Goal: Task Accomplishment & Management: Use online tool/utility

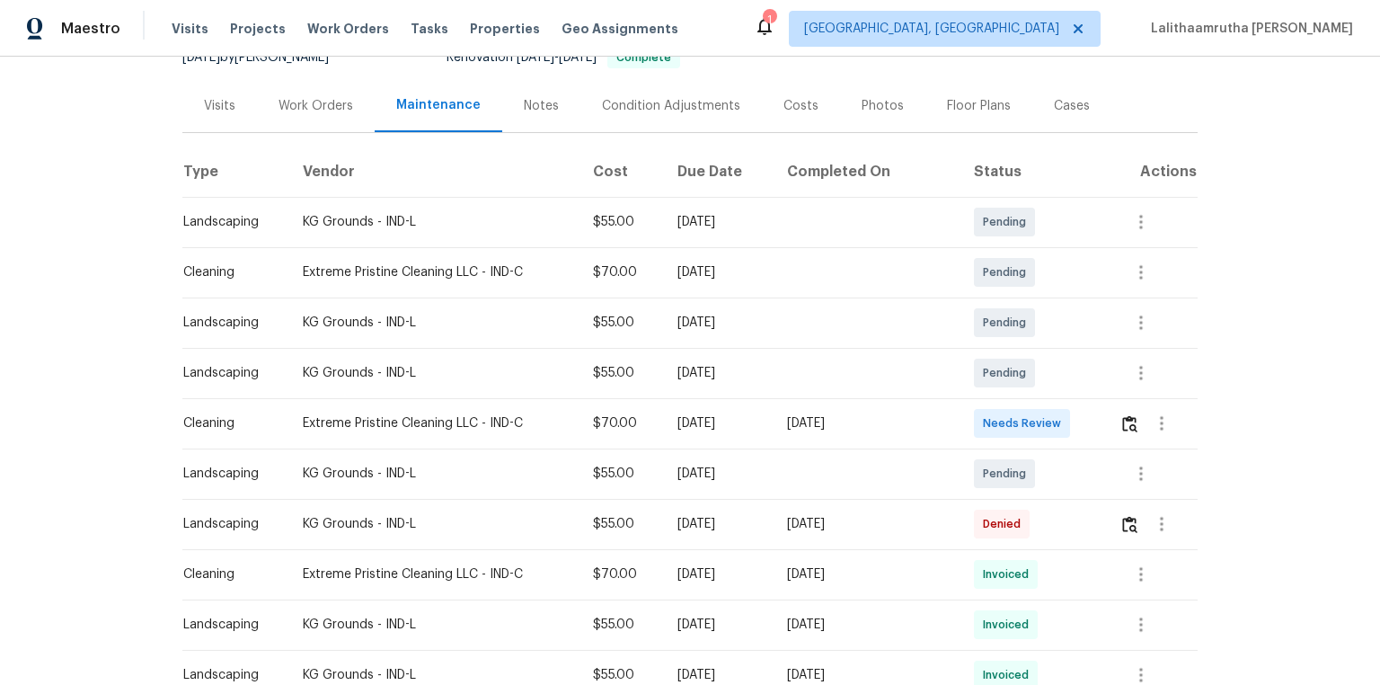
scroll to position [216, 0]
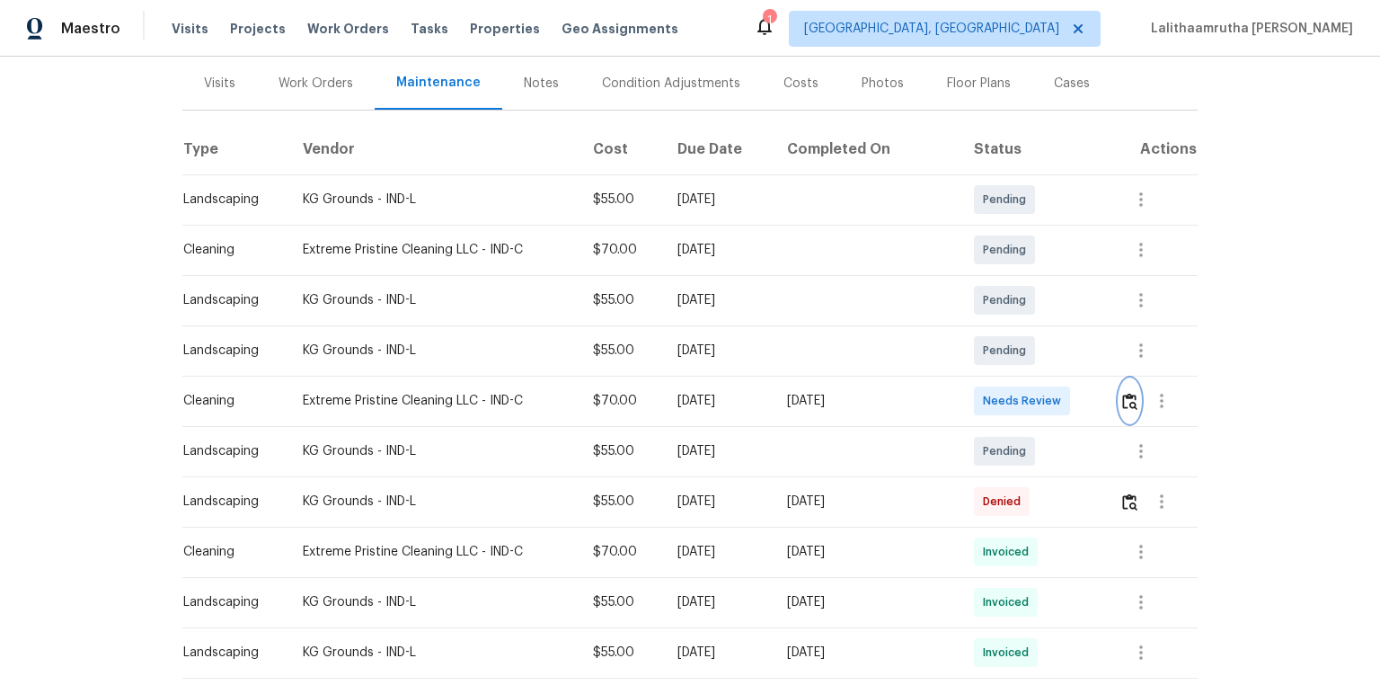
click at [1122, 399] on img "button" at bounding box center [1129, 401] width 15 height 17
click at [1122, 402] on img "button" at bounding box center [1129, 401] width 15 height 17
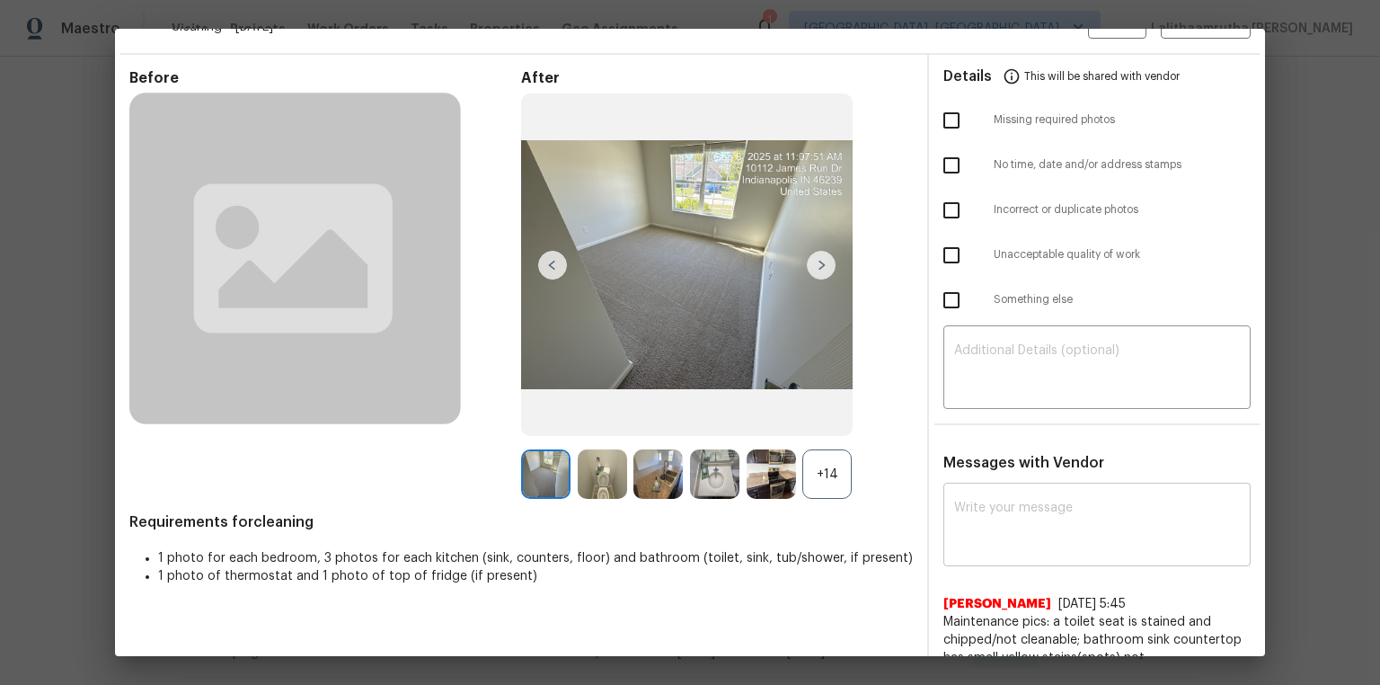
scroll to position [84, 0]
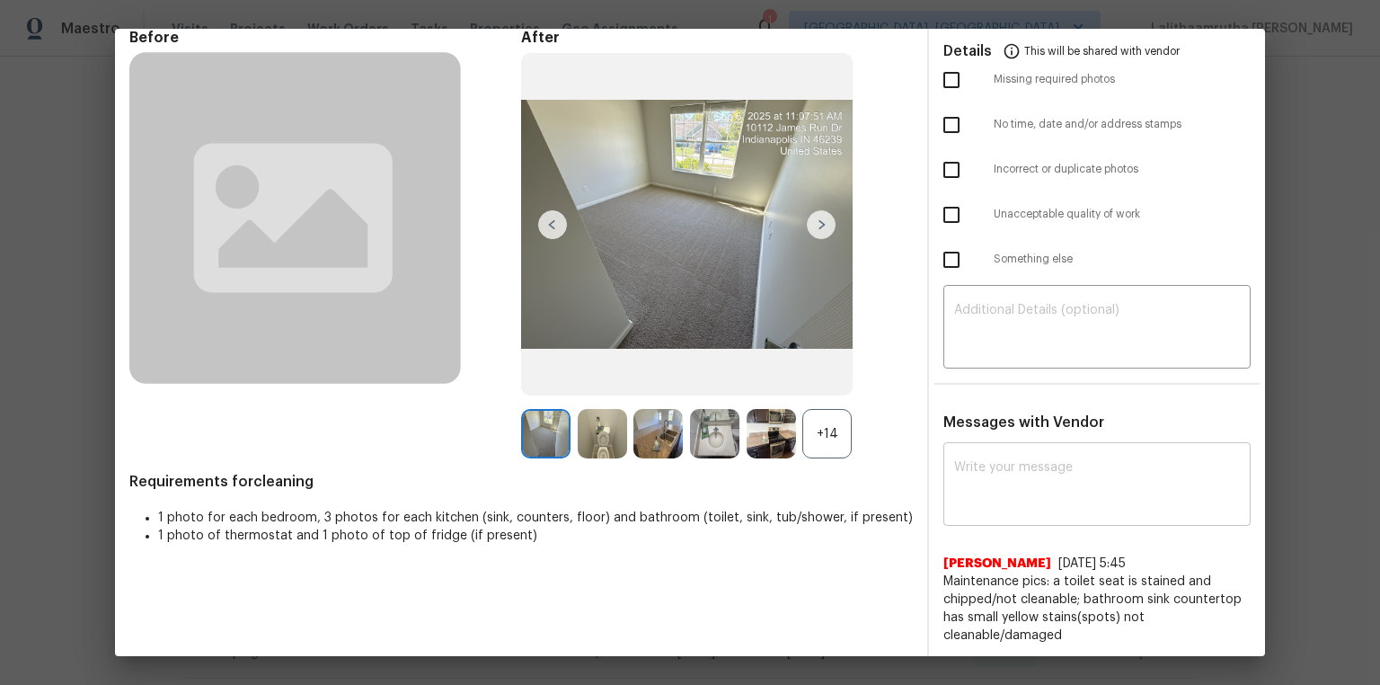
click at [1073, 470] on textarea at bounding box center [1097, 486] width 286 height 50
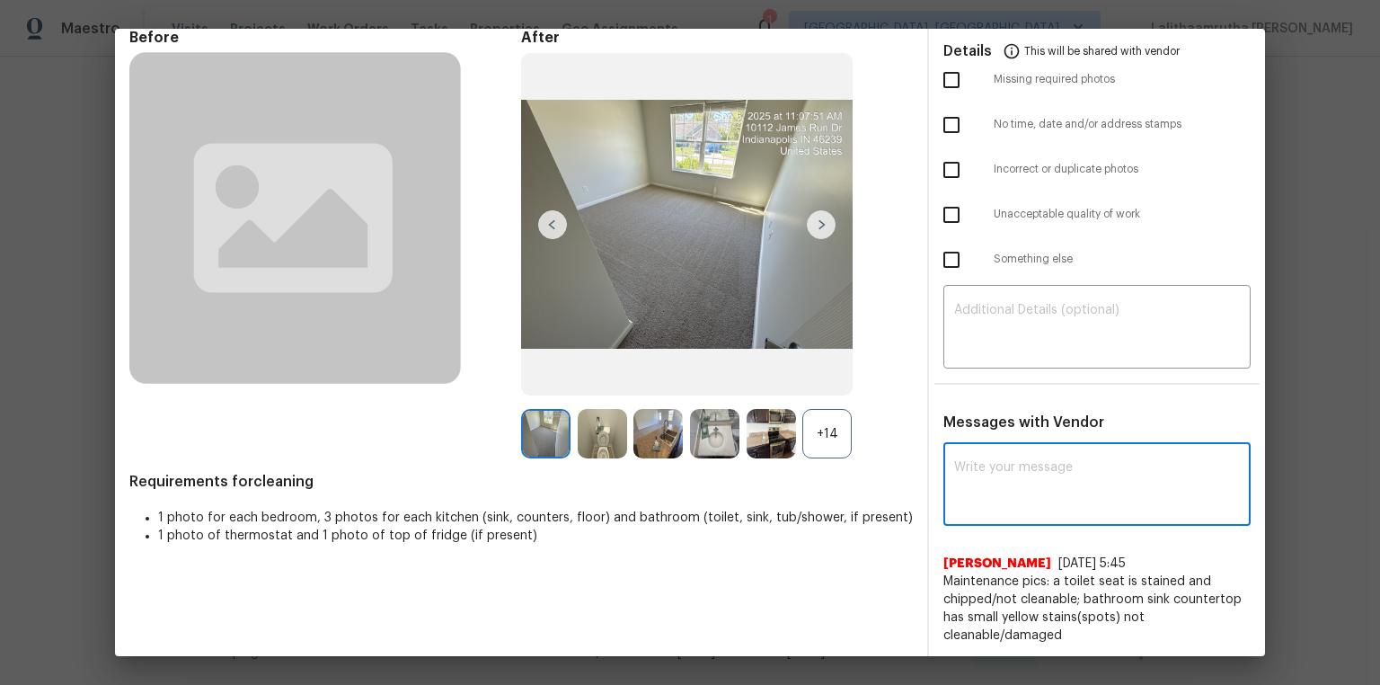
paste textarea "Maintenance Audit Team: Hello! Unfortunately, this cleaning visit completed on …"
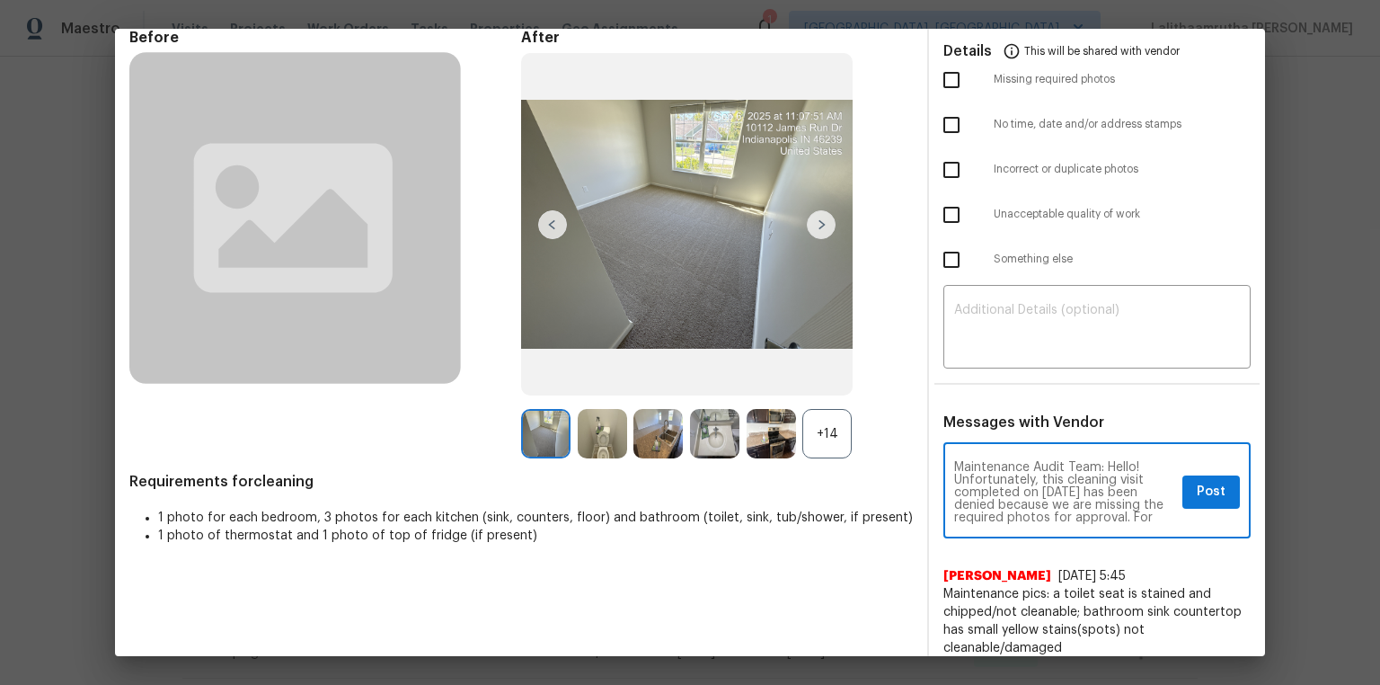
scroll to position [201, 0]
type textarea "Maintenance Audit Team: Hello! Unfortunately, this cleaning visit completed on …"
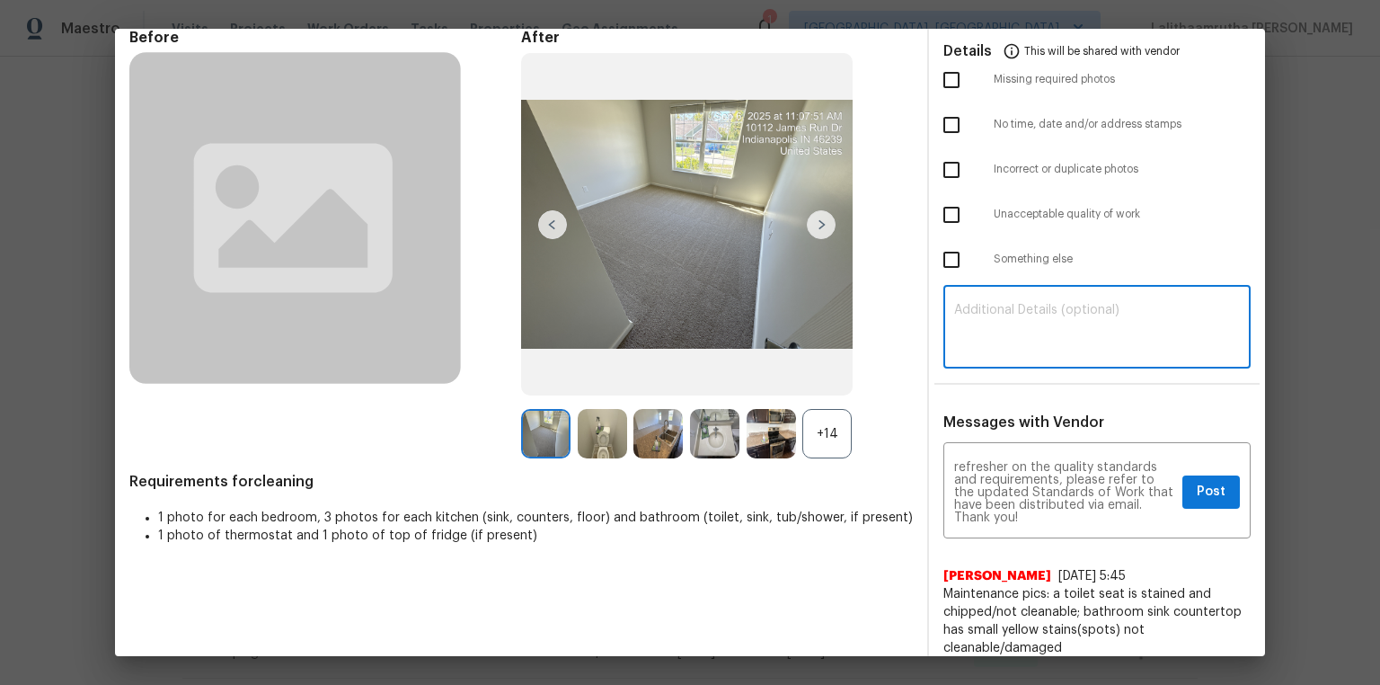
click at [1086, 333] on textarea at bounding box center [1097, 329] width 286 height 50
paste textarea "Maintenance Audit Team: Hello! Unfortunately, this cleaning visit completed on …"
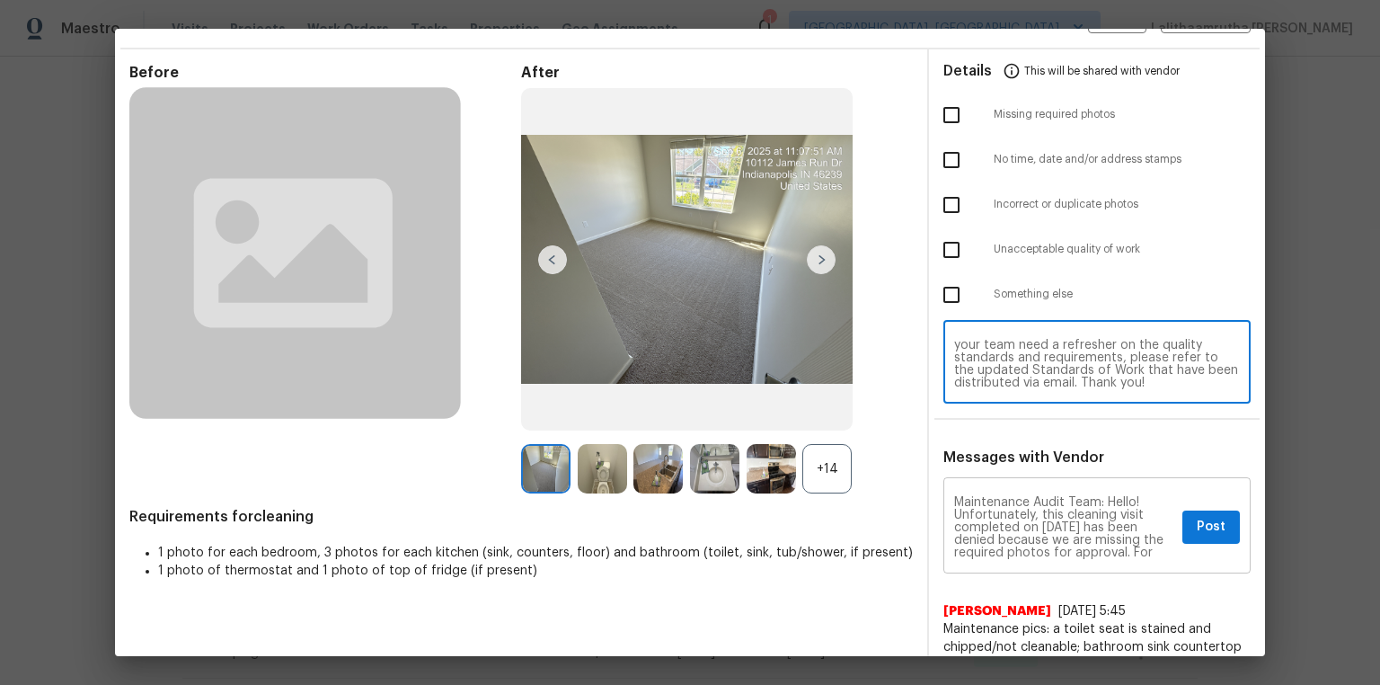
scroll to position [97, 0]
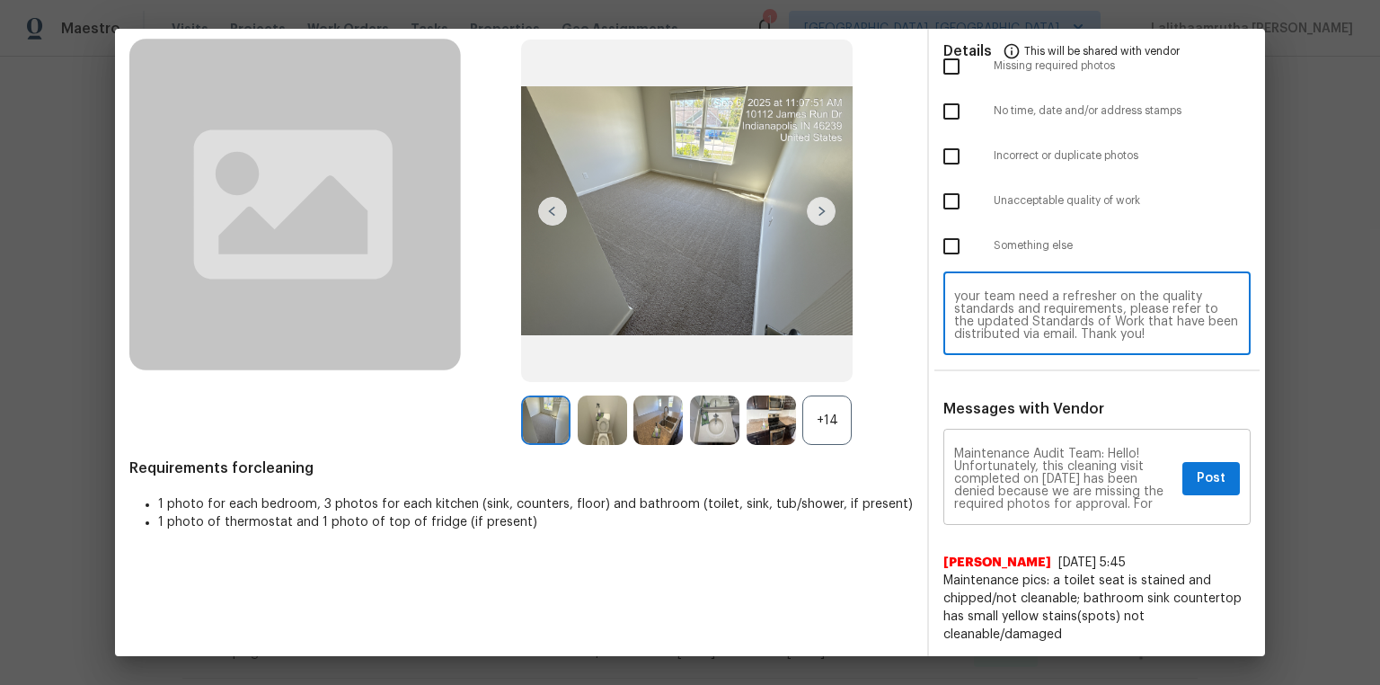
type textarea "Maintenance Audit Team: Hello! Unfortunately, this cleaning visit completed on …"
click at [1148, 508] on textarea "Maintenance Audit Team: Hello! Unfortunately, this cleaning visit completed on …" at bounding box center [1064, 478] width 221 height 63
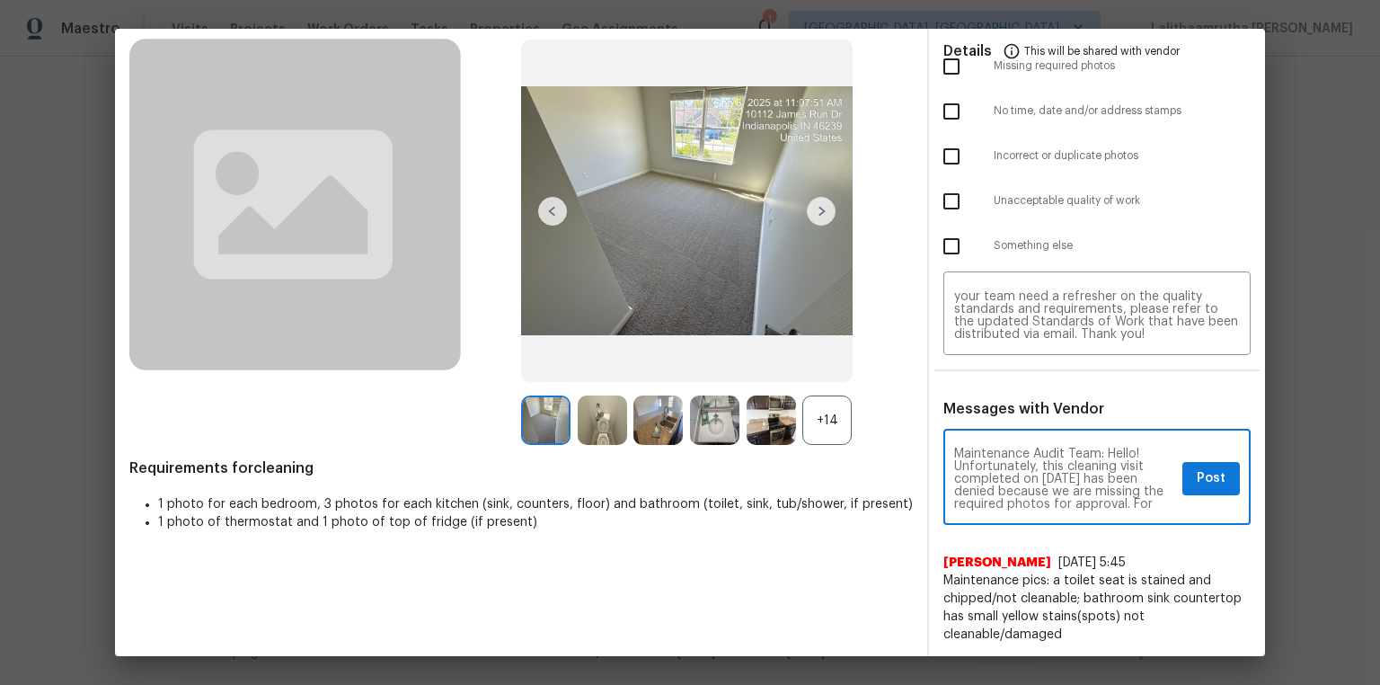
scroll to position [29, 0]
click at [1151, 506] on textarea "Maintenance Audit Team: Hello! Unfortunately, this cleaning visit completed on …" at bounding box center [1064, 478] width 221 height 63
click at [1197, 471] on span "Post" at bounding box center [1211, 478] width 29 height 22
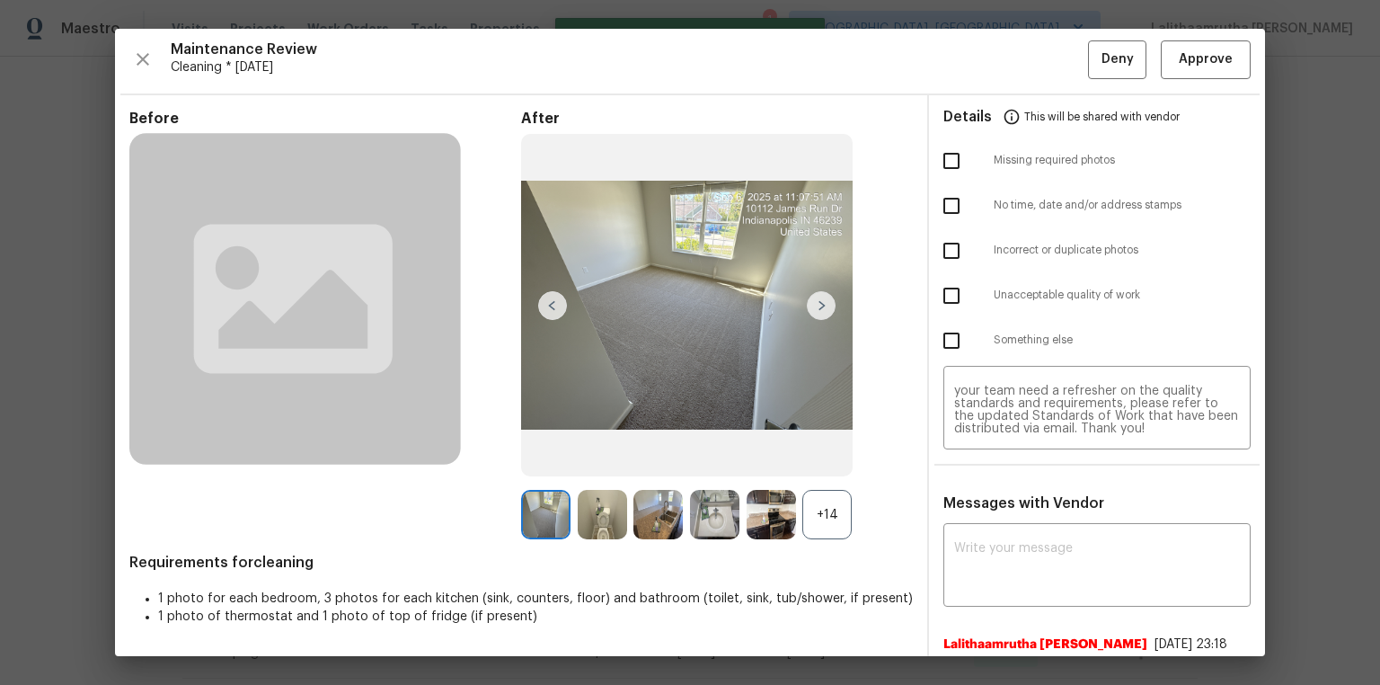
scroll to position [0, 0]
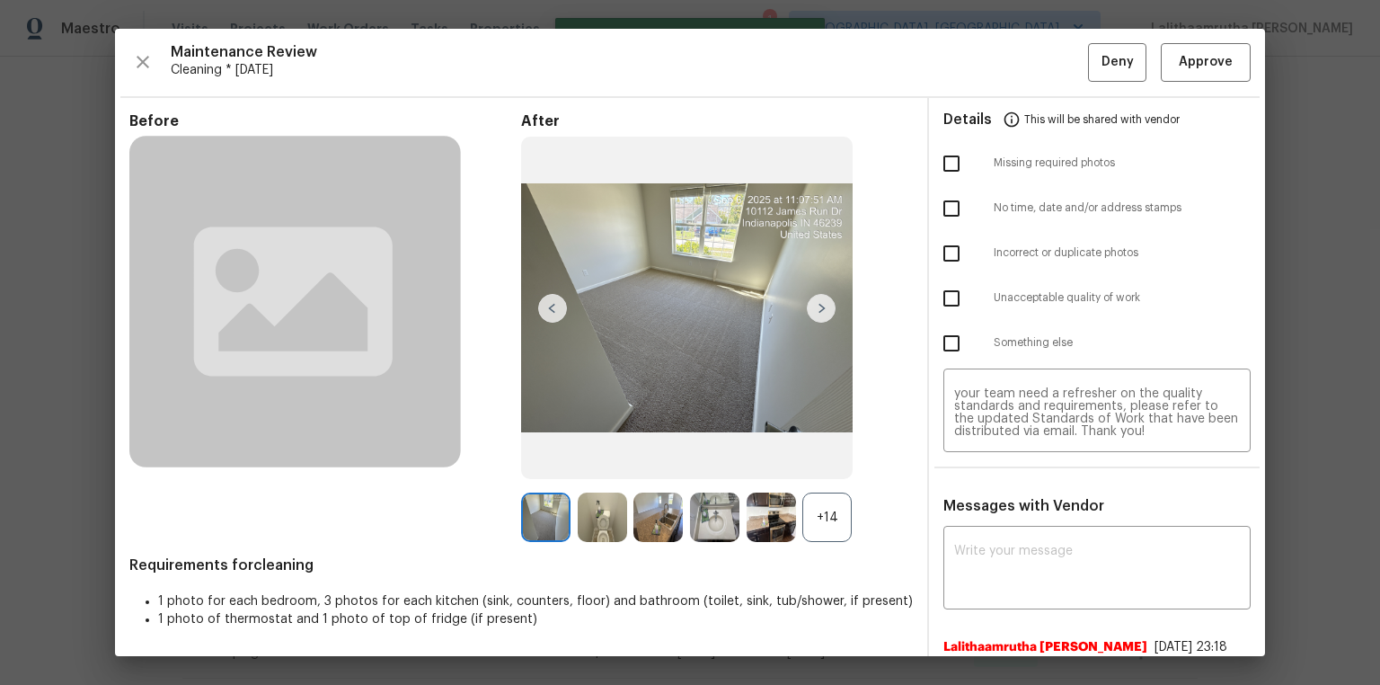
click at [943, 165] on input "checkbox" at bounding box center [951, 164] width 38 height 38
checkbox input "true"
click at [1101, 61] on span "Deny" at bounding box center [1117, 62] width 32 height 22
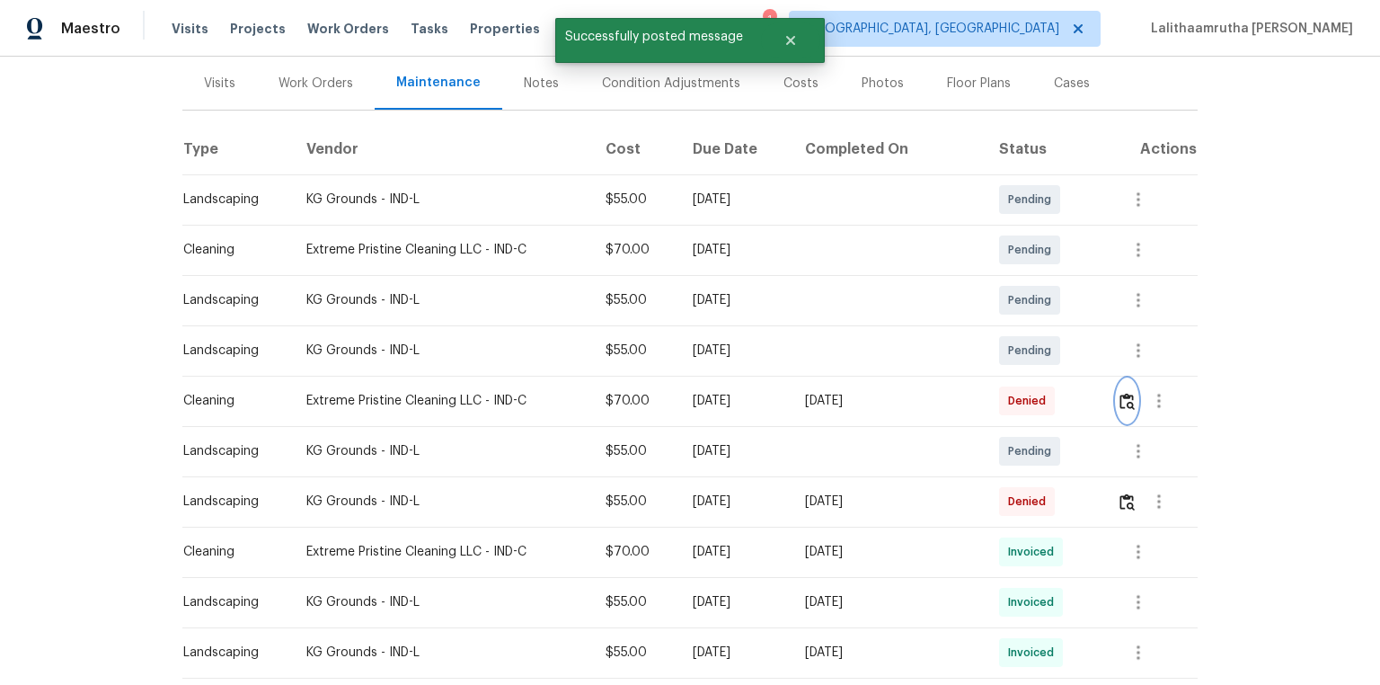
click at [1119, 400] on img "button" at bounding box center [1126, 401] width 15 height 17
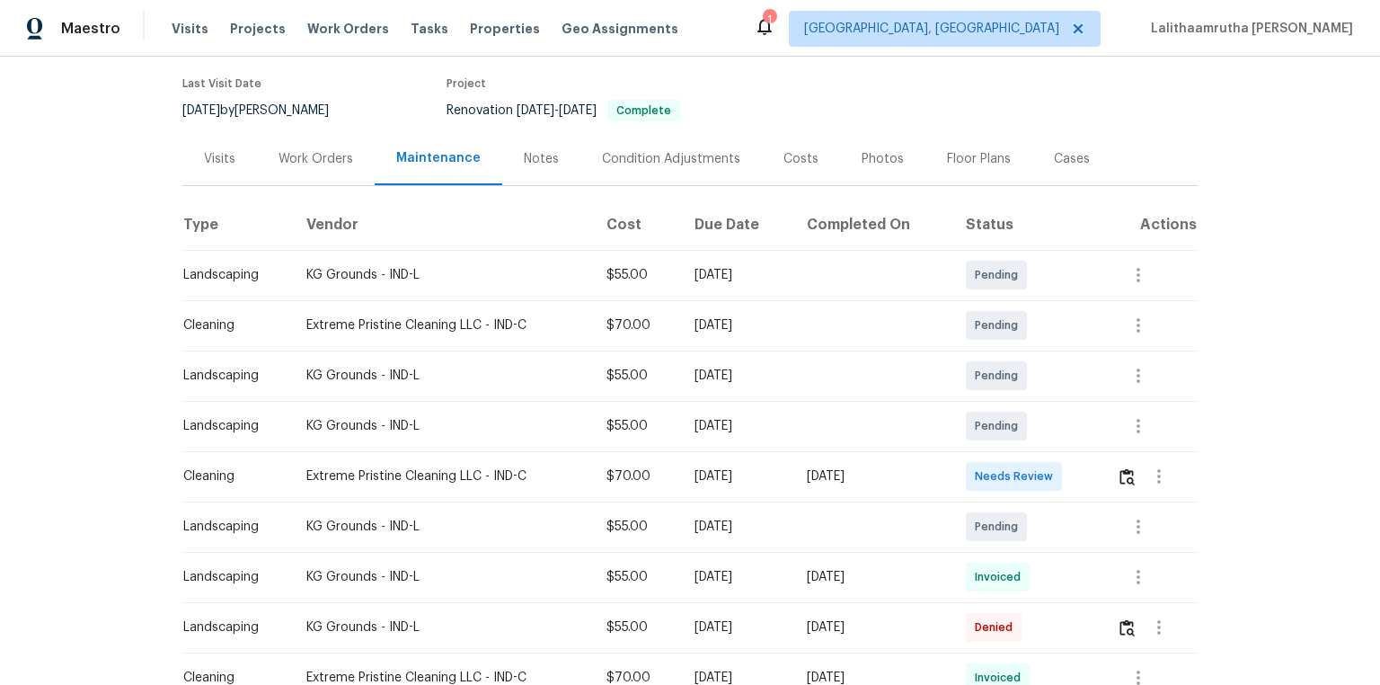
scroll to position [144, 0]
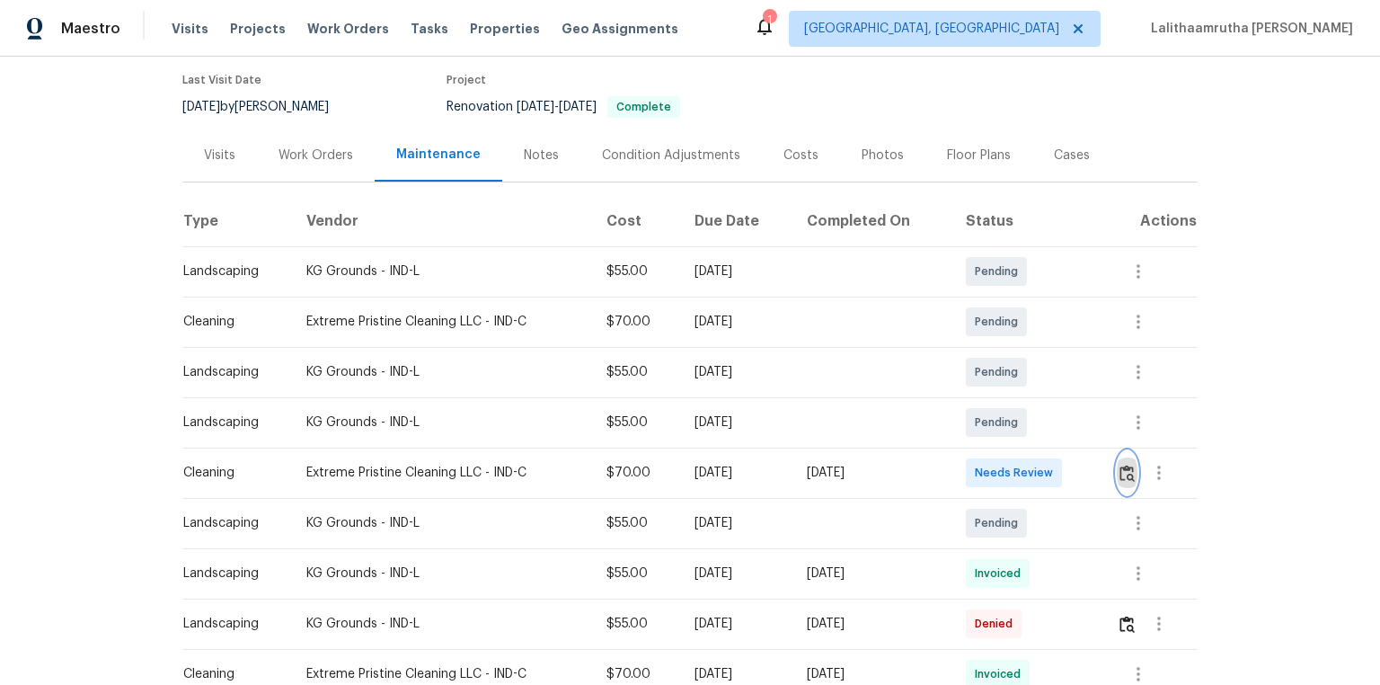
click at [981, 460] on img "button" at bounding box center [1126, 472] width 15 height 17
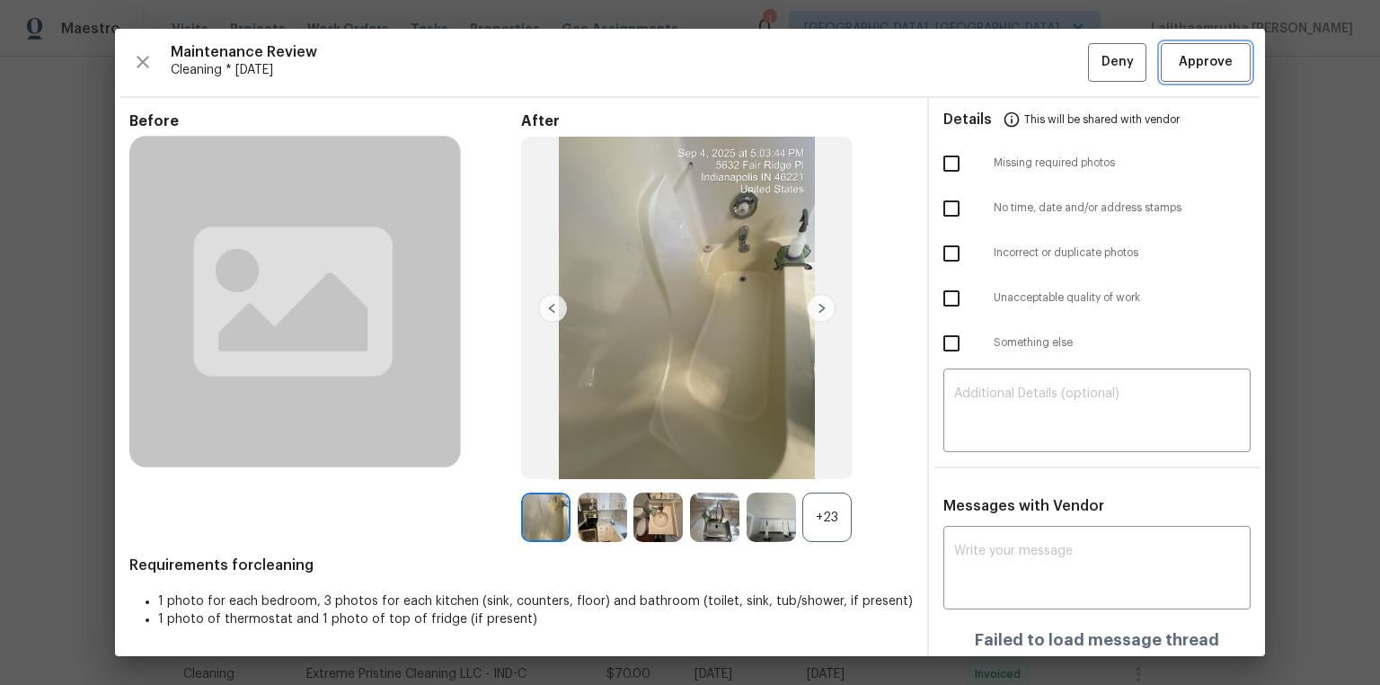
click at [981, 66] on span "Approve" at bounding box center [1206, 62] width 54 height 22
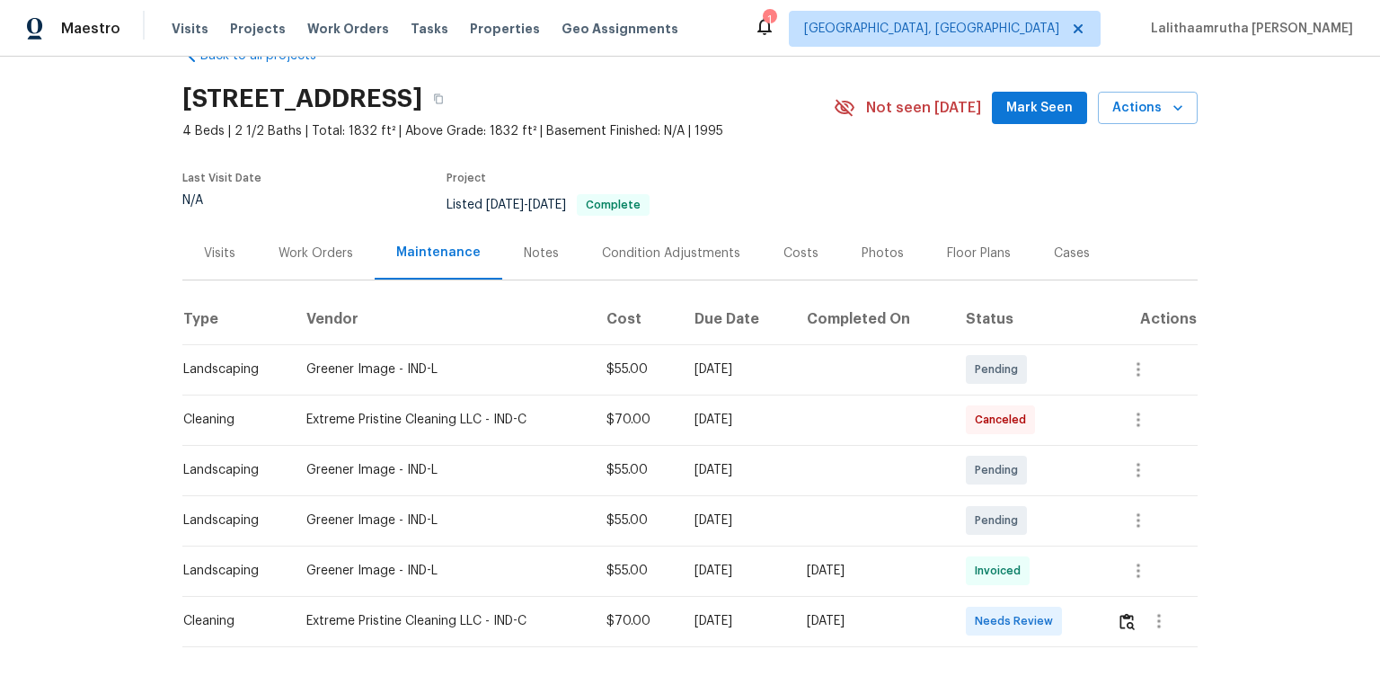
scroll to position [72, 0]
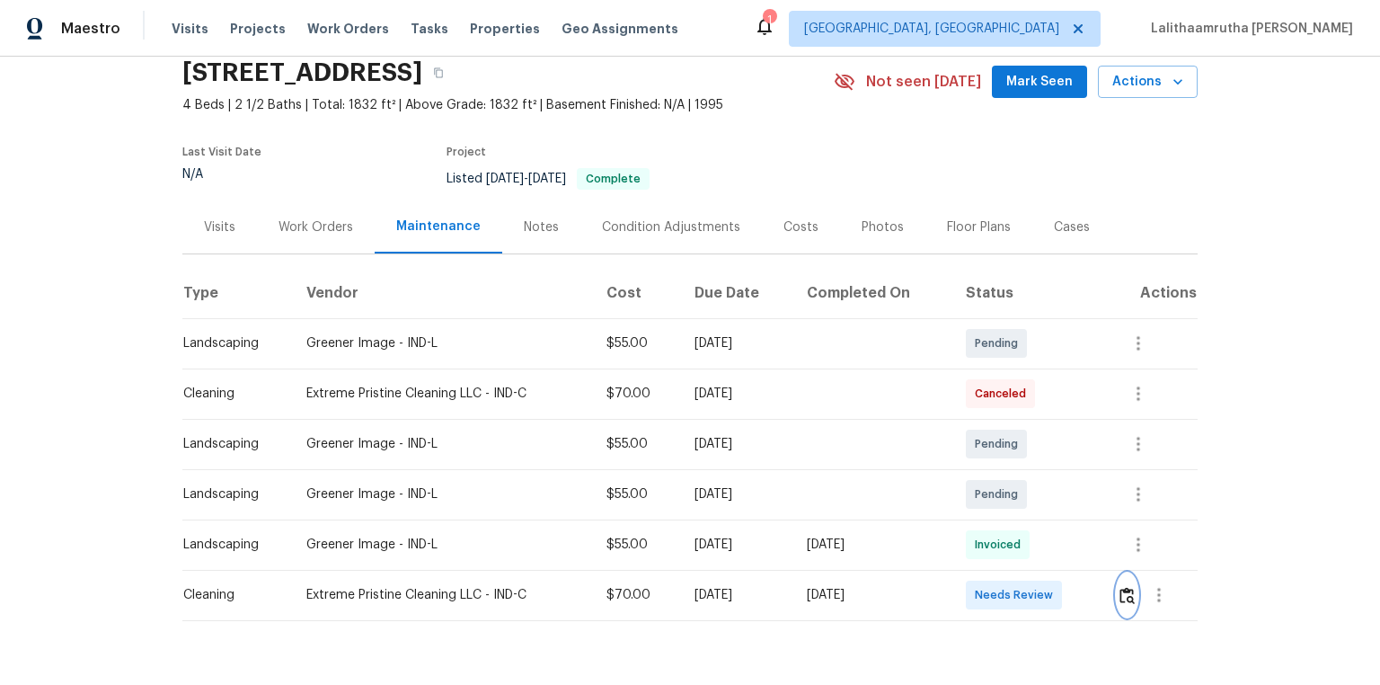
click at [981, 460] on img "button" at bounding box center [1126, 595] width 15 height 17
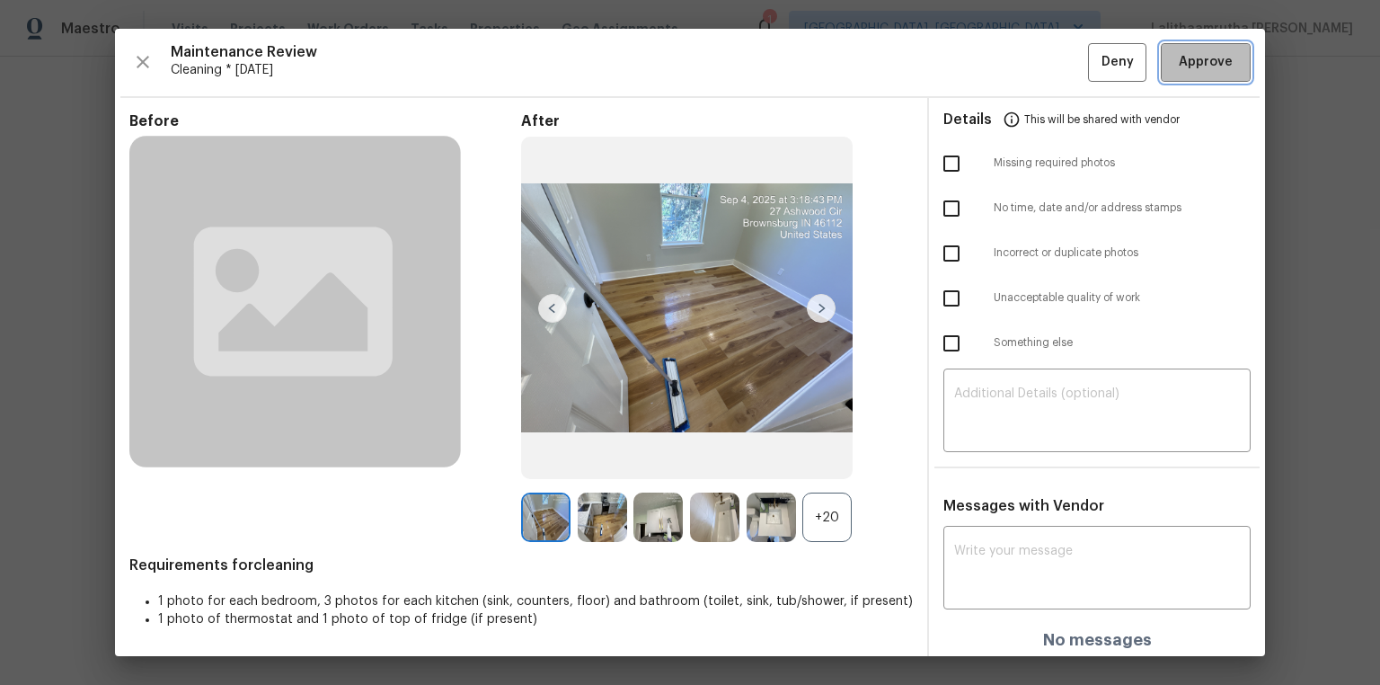
click at [981, 63] on span "Approve" at bounding box center [1206, 62] width 54 height 22
click at [981, 63] on div "Maintenance Review Cleaning * Tue, Sep 02 Deny" at bounding box center [689, 62] width 1121 height 39
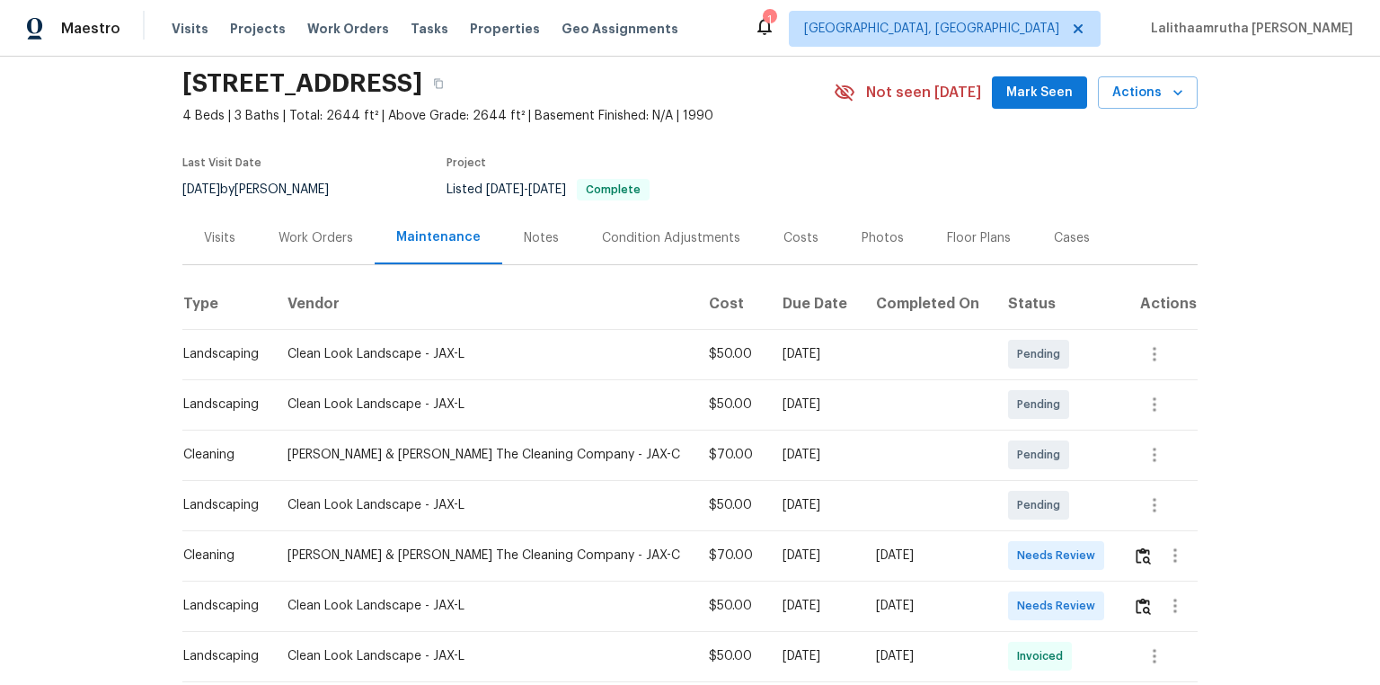
scroll to position [144, 0]
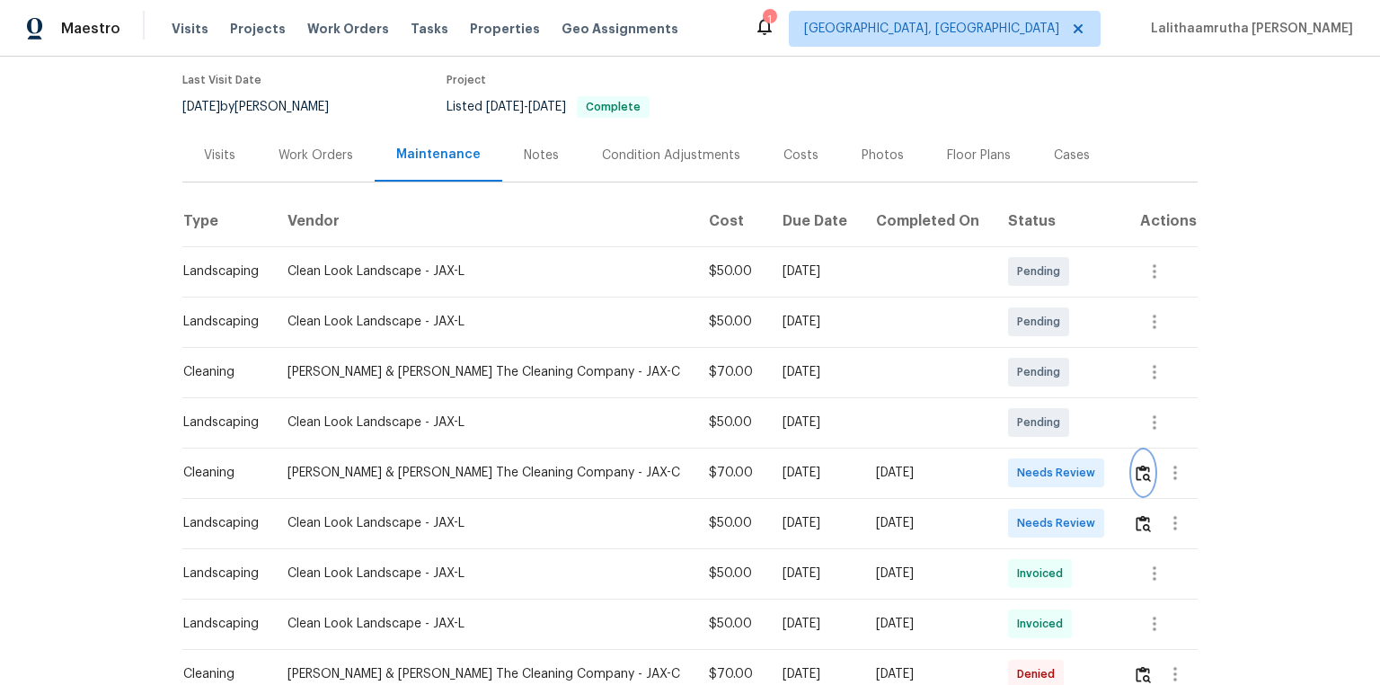
click at [1135, 473] on img "button" at bounding box center [1142, 472] width 15 height 17
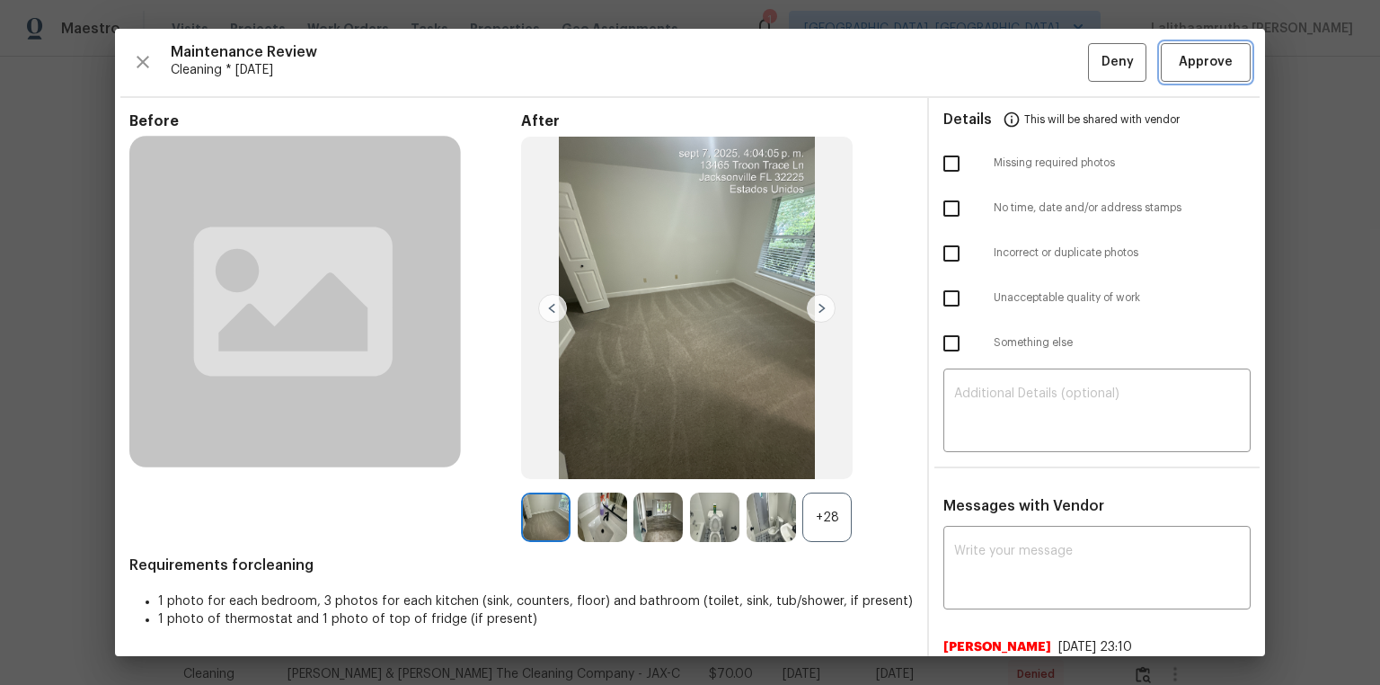
click at [1186, 43] on button "Approve" at bounding box center [1206, 62] width 90 height 39
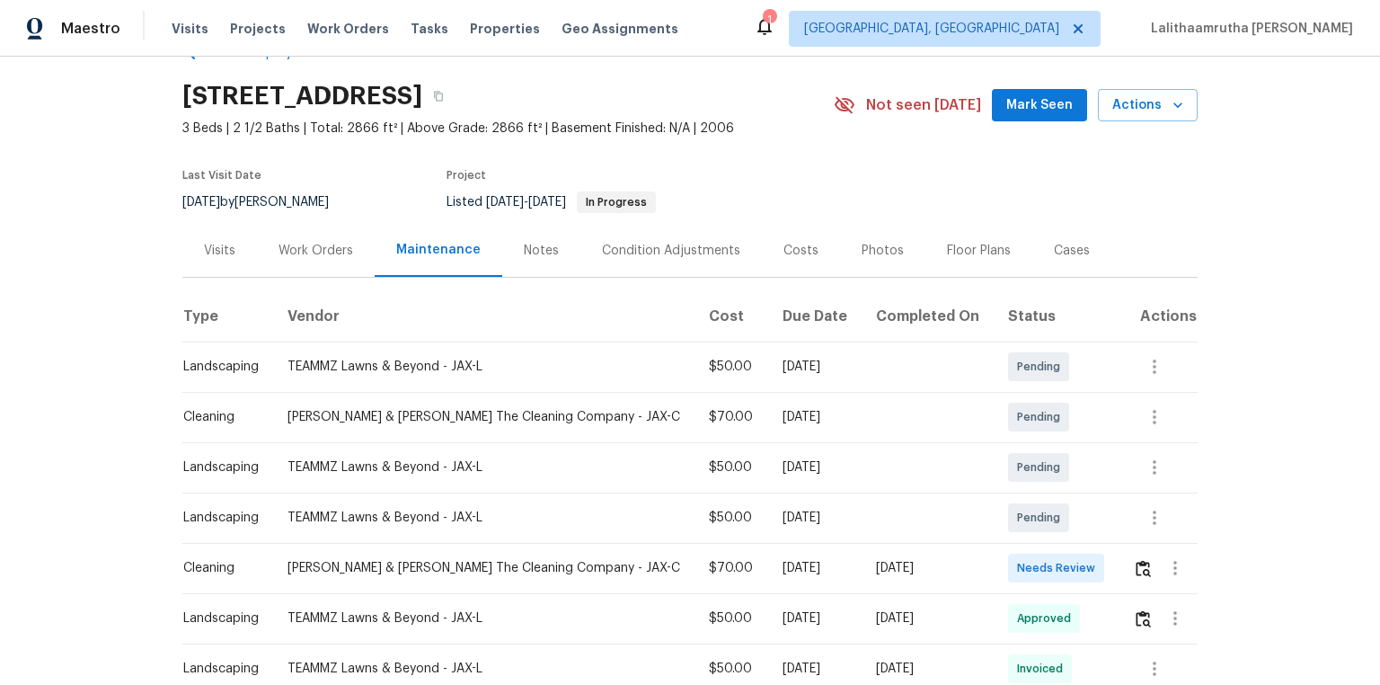
scroll to position [216, 0]
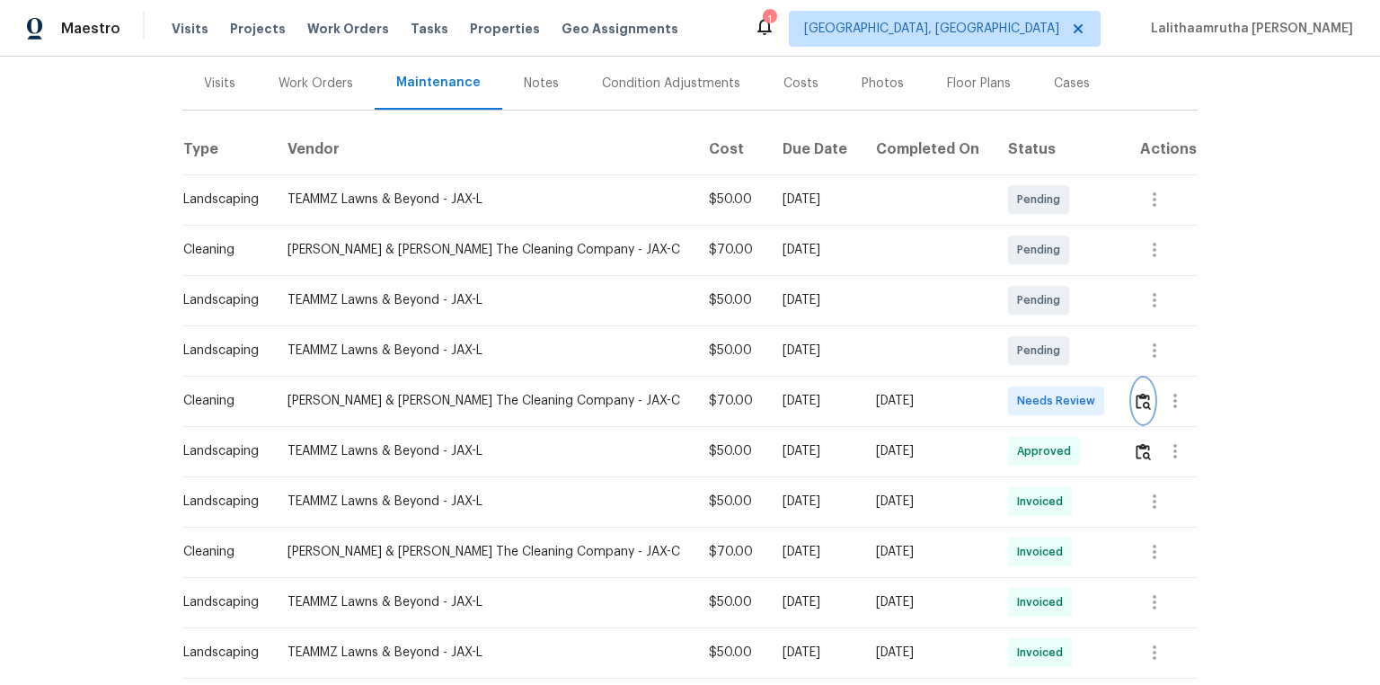
click at [1135, 403] on img "button" at bounding box center [1142, 401] width 15 height 17
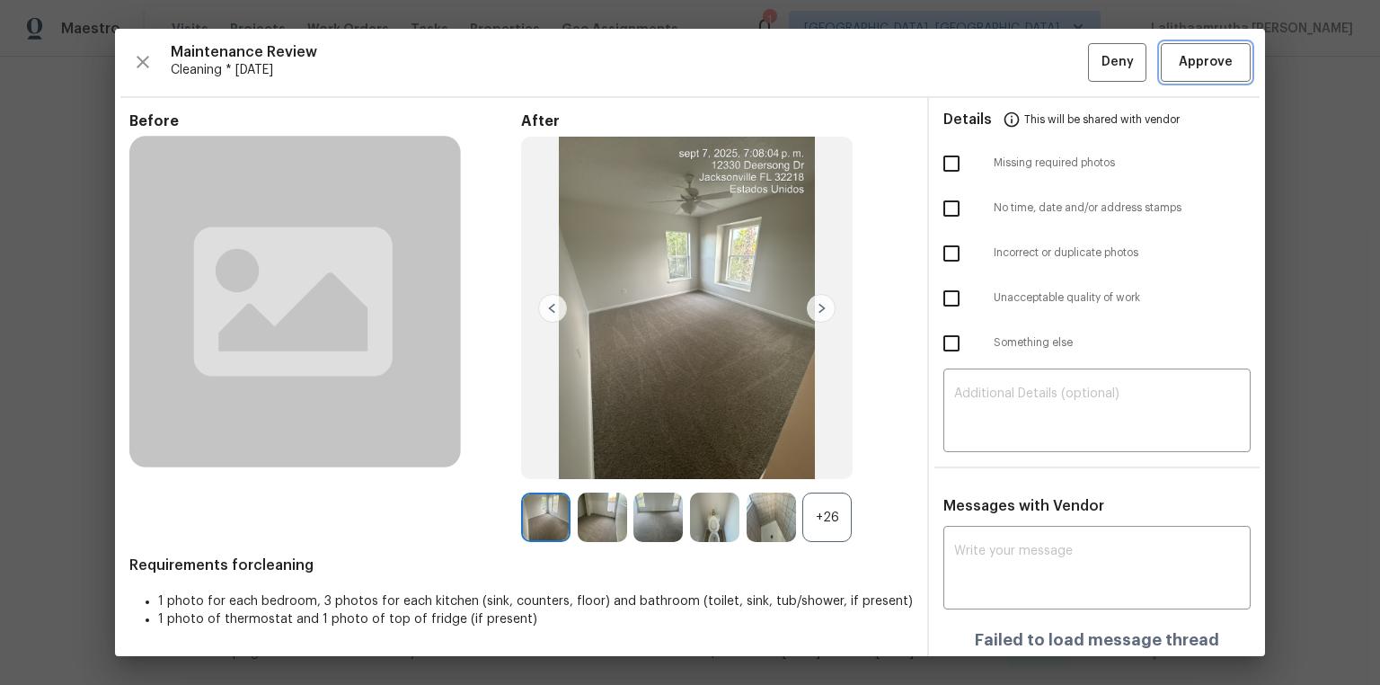
click at [1186, 61] on span "Approve" at bounding box center [1206, 62] width 54 height 22
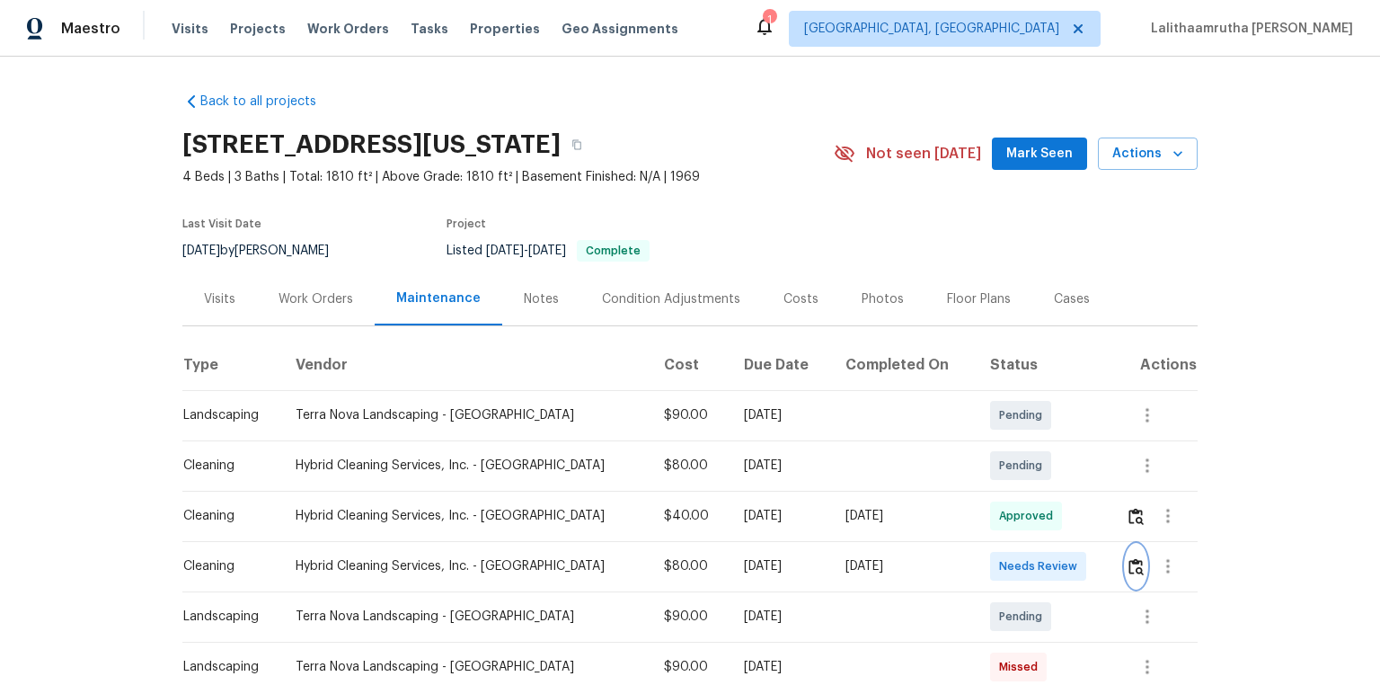
click at [981, 460] on img "button" at bounding box center [1135, 566] width 15 height 17
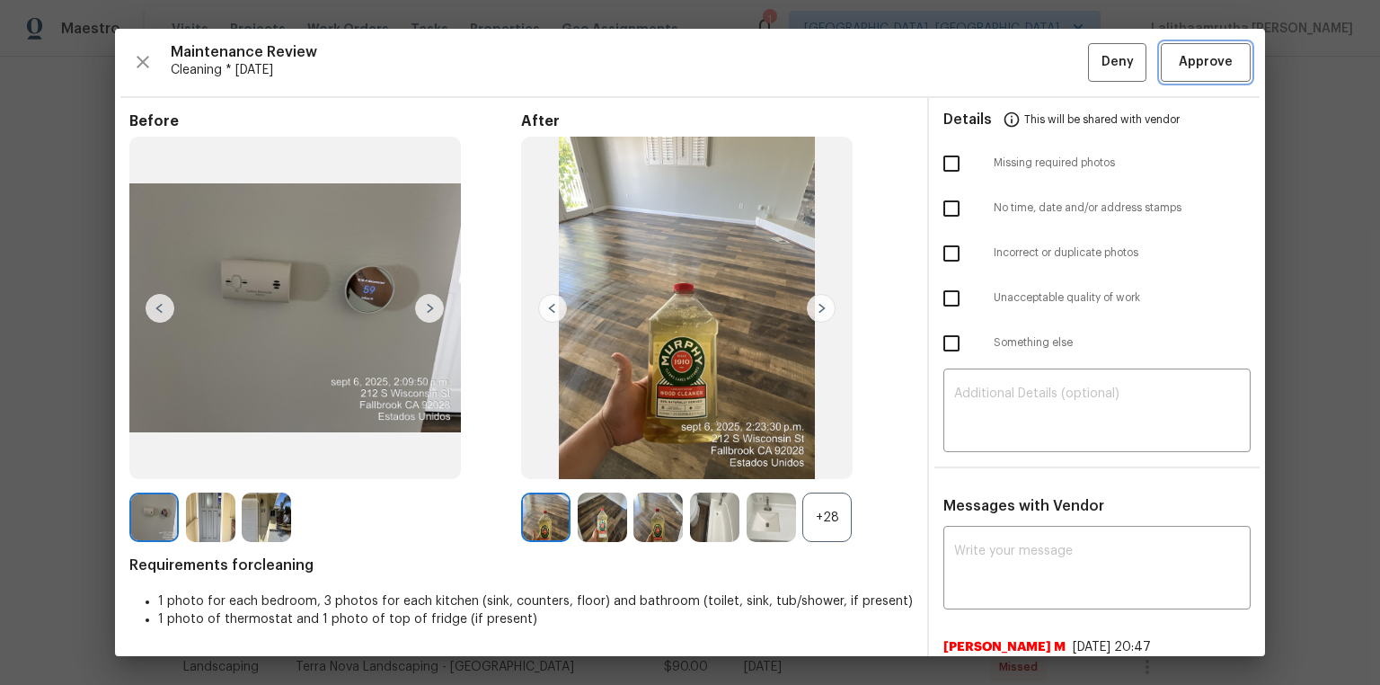
click at [981, 56] on span "Approve" at bounding box center [1205, 62] width 61 height 22
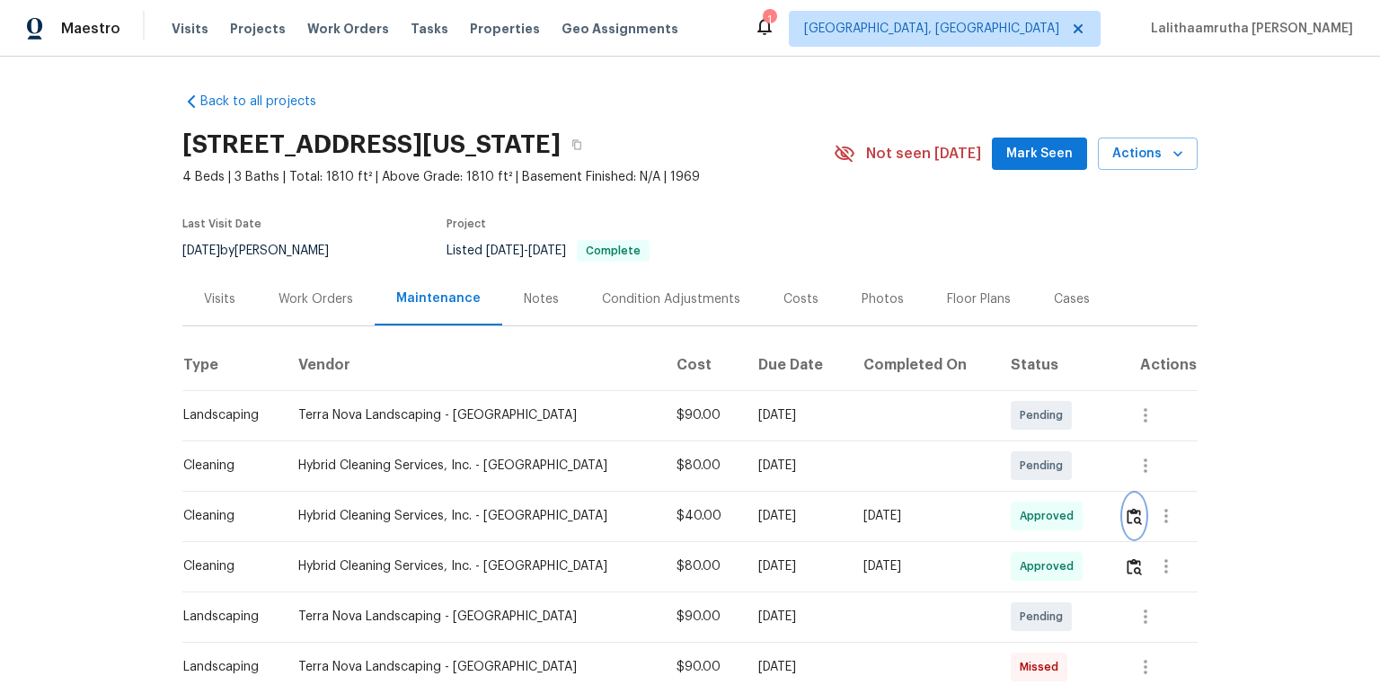
click at [981, 460] on button "button" at bounding box center [1134, 515] width 21 height 43
click at [981, 460] on img "button" at bounding box center [1133, 566] width 15 height 17
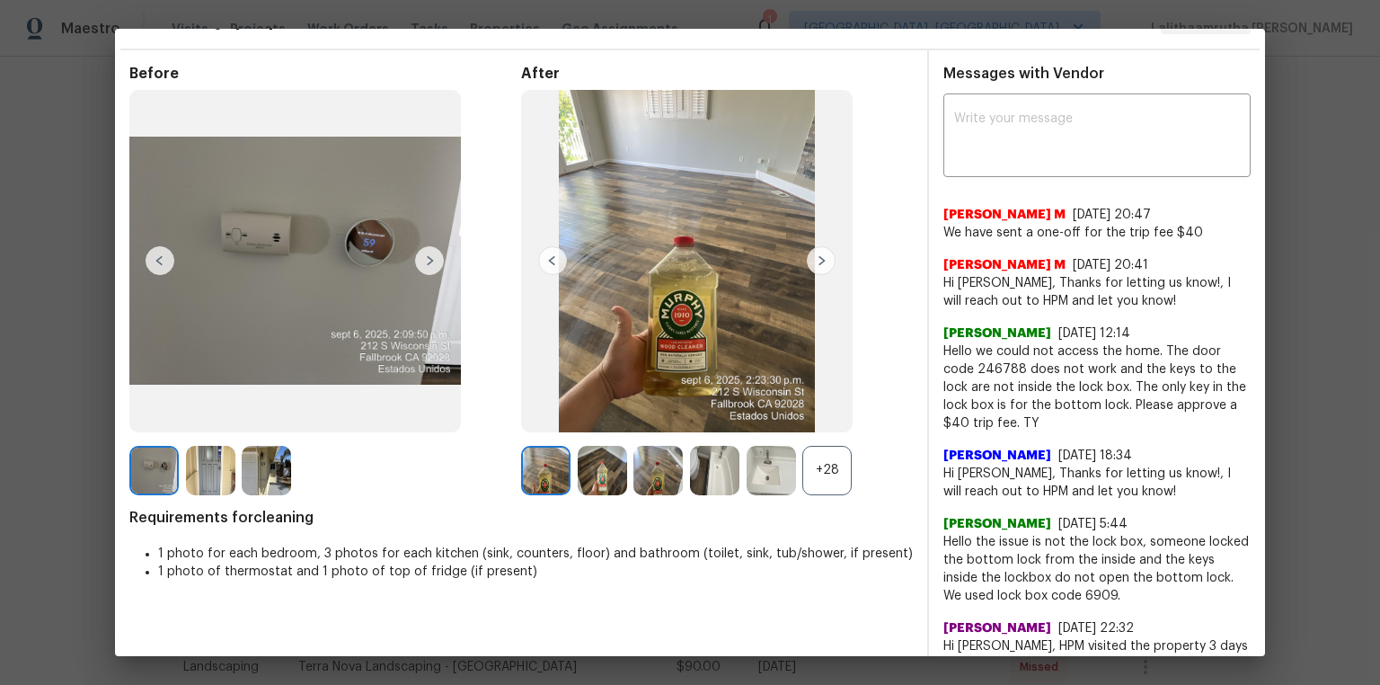
scroll to position [72, 0]
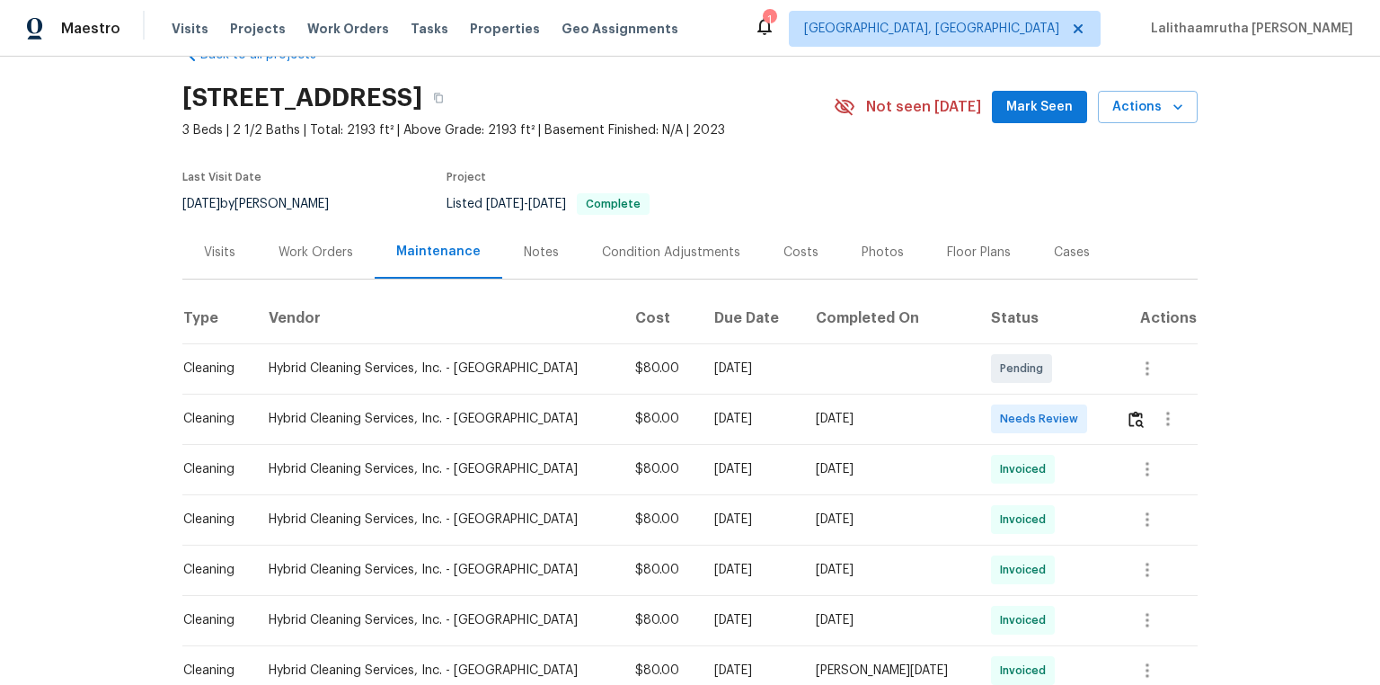
scroll to position [72, 0]
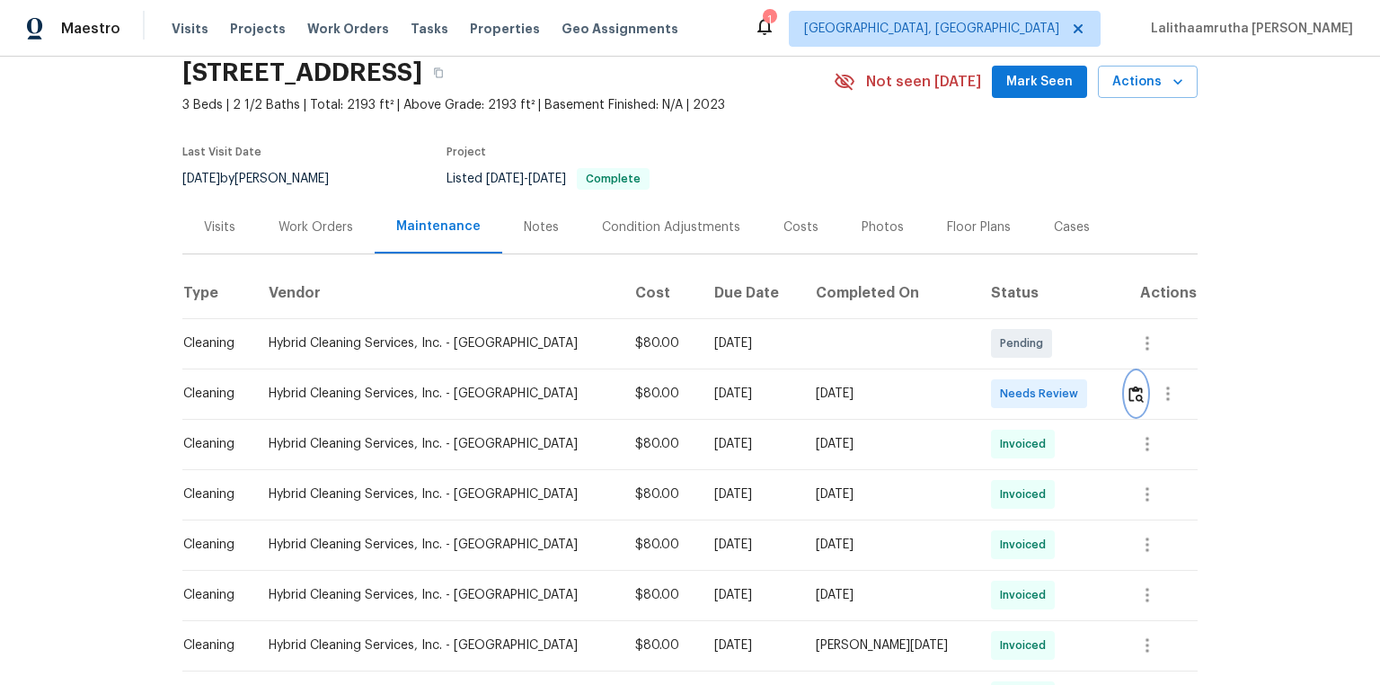
click at [981, 393] on img "button" at bounding box center [1135, 393] width 15 height 17
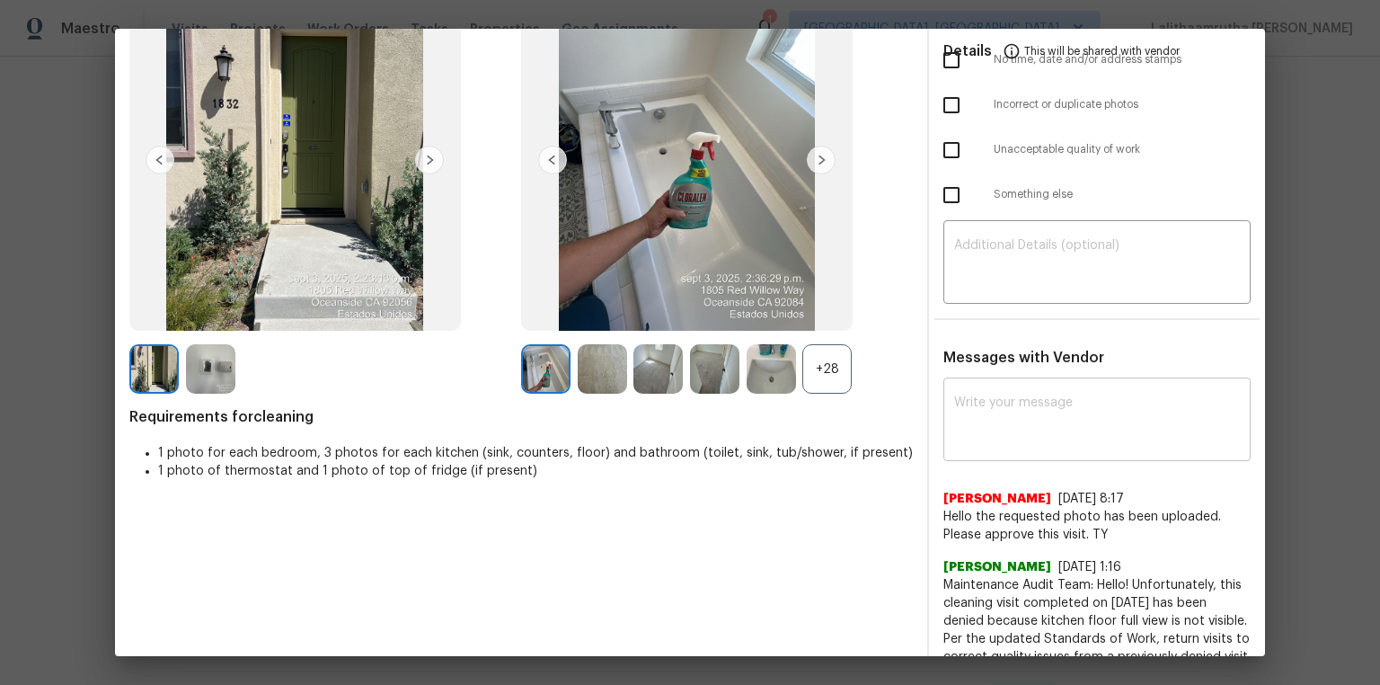
scroll to position [150, 0]
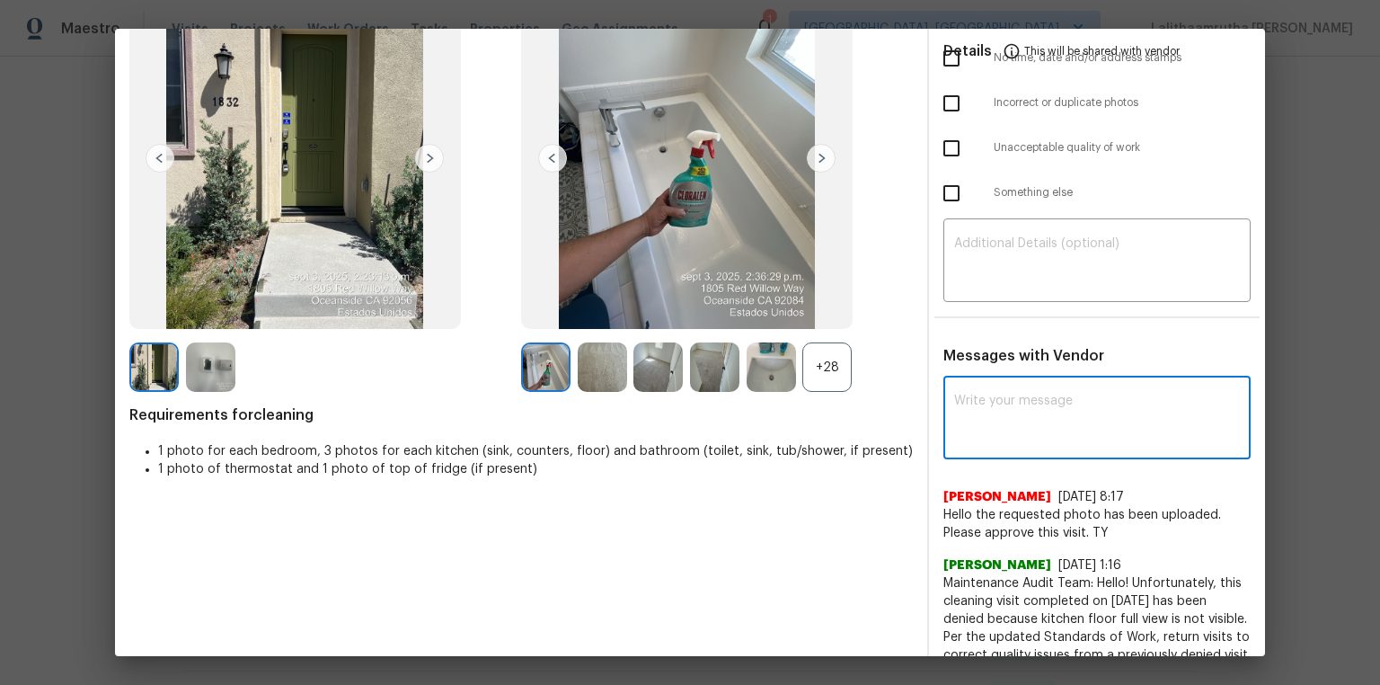
click at [981, 402] on textarea at bounding box center [1097, 419] width 286 height 50
paste textarea "Maintenance Audit Team: Hello! Unfortunately, this cleaning visit completed on …"
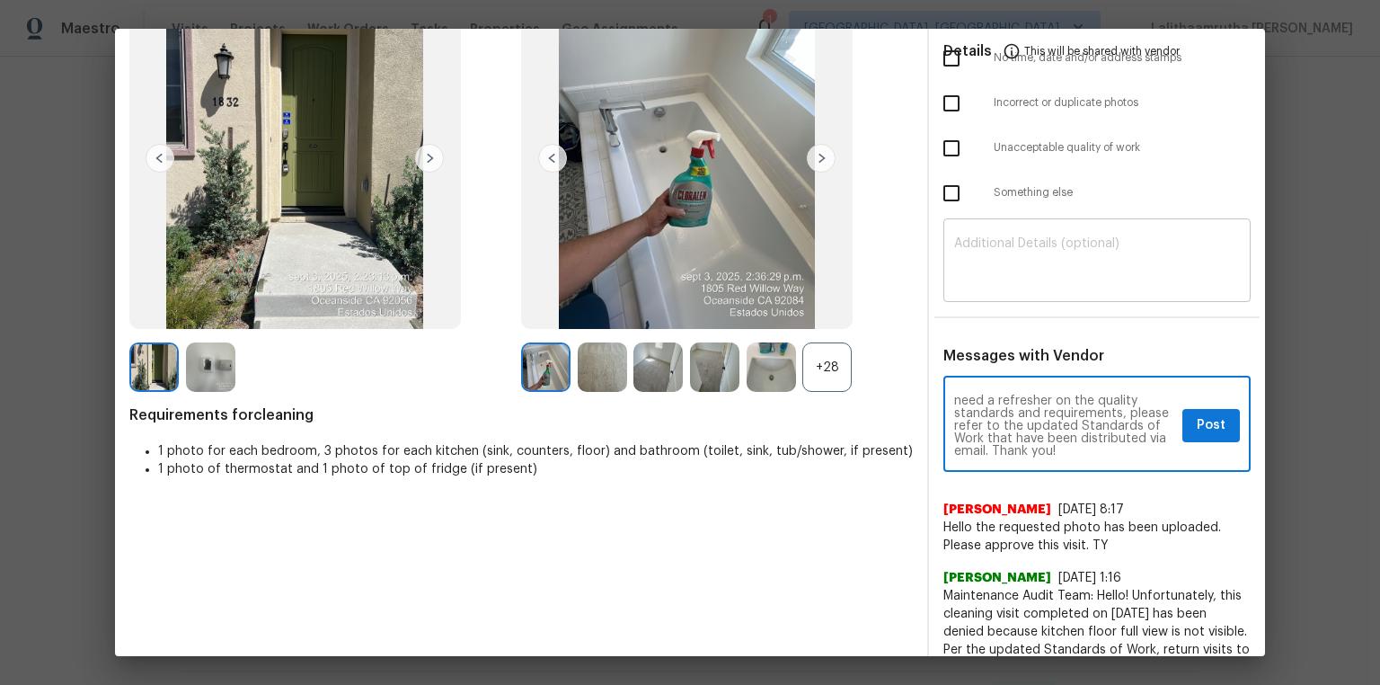
type textarea "Maintenance Audit Team: Hello! Unfortunately, this cleaning visit completed on …"
click at [981, 261] on textarea at bounding box center [1097, 262] width 286 height 50
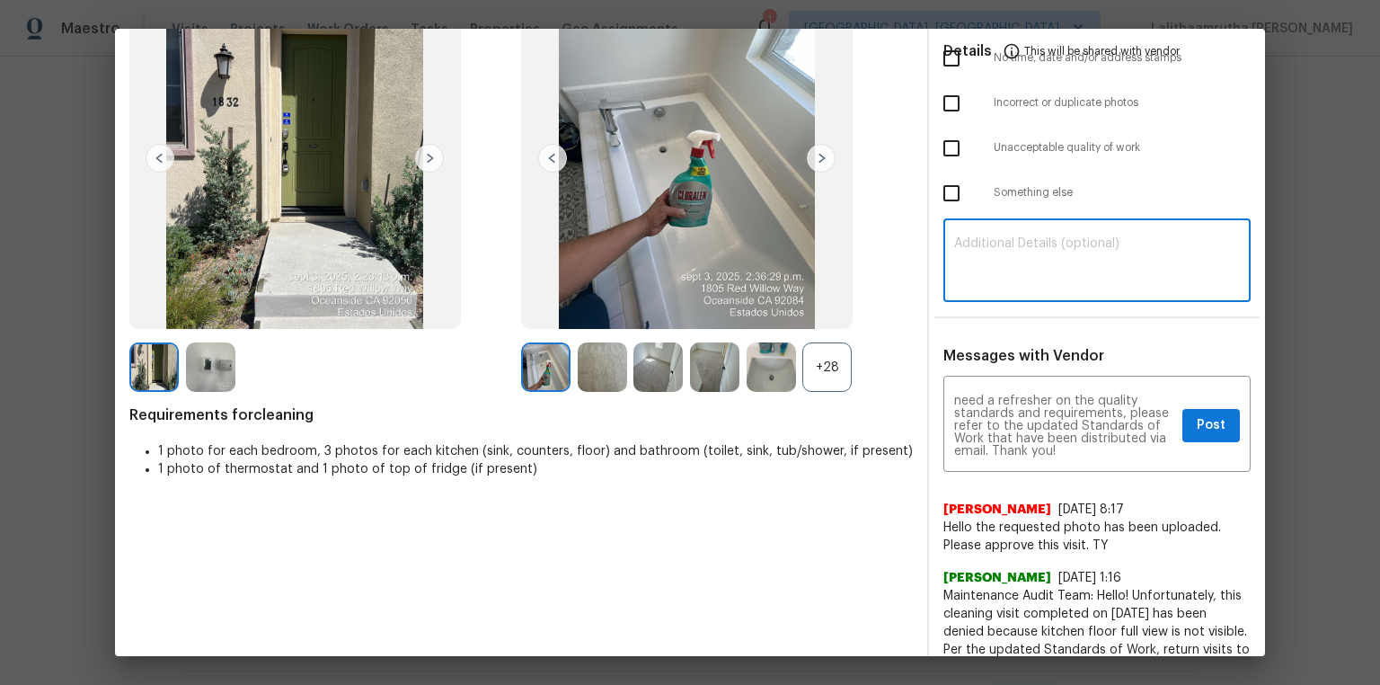
paste textarea "Maintenance Audit Team: Hello! Unfortunately, this cleaning visit completed on …"
type textarea "Maintenance Audit Team: Hello! Unfortunately, this cleaning visit completed on …"
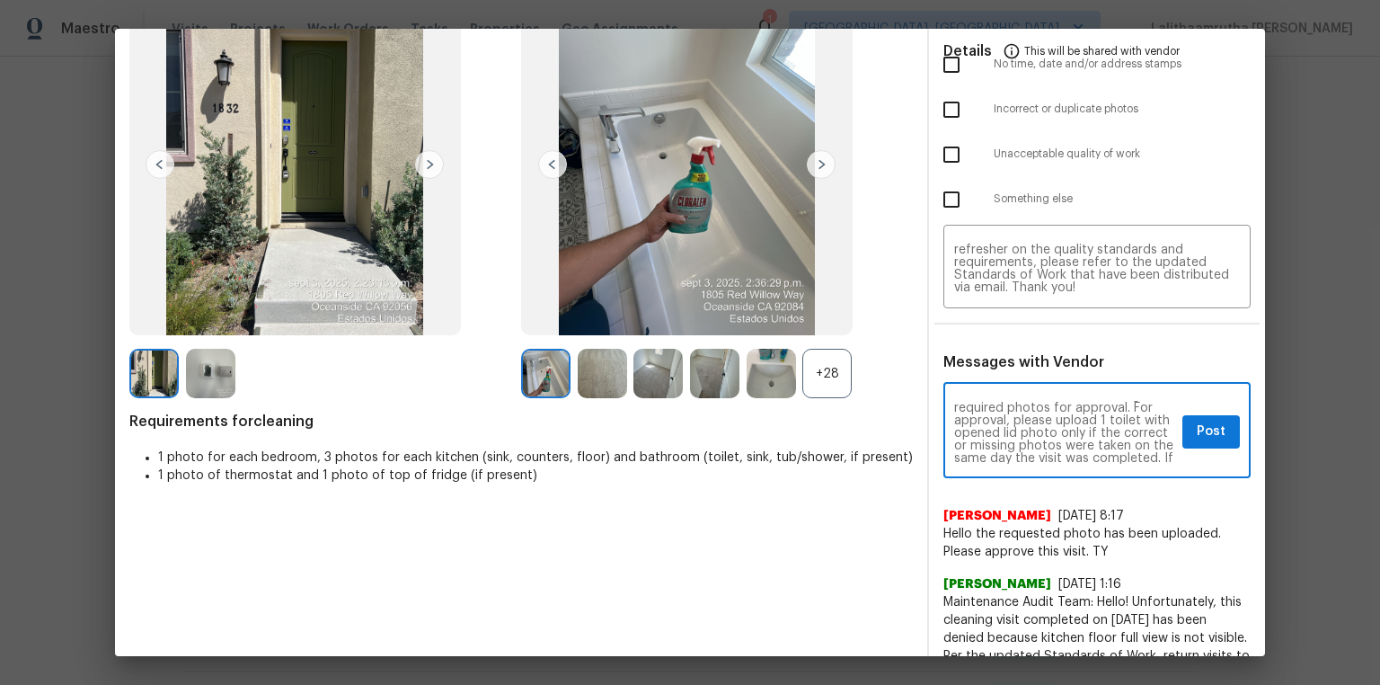
scroll to position [57, 0]
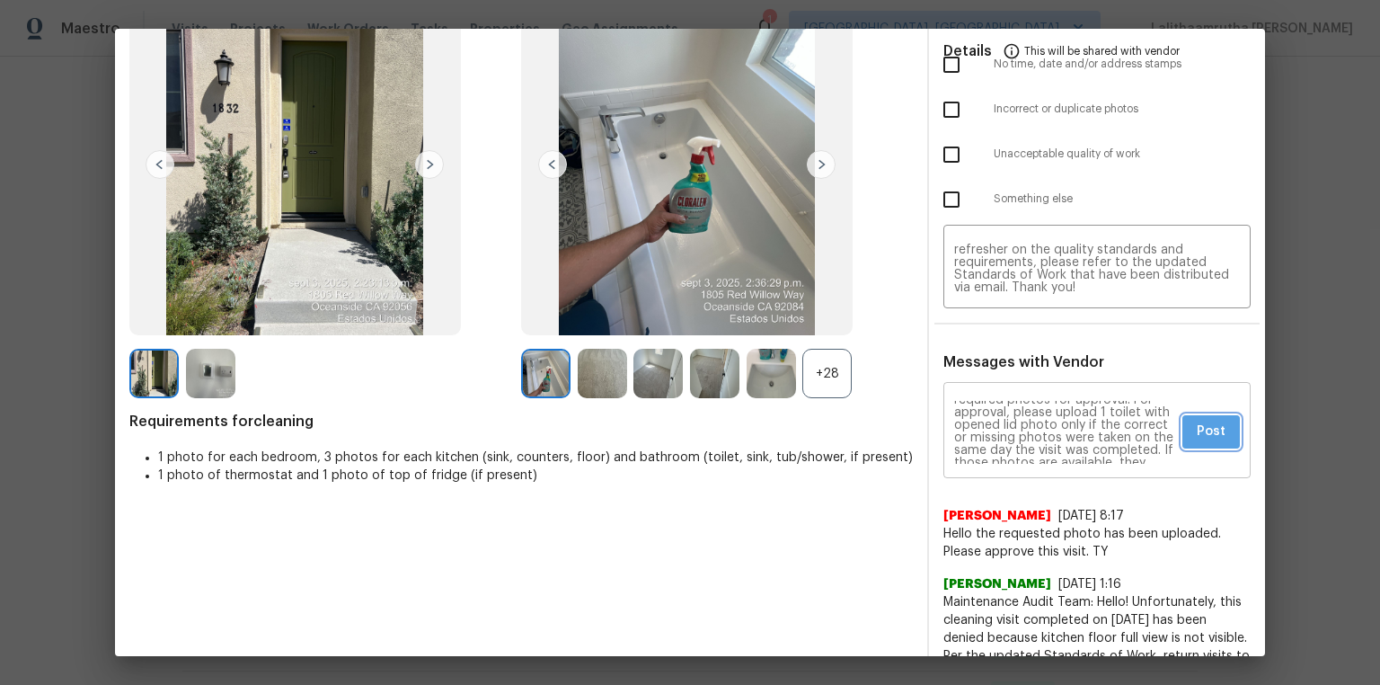
click at [981, 428] on span "Post" at bounding box center [1211, 431] width 29 height 22
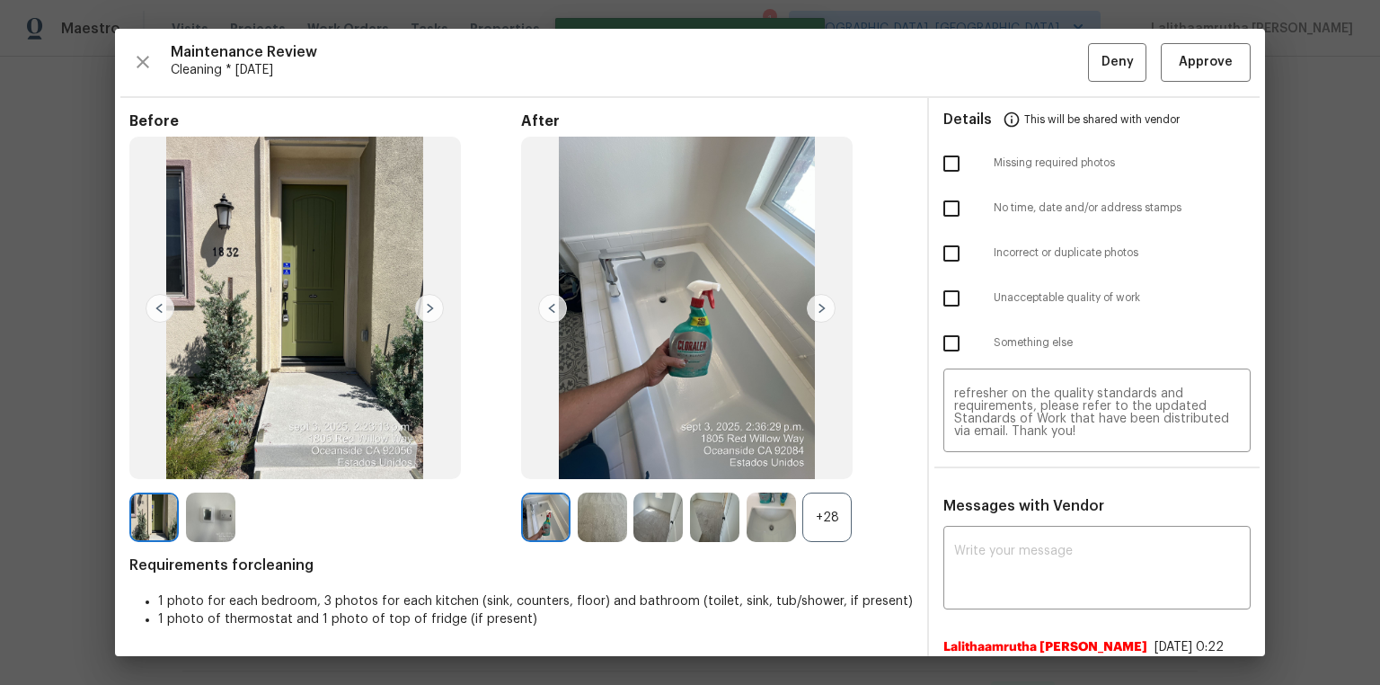
scroll to position [0, 0]
click at [951, 157] on input "checkbox" at bounding box center [951, 164] width 38 height 38
checkbox input "true"
click at [981, 57] on span "Deny" at bounding box center [1117, 62] width 32 height 22
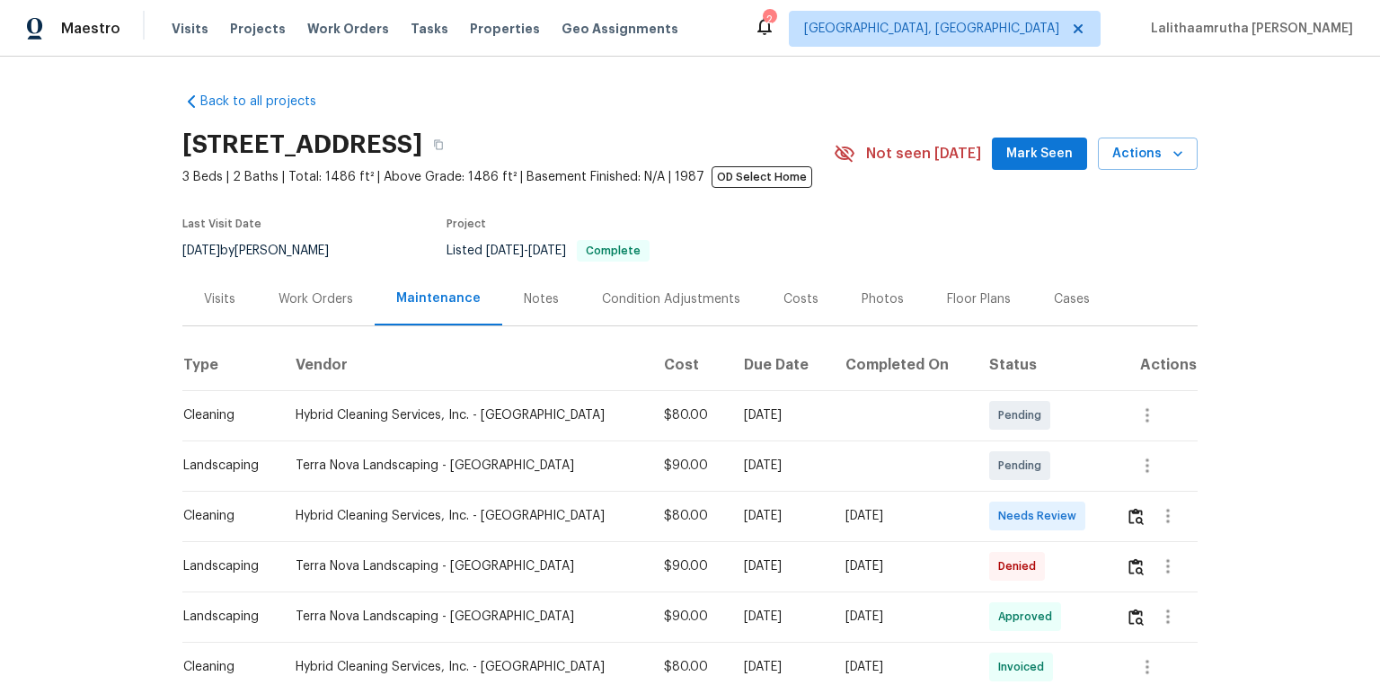
scroll to position [144, 0]
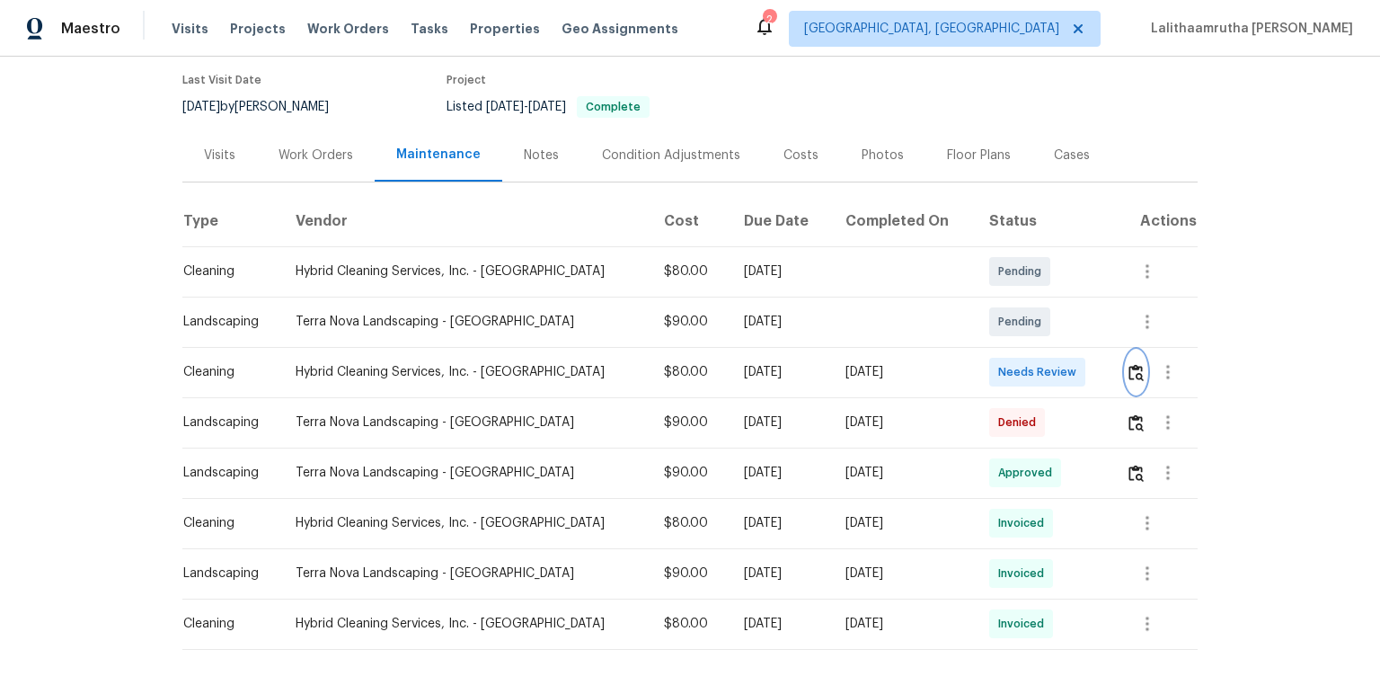
click at [981, 378] on img "button" at bounding box center [1135, 372] width 15 height 17
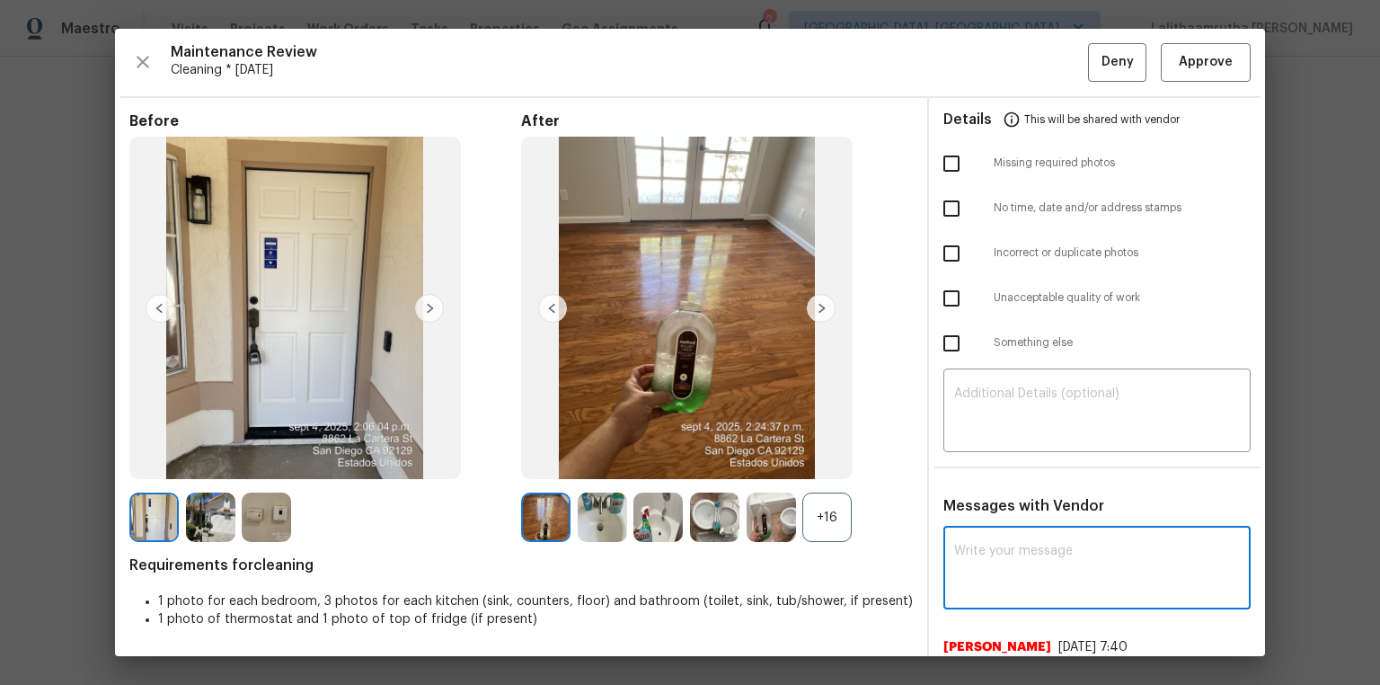
click at [981, 460] on textarea at bounding box center [1097, 569] width 286 height 50
paste textarea "Maintenance Audit Team: Hello! Unfortunately, this cleaning visit completed on …"
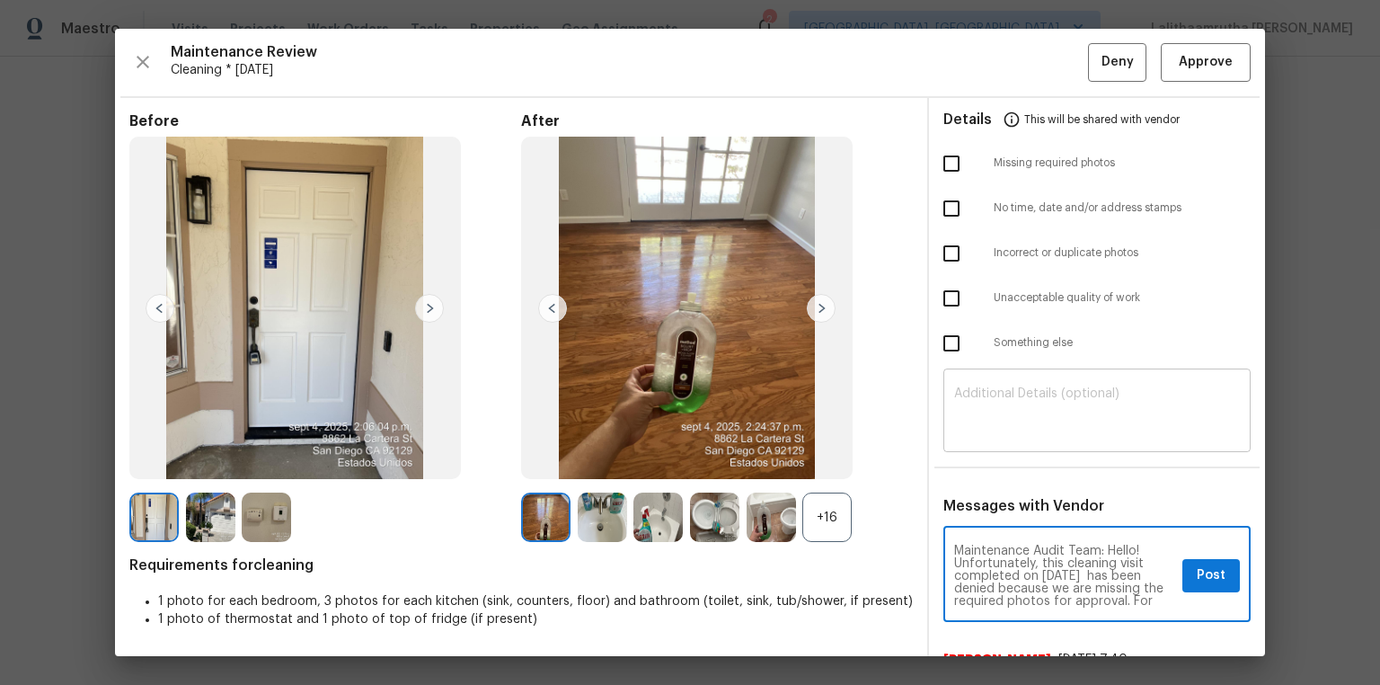
scroll to position [213, 0]
type textarea "Maintenance Audit Team: Hello! Unfortunately, this cleaning visit completed on …"
click at [981, 406] on textarea at bounding box center [1097, 412] width 286 height 50
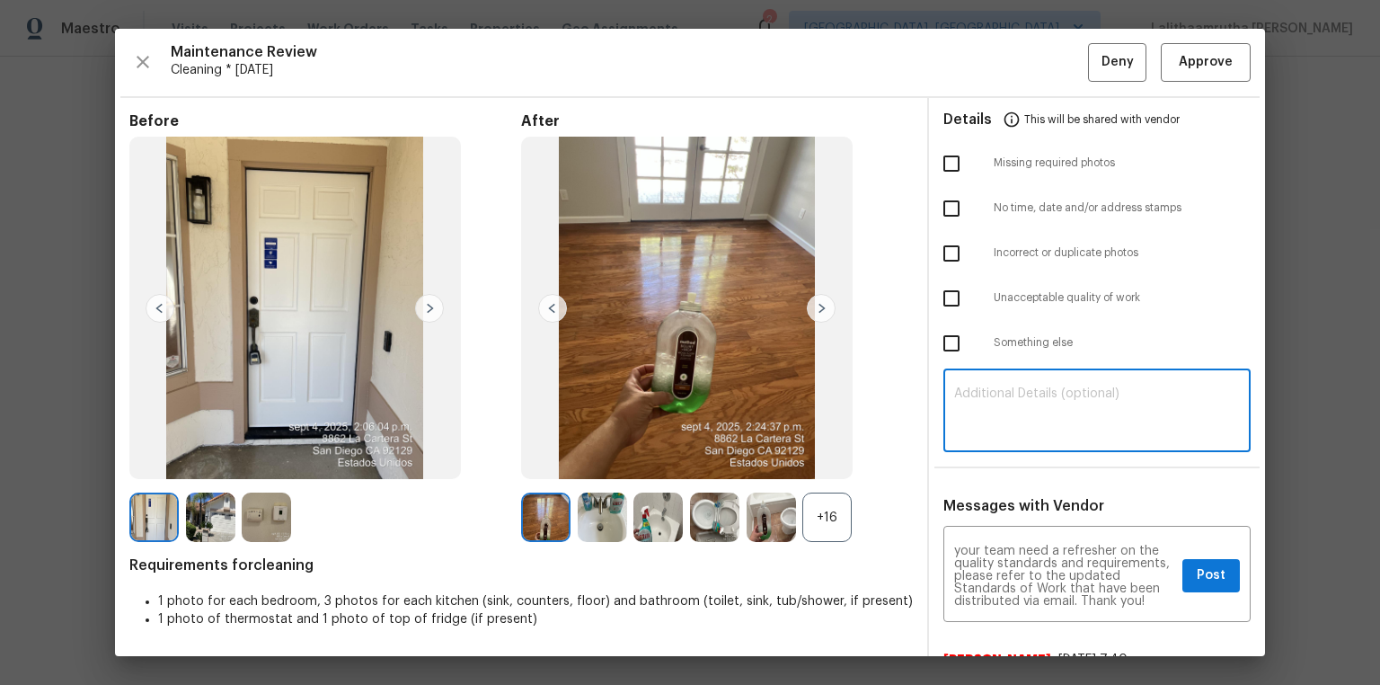
paste textarea "Maintenance Audit Team: Hello! Unfortunately, this cleaning visit completed on …"
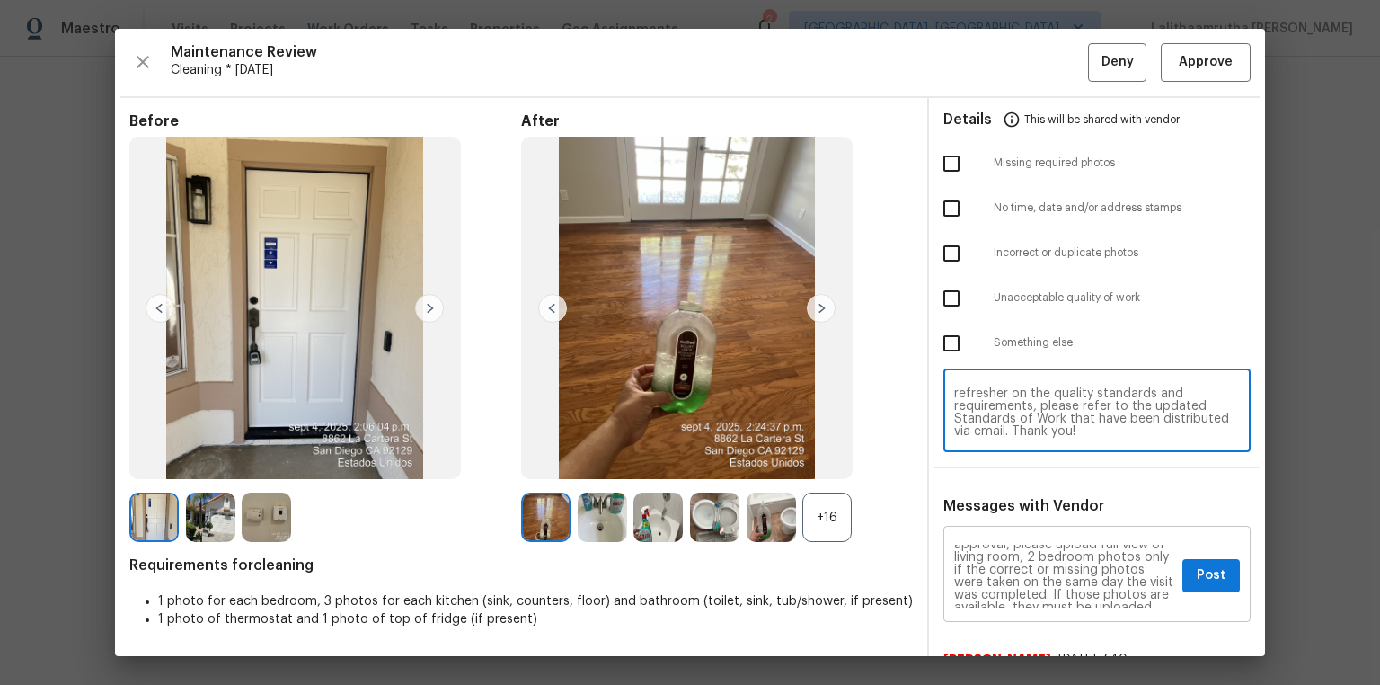
scroll to position [0, 0]
type textarea "Maintenance Audit Team: Hello! Unfortunately, this cleaning visit completed on …"
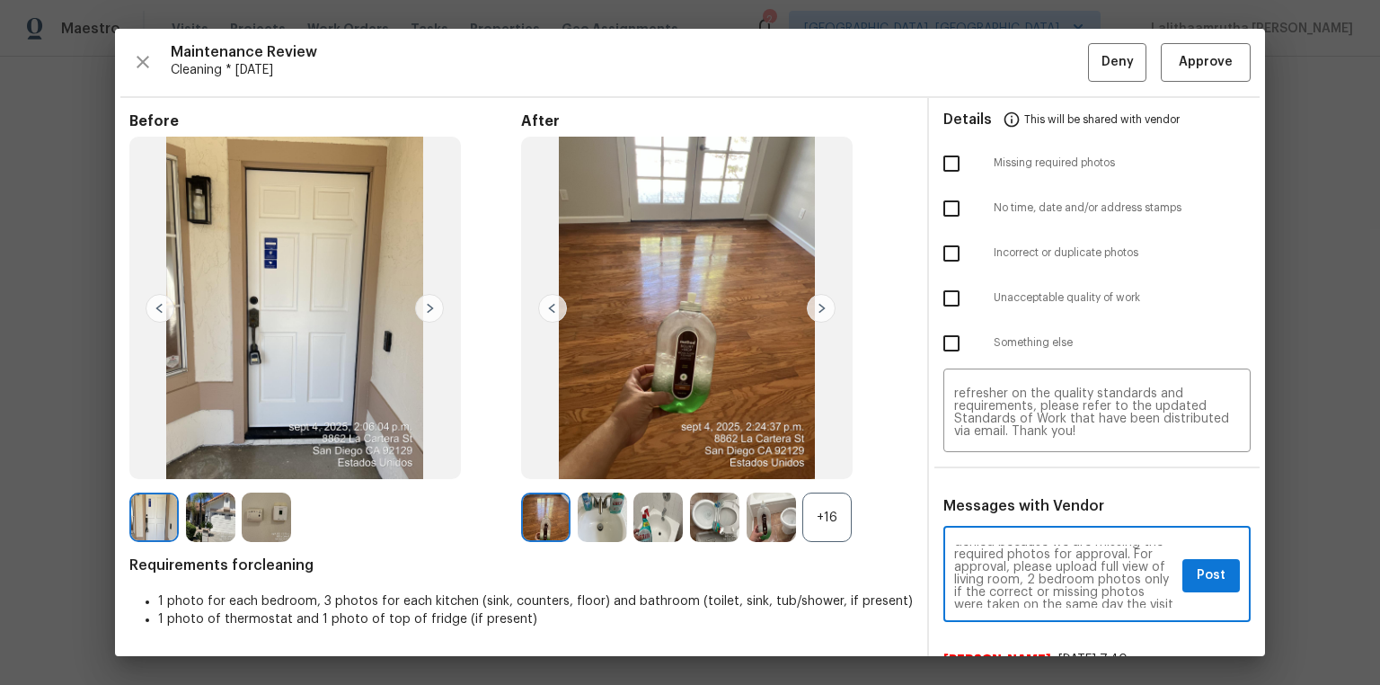
scroll to position [57, 0]
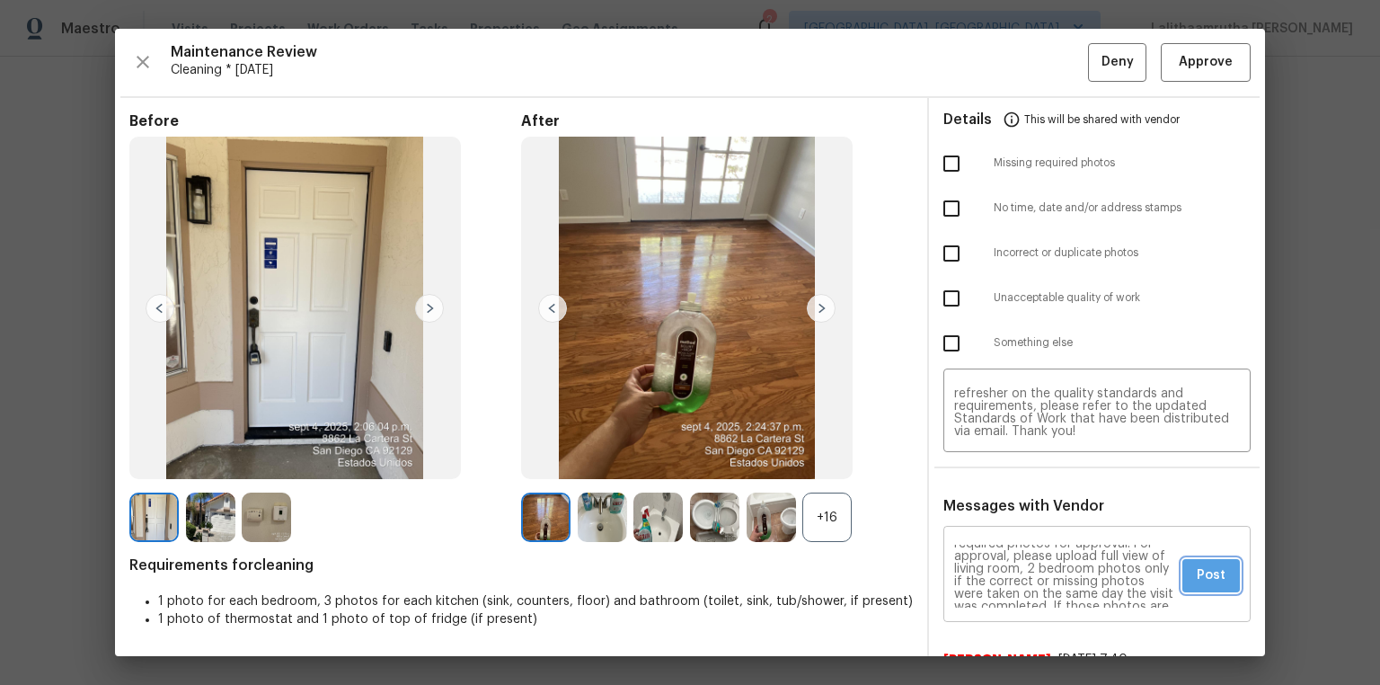
click at [981, 460] on span "Post" at bounding box center [1211, 575] width 29 height 22
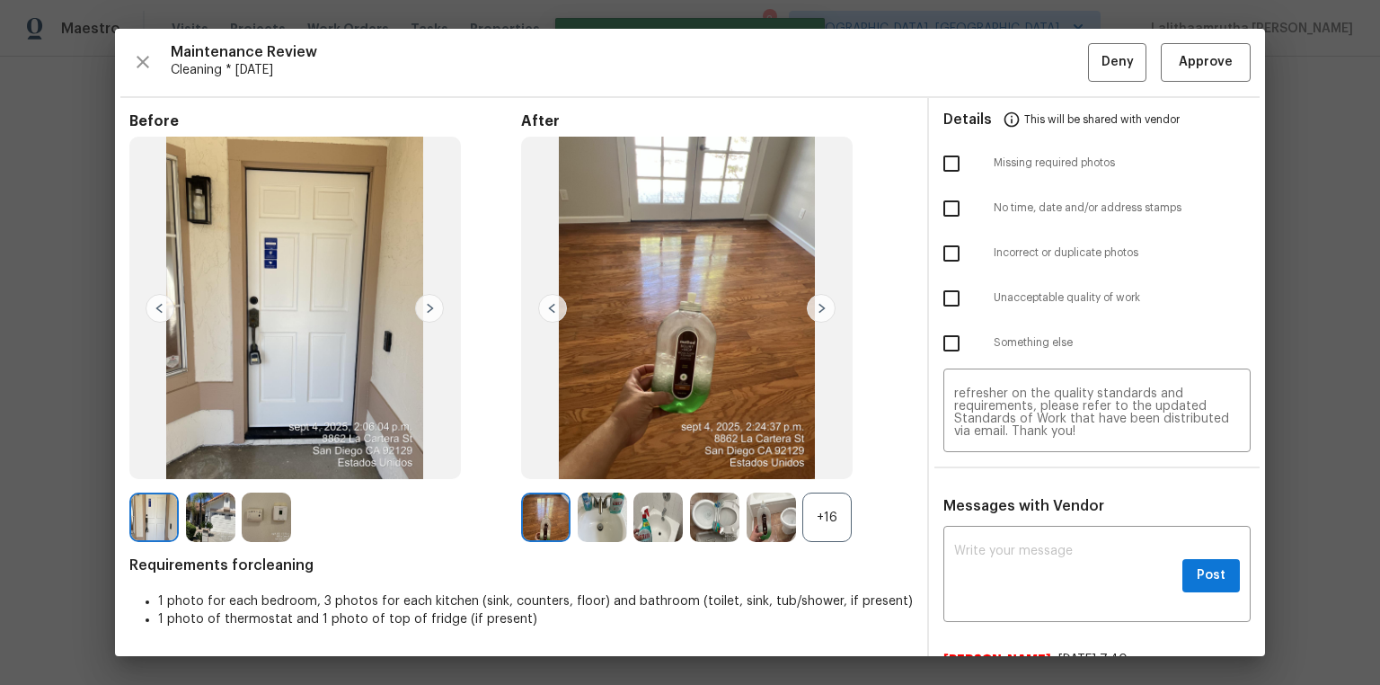
scroll to position [0, 0]
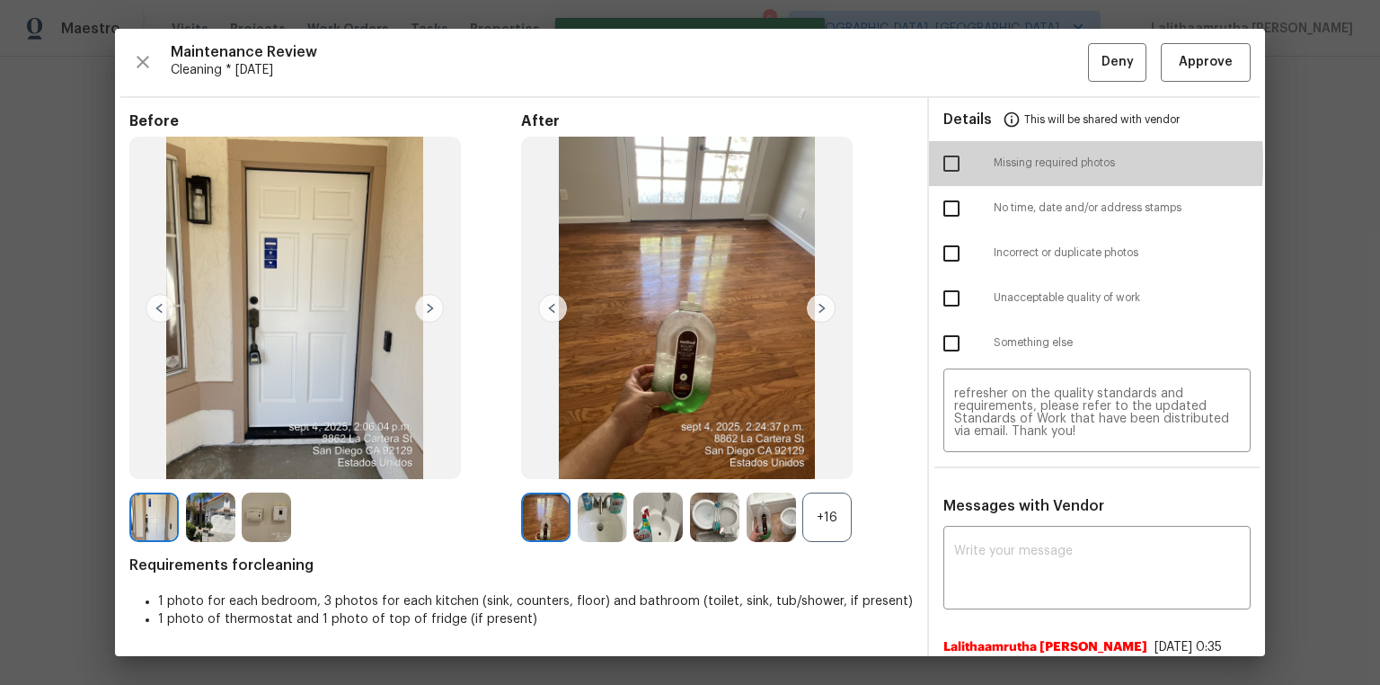
click at [950, 162] on input "checkbox" at bounding box center [951, 164] width 38 height 38
checkbox input "true"
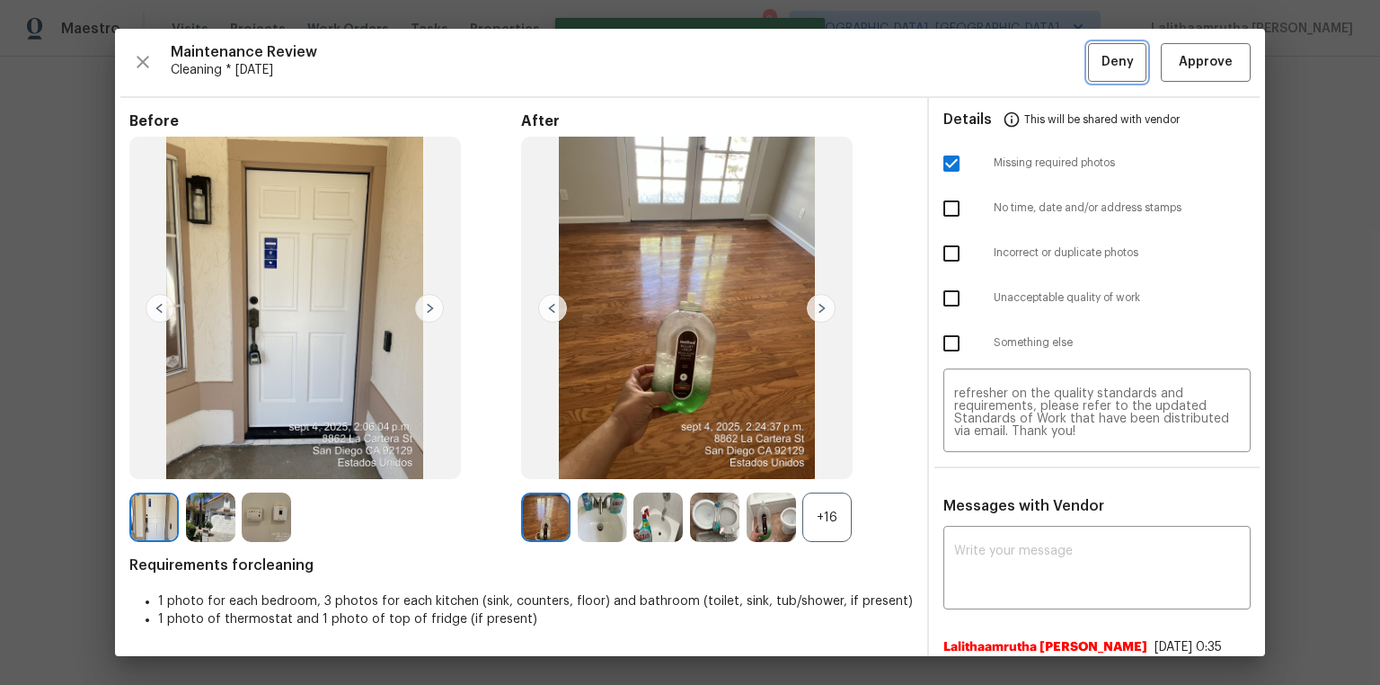
click at [981, 65] on span "Deny" at bounding box center [1117, 62] width 32 height 22
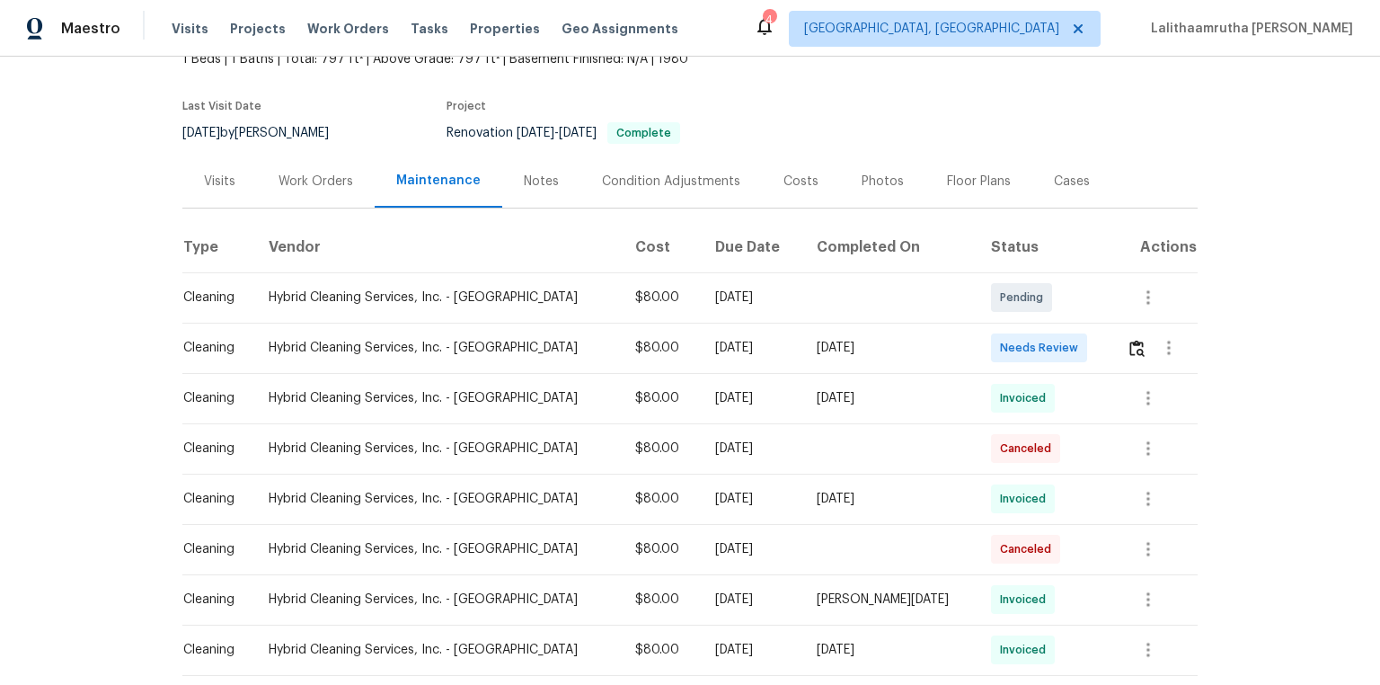
scroll to position [144, 0]
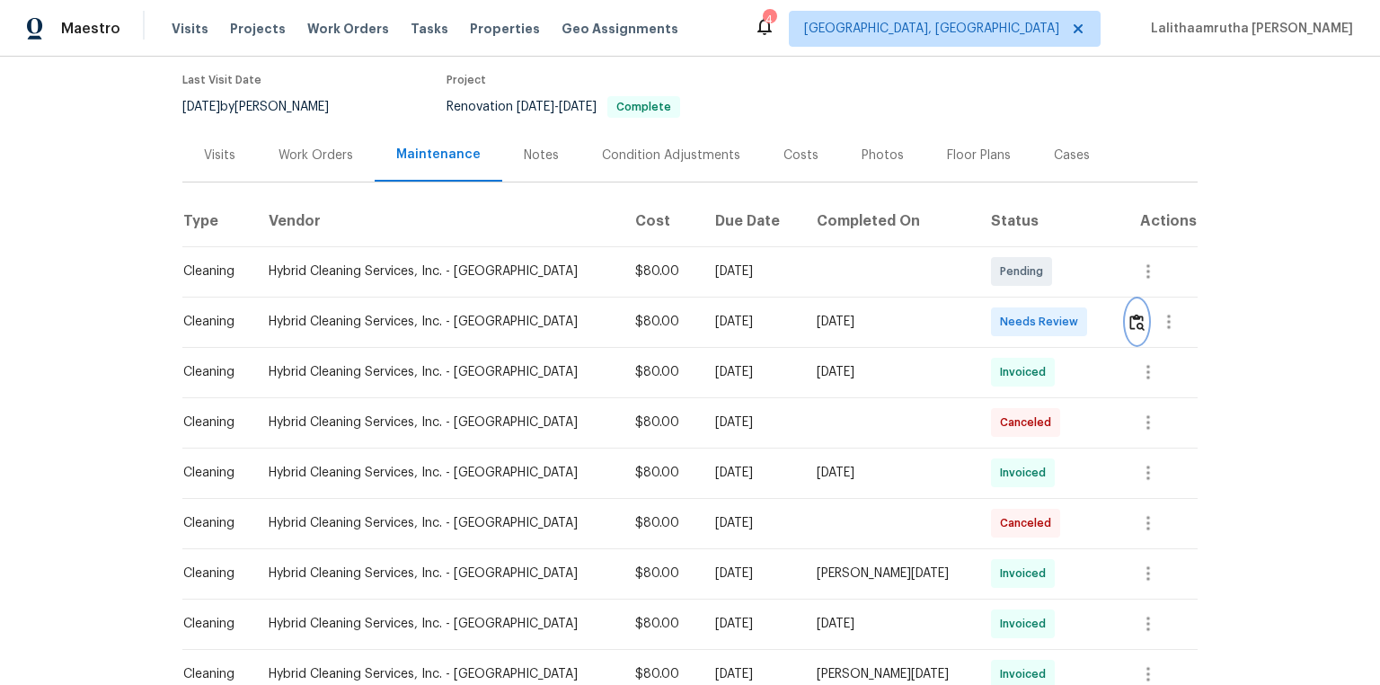
click at [981, 322] on img "button" at bounding box center [1136, 322] width 15 height 17
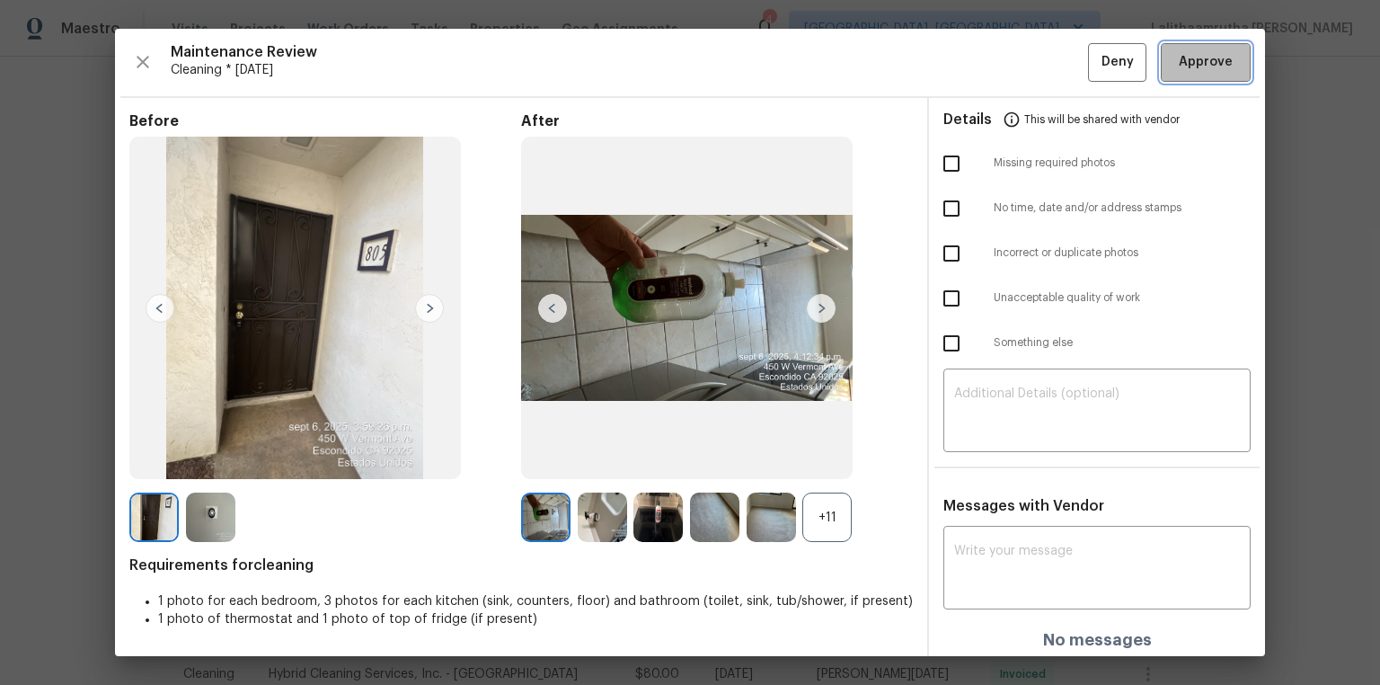
click at [981, 57] on span "Approve" at bounding box center [1206, 62] width 54 height 22
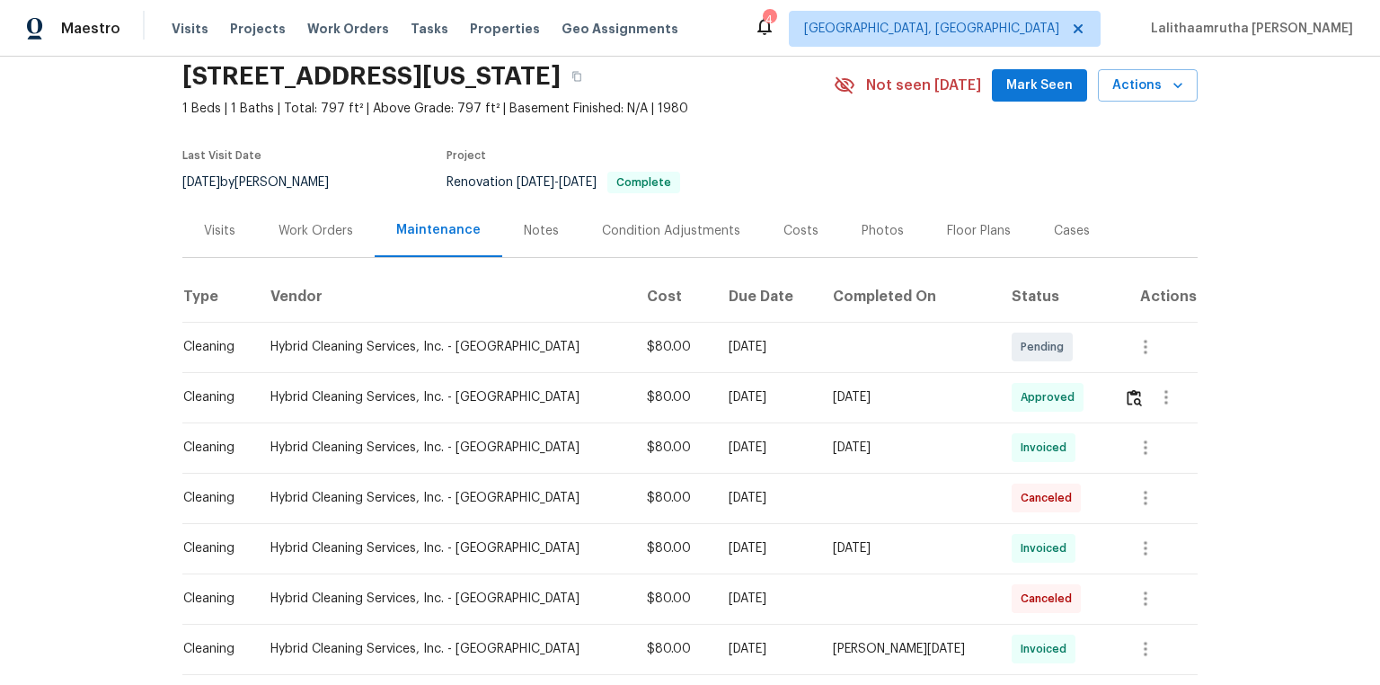
scroll to position [0, 0]
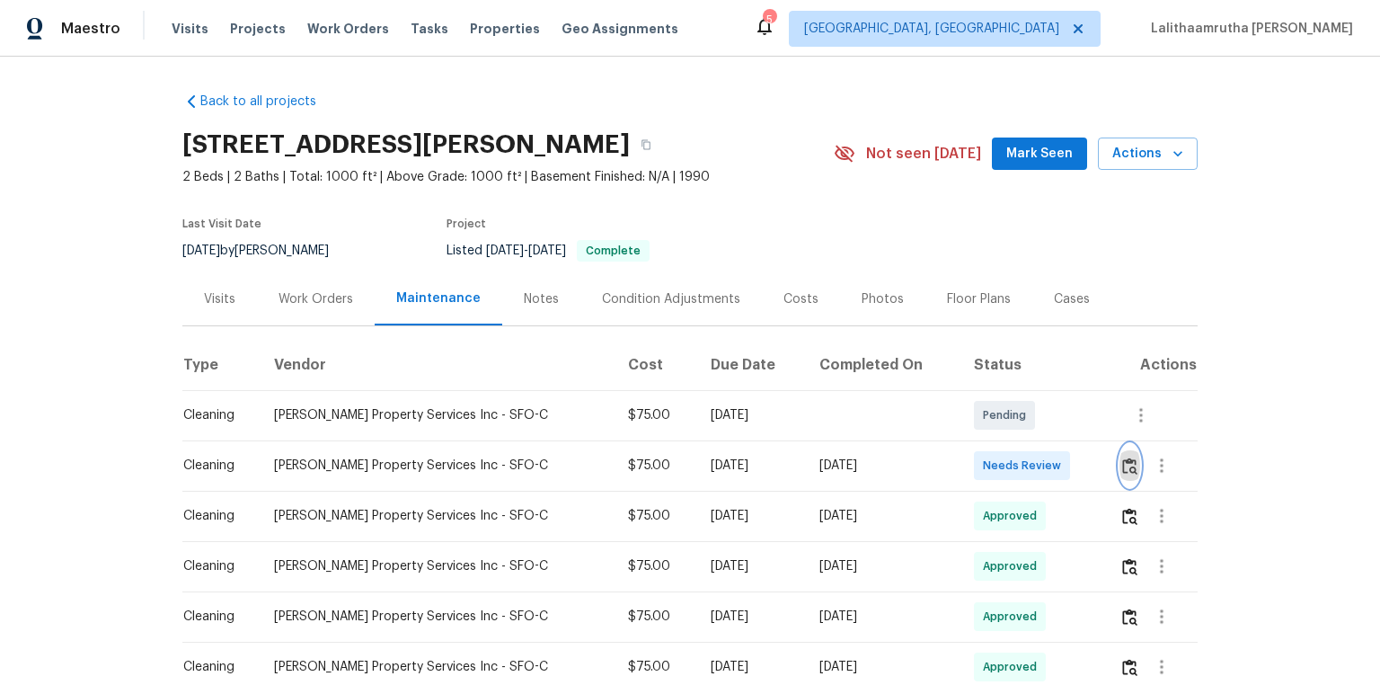
click at [981, 460] on img "button" at bounding box center [1129, 465] width 15 height 17
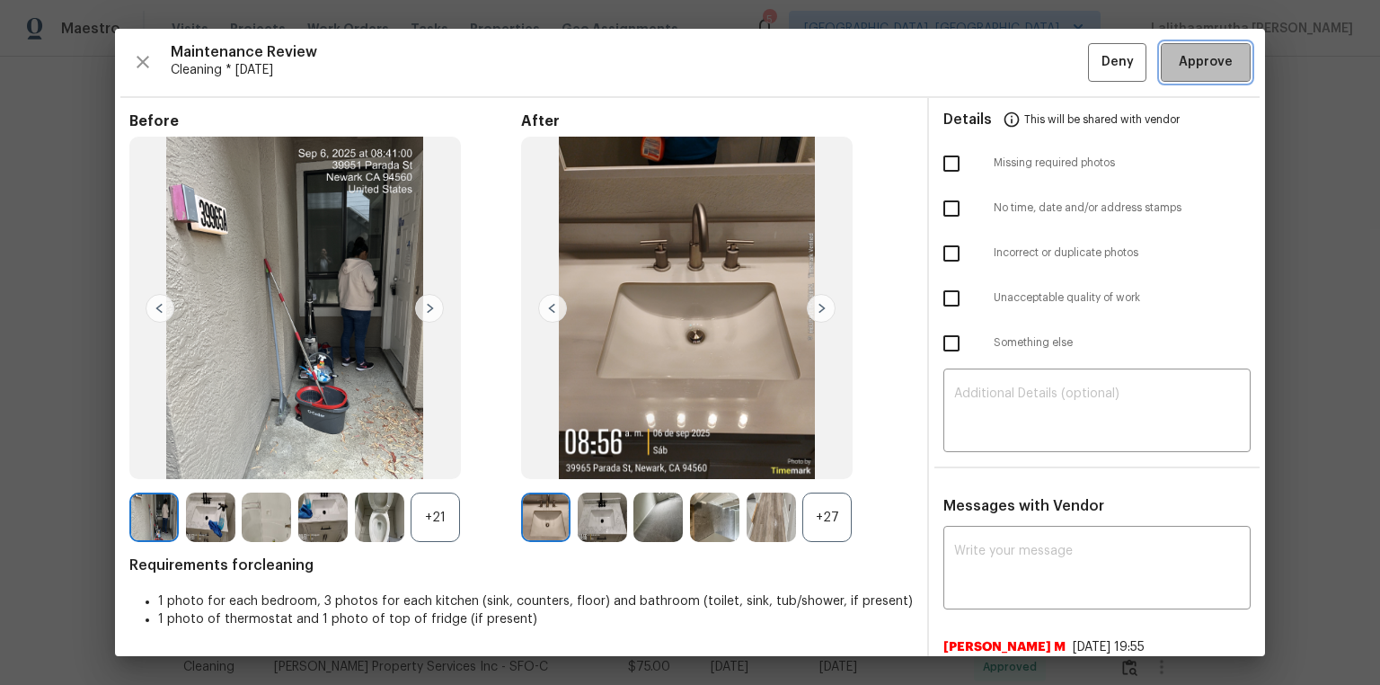
click at [981, 71] on span "Approve" at bounding box center [1206, 62] width 54 height 22
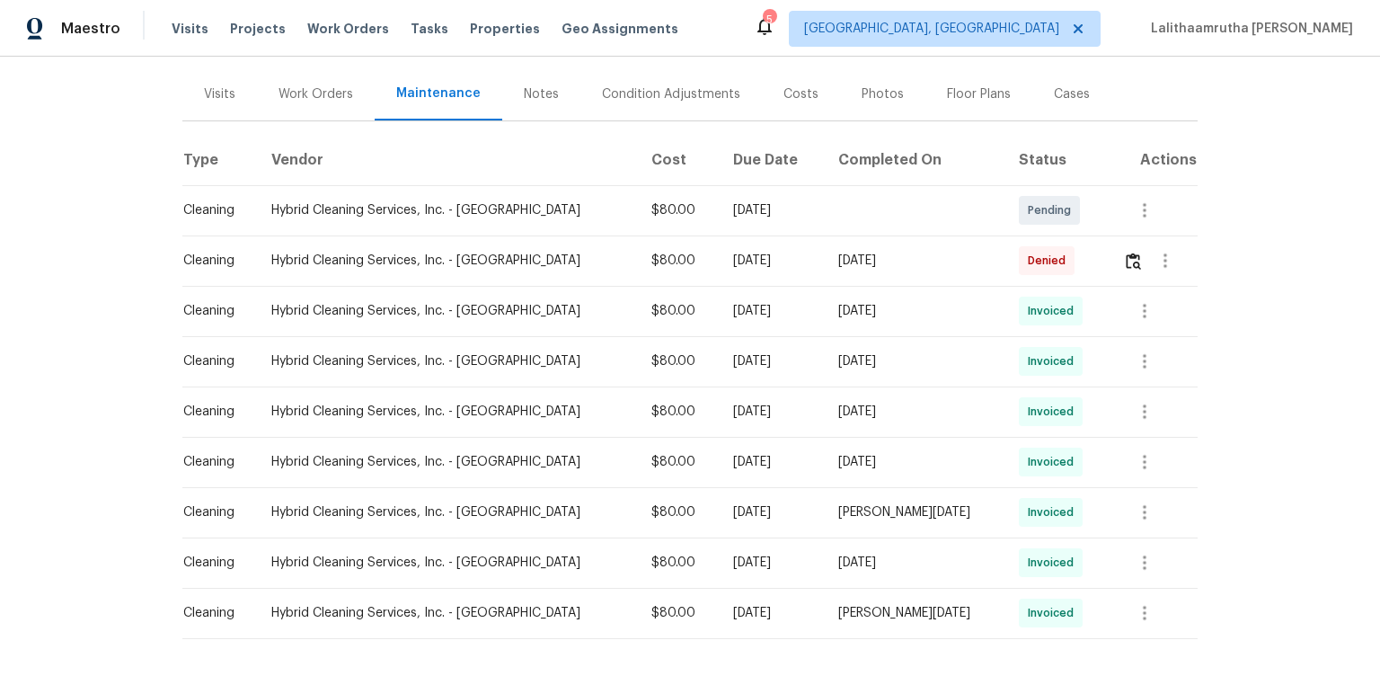
scroll to position [216, 0]
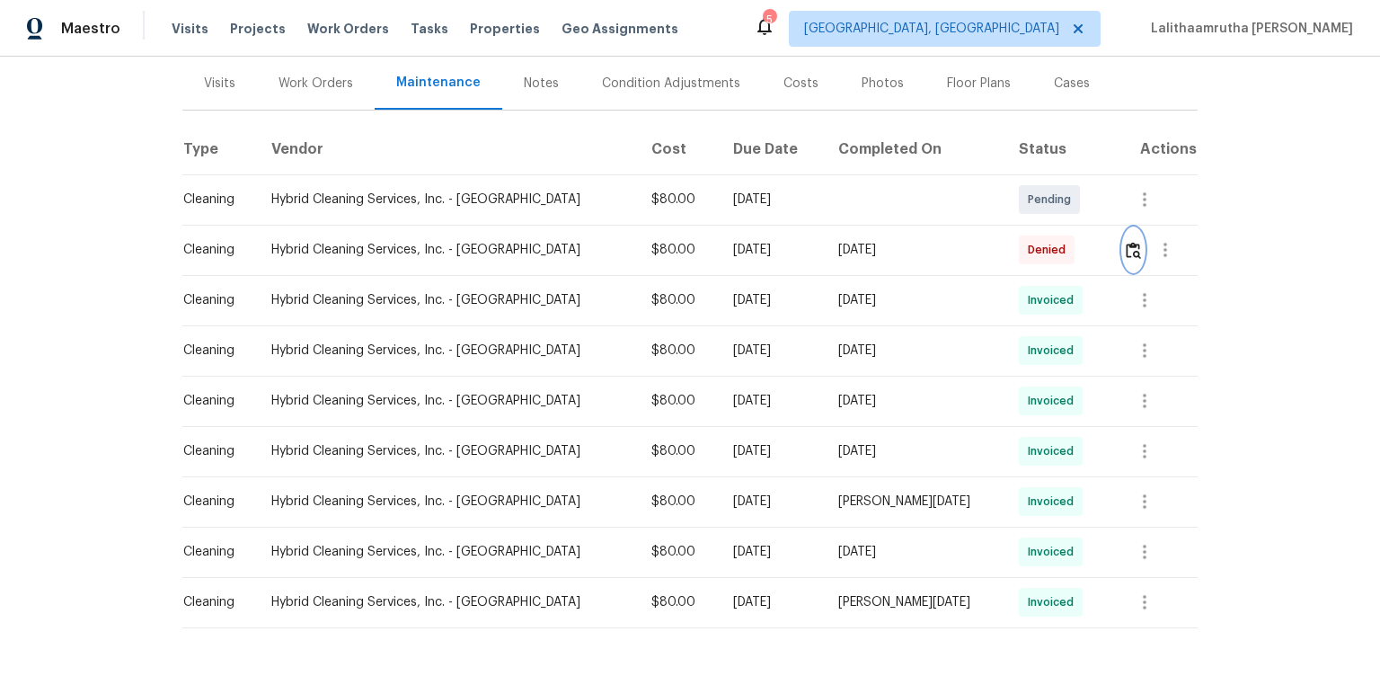
click at [981, 247] on img "button" at bounding box center [1133, 250] width 15 height 17
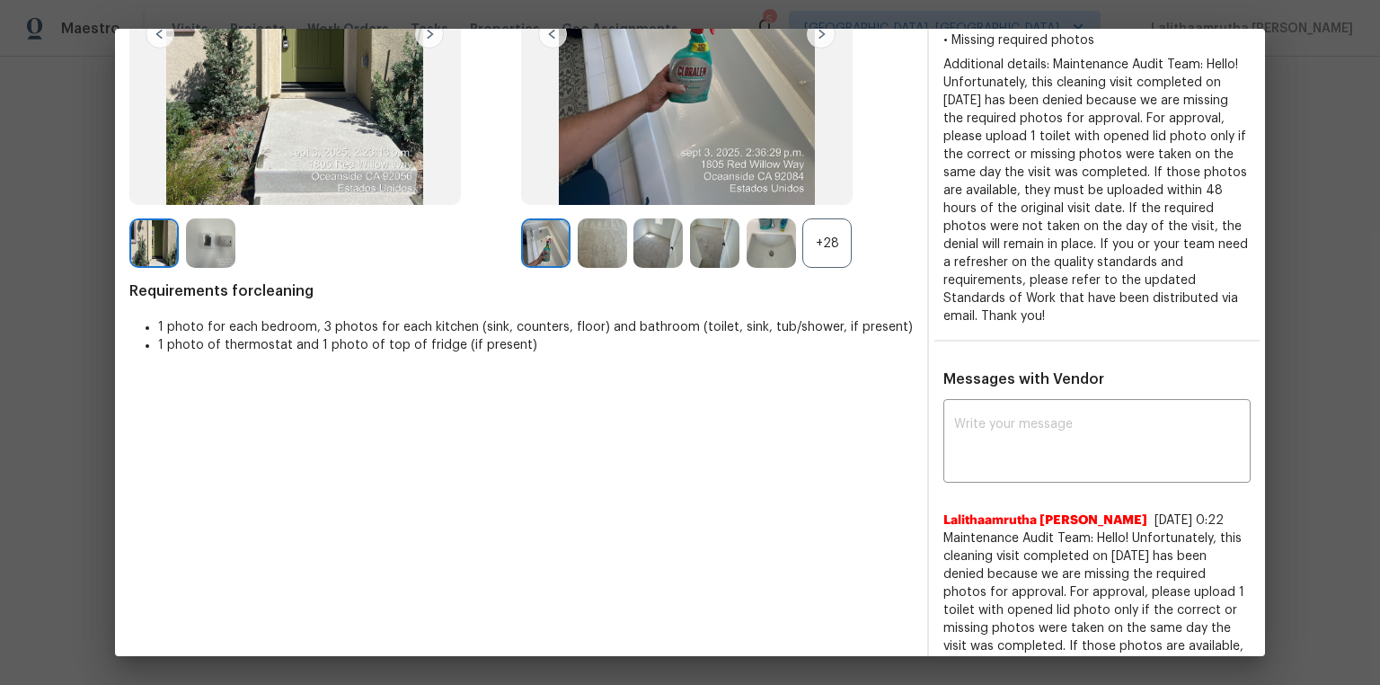
scroll to position [144, 0]
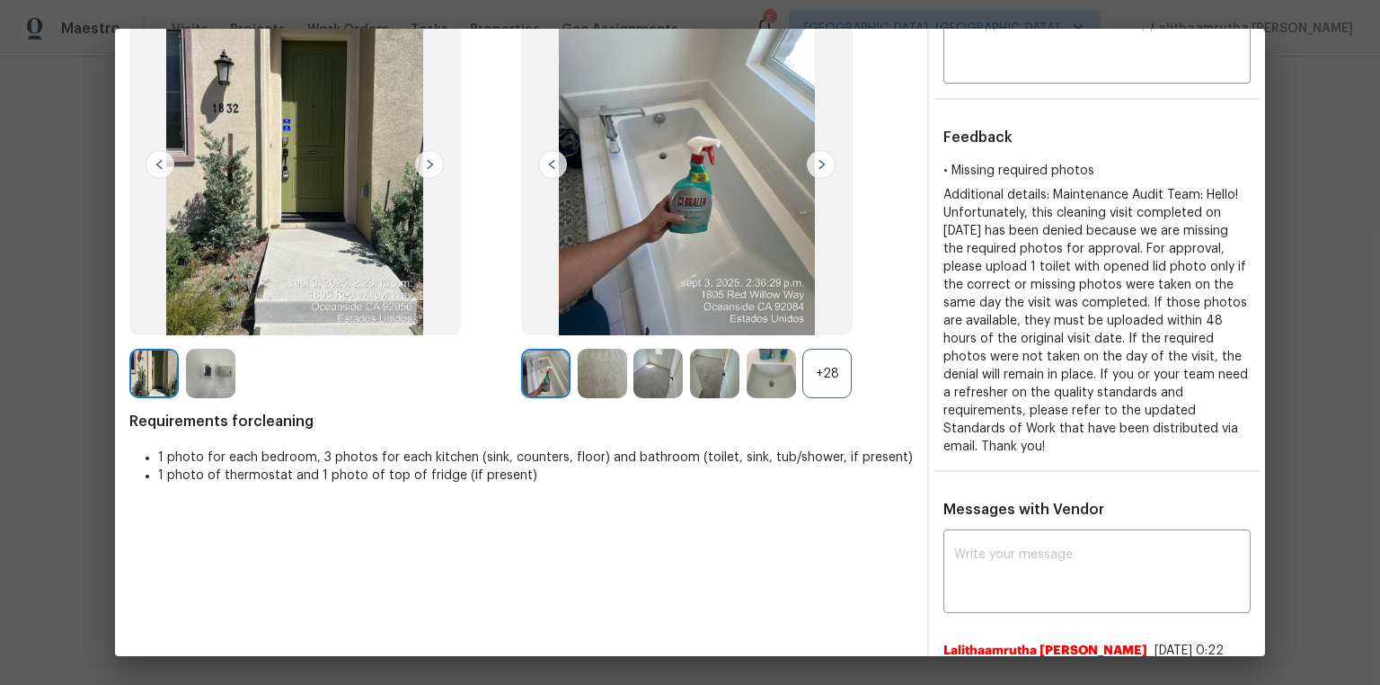
click at [833, 373] on div "+28" at bounding box center [826, 373] width 49 height 49
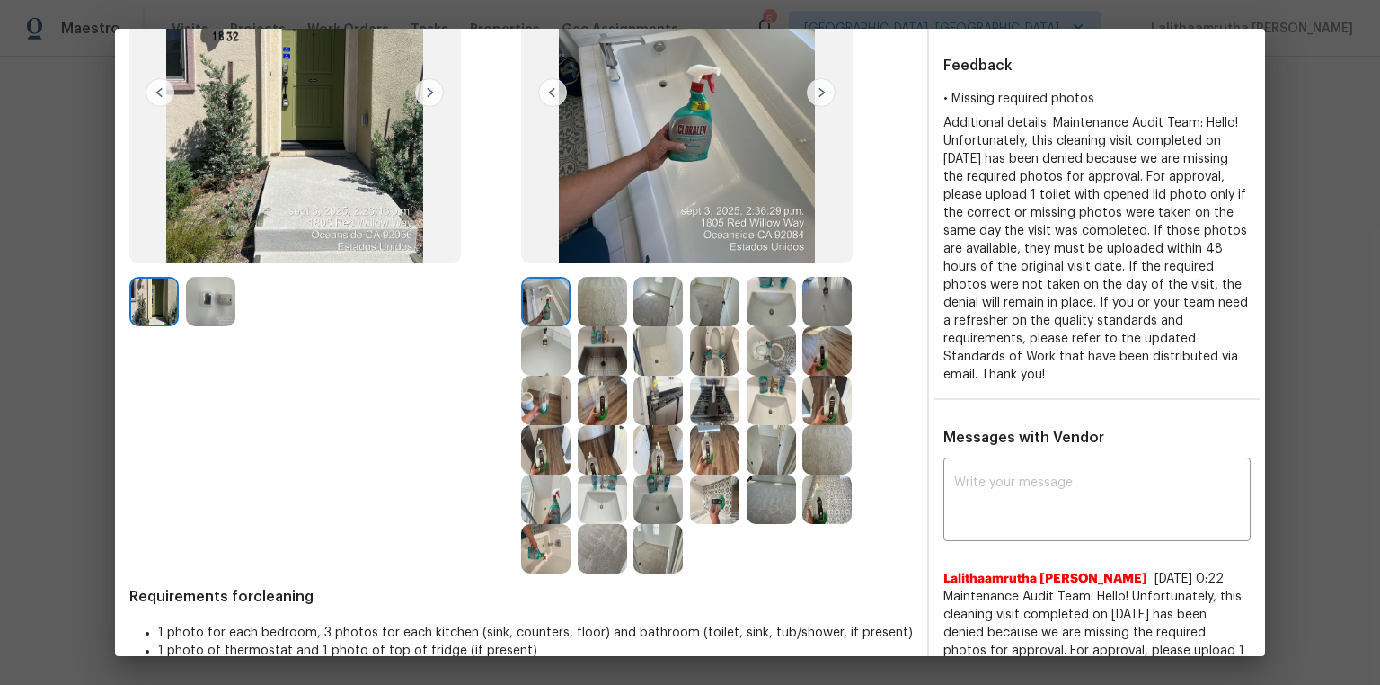
scroll to position [503, 0]
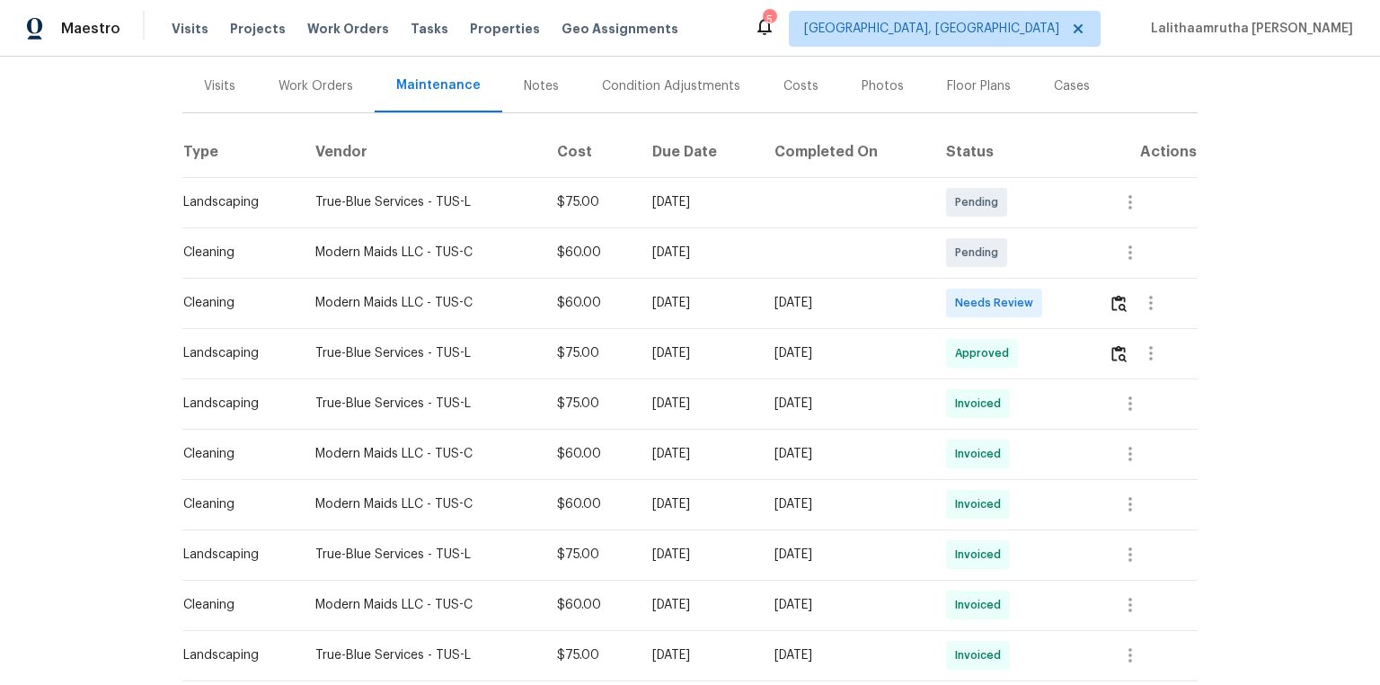
scroll to position [216, 0]
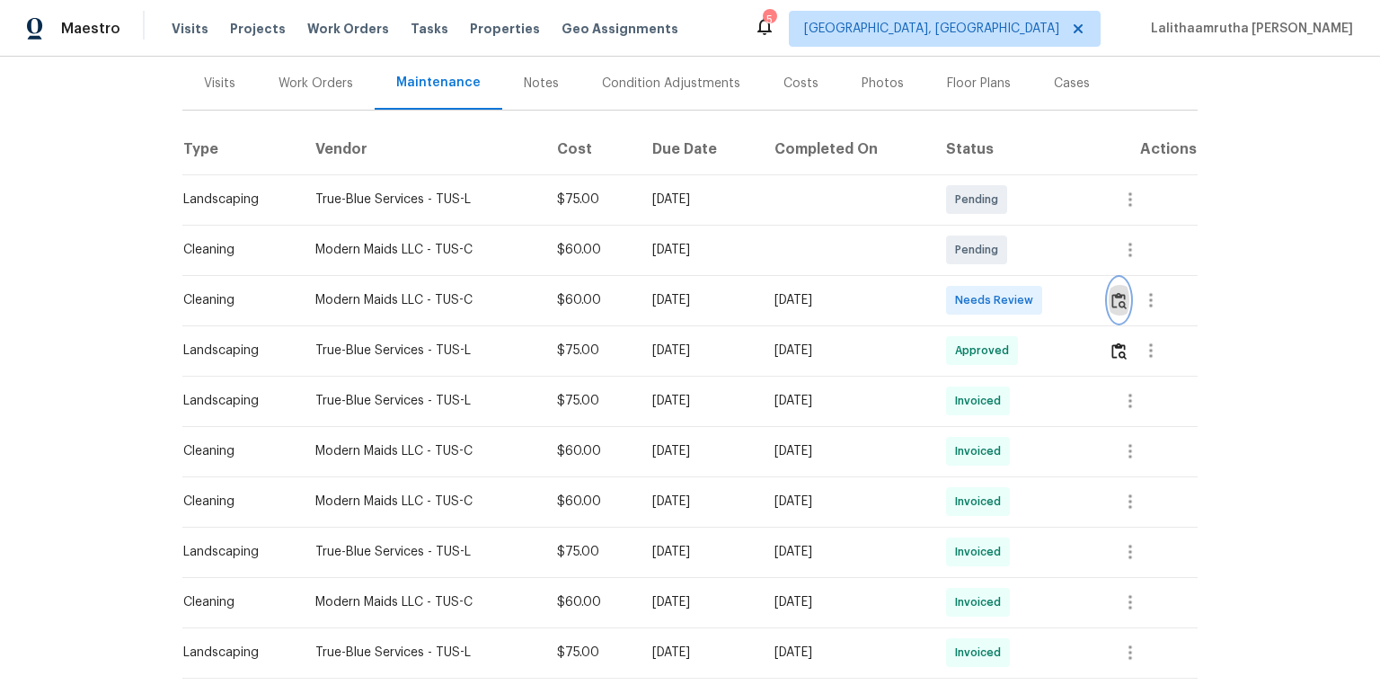
click at [981, 302] on img "button" at bounding box center [1118, 300] width 15 height 17
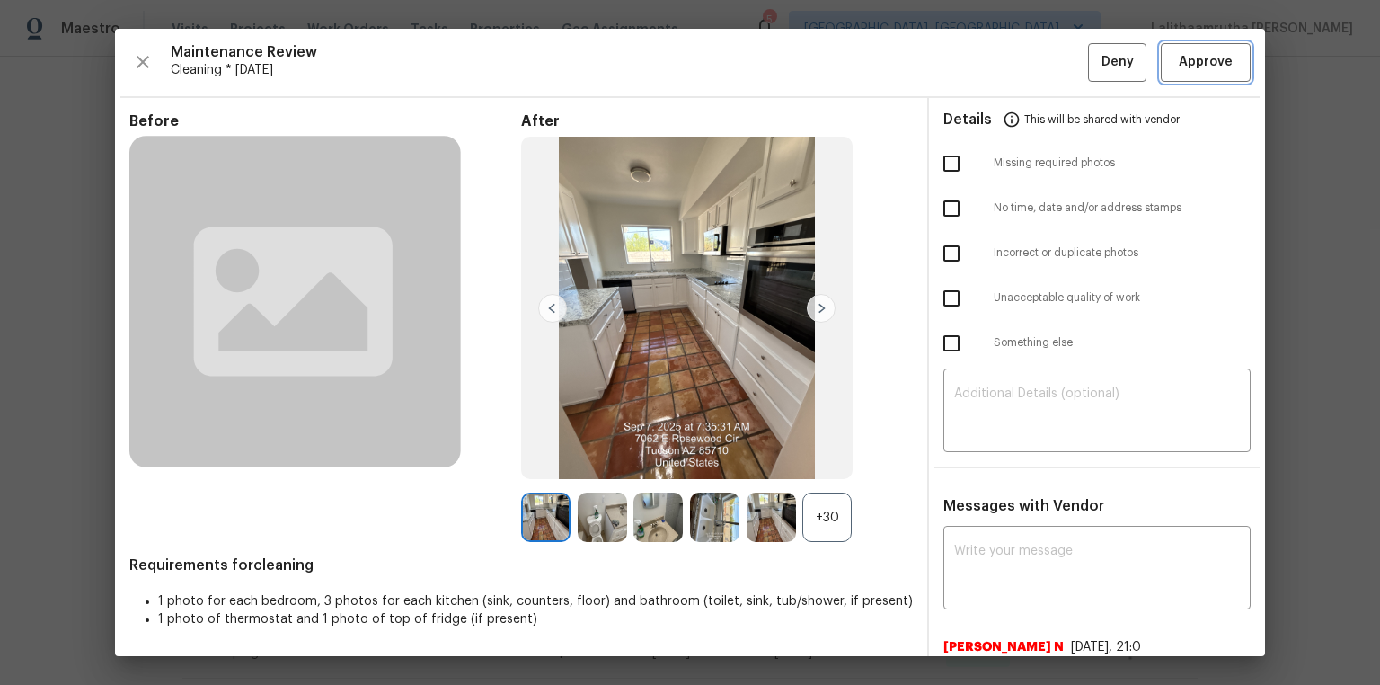
click at [981, 67] on span "Approve" at bounding box center [1206, 62] width 54 height 22
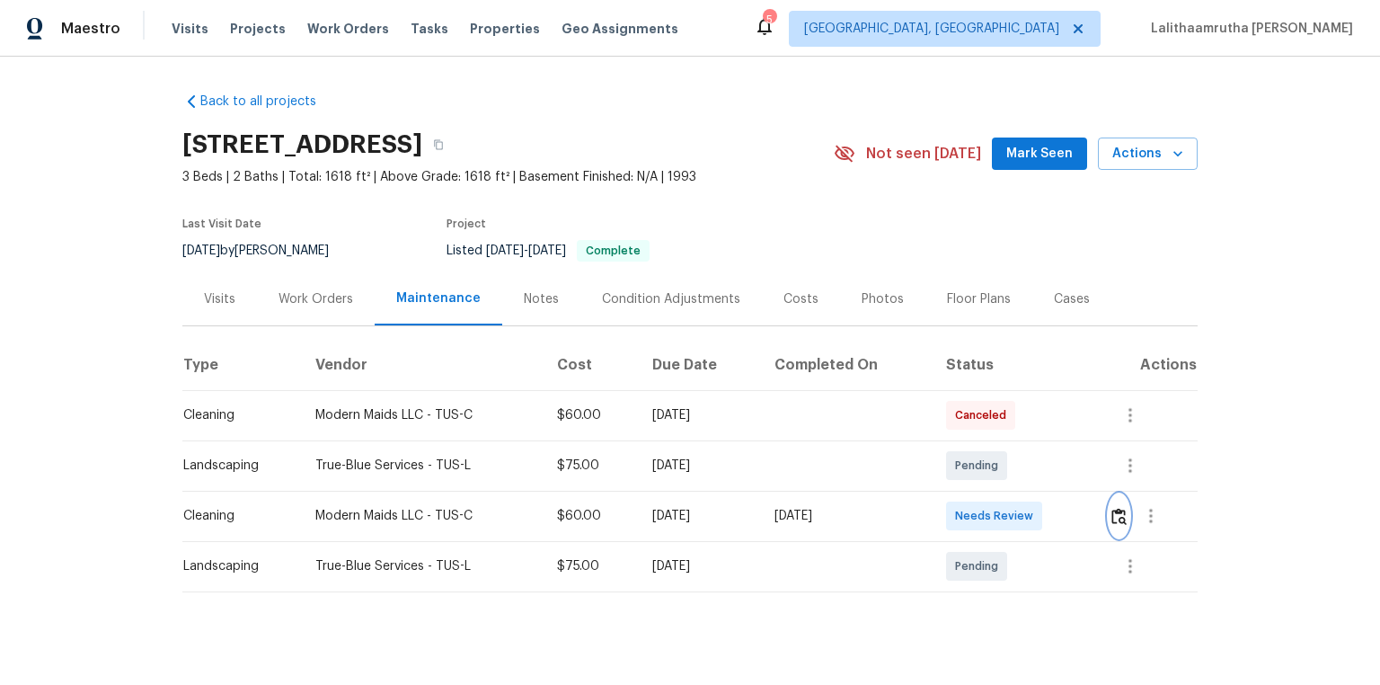
click at [981, 460] on img "button" at bounding box center [1118, 516] width 15 height 17
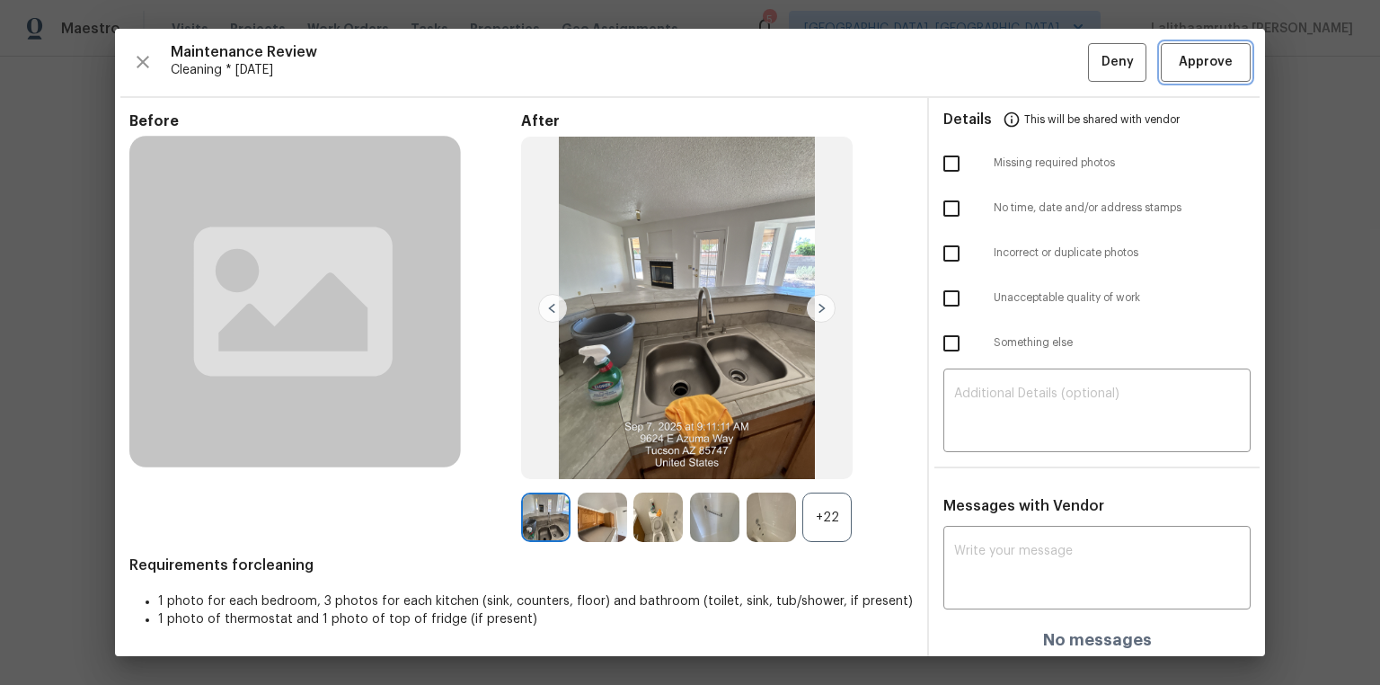
click at [981, 66] on span "Approve" at bounding box center [1206, 62] width 54 height 22
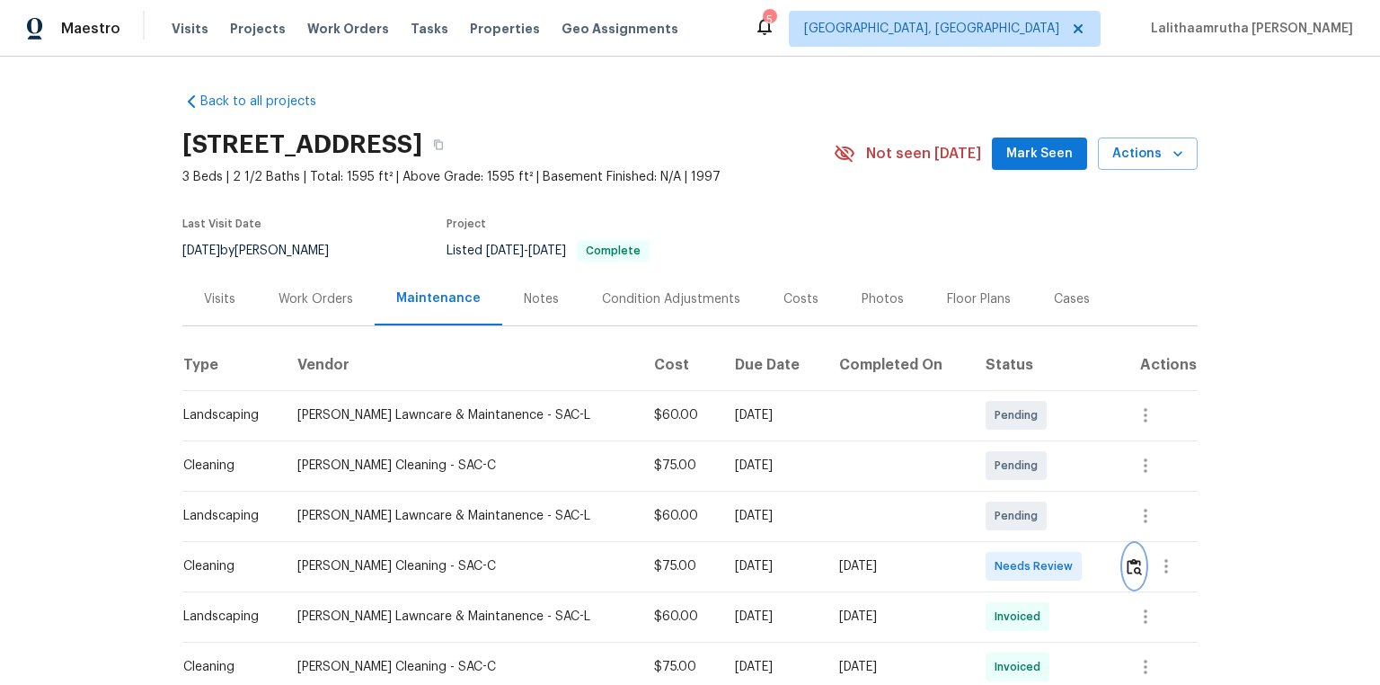
click at [981, 460] on img "button" at bounding box center [1133, 566] width 15 height 17
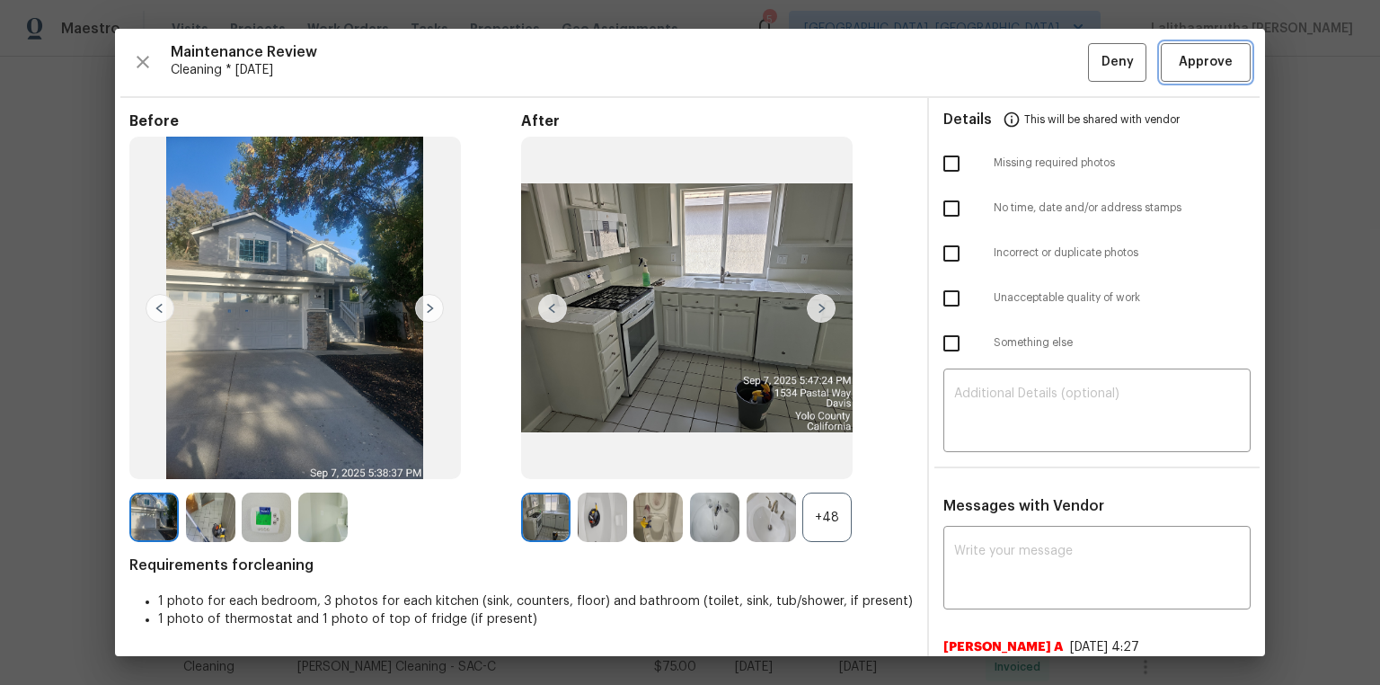
click at [981, 66] on span "Approve" at bounding box center [1206, 62] width 54 height 22
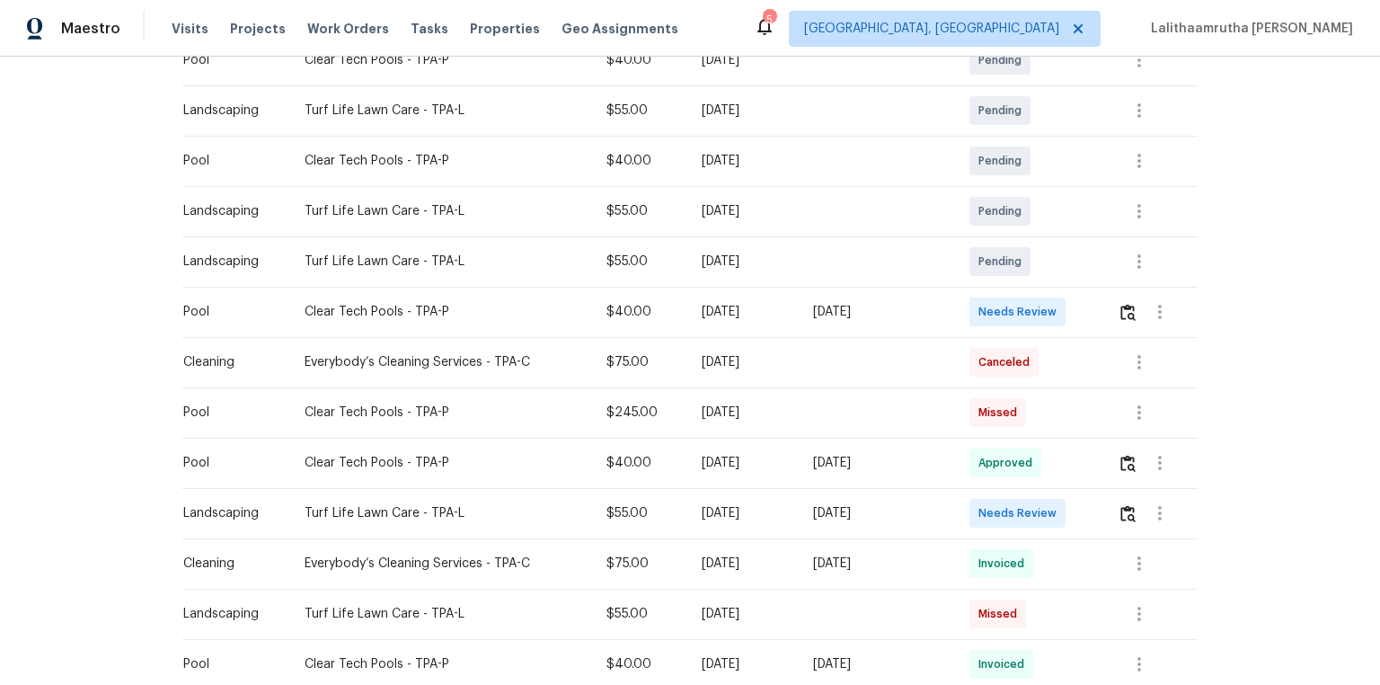
scroll to position [359, 0]
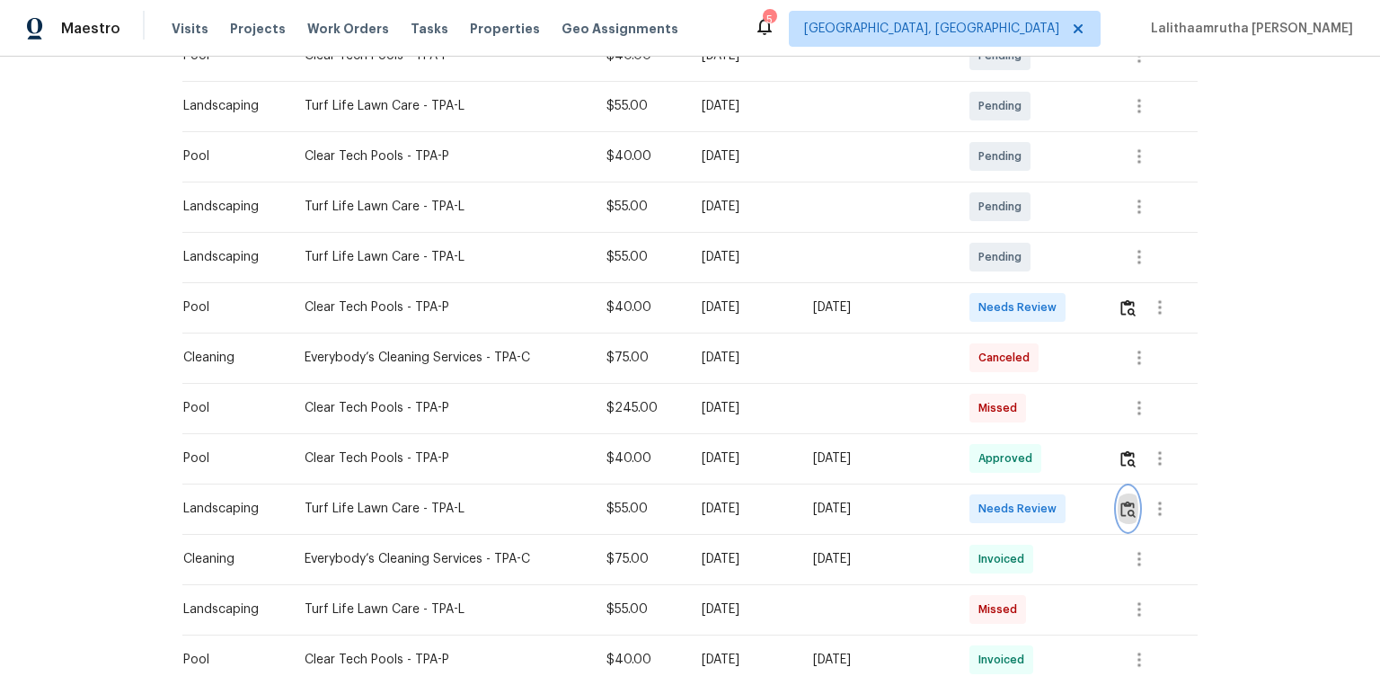
click at [981, 460] on img "button" at bounding box center [1127, 508] width 15 height 17
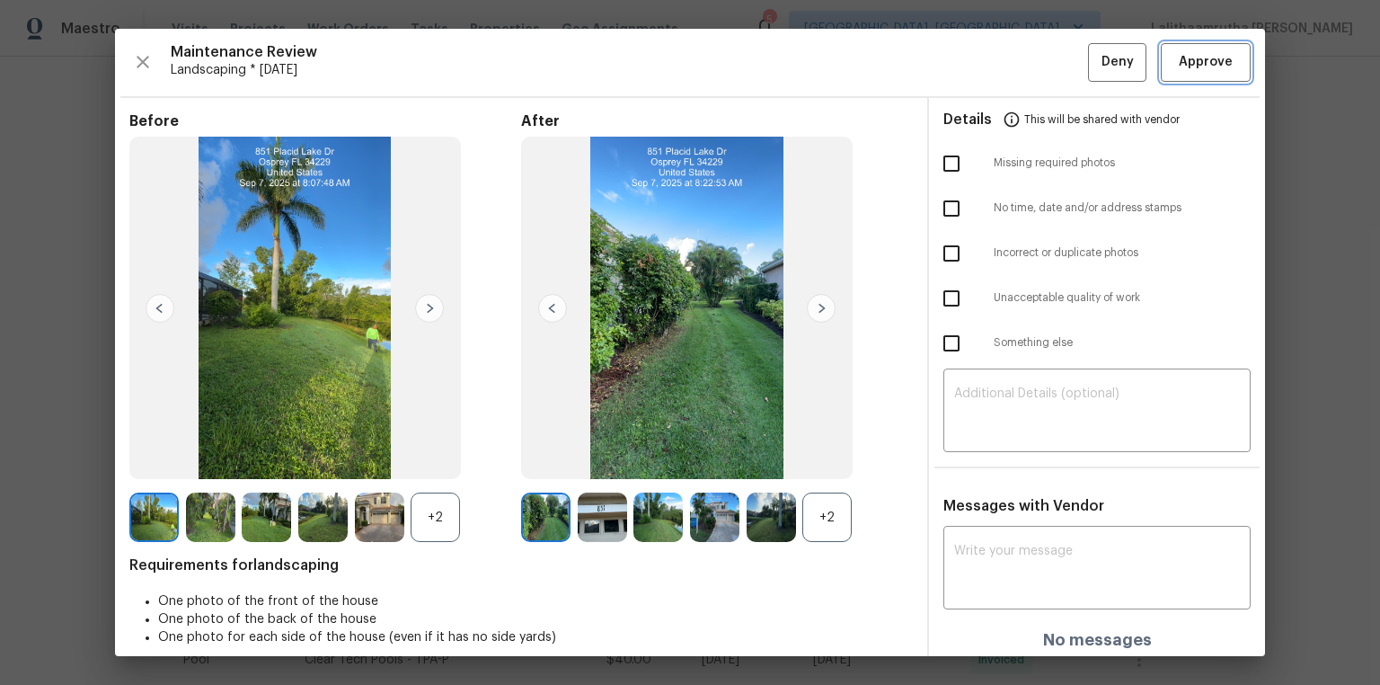
click at [981, 62] on span "Approve" at bounding box center [1206, 62] width 54 height 22
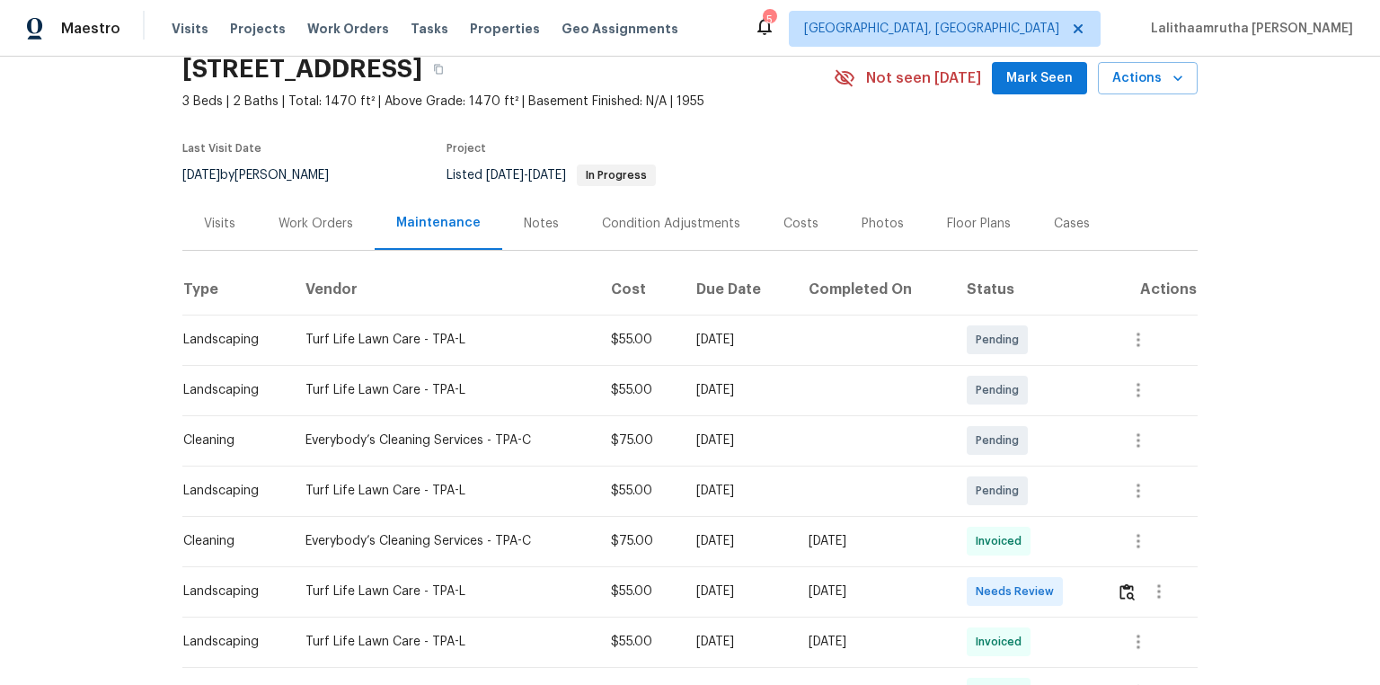
scroll to position [144, 0]
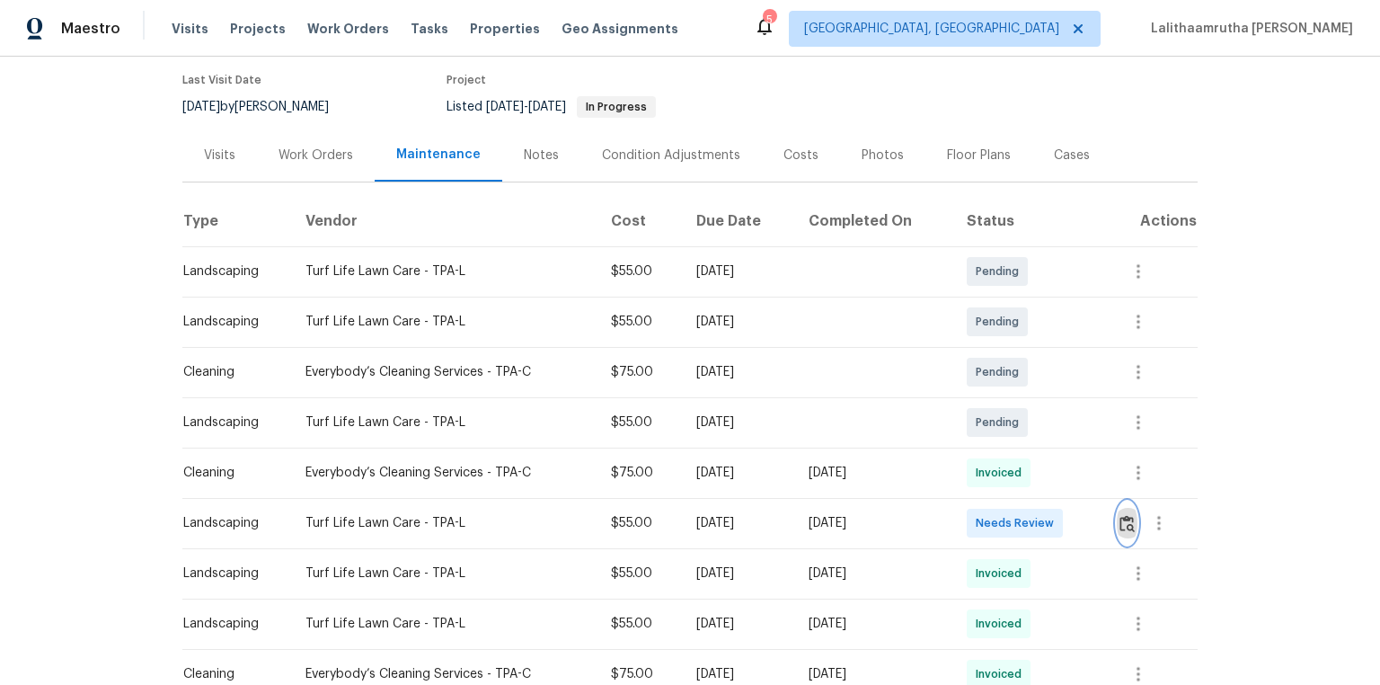
click at [981, 460] on img "button" at bounding box center [1126, 523] width 15 height 17
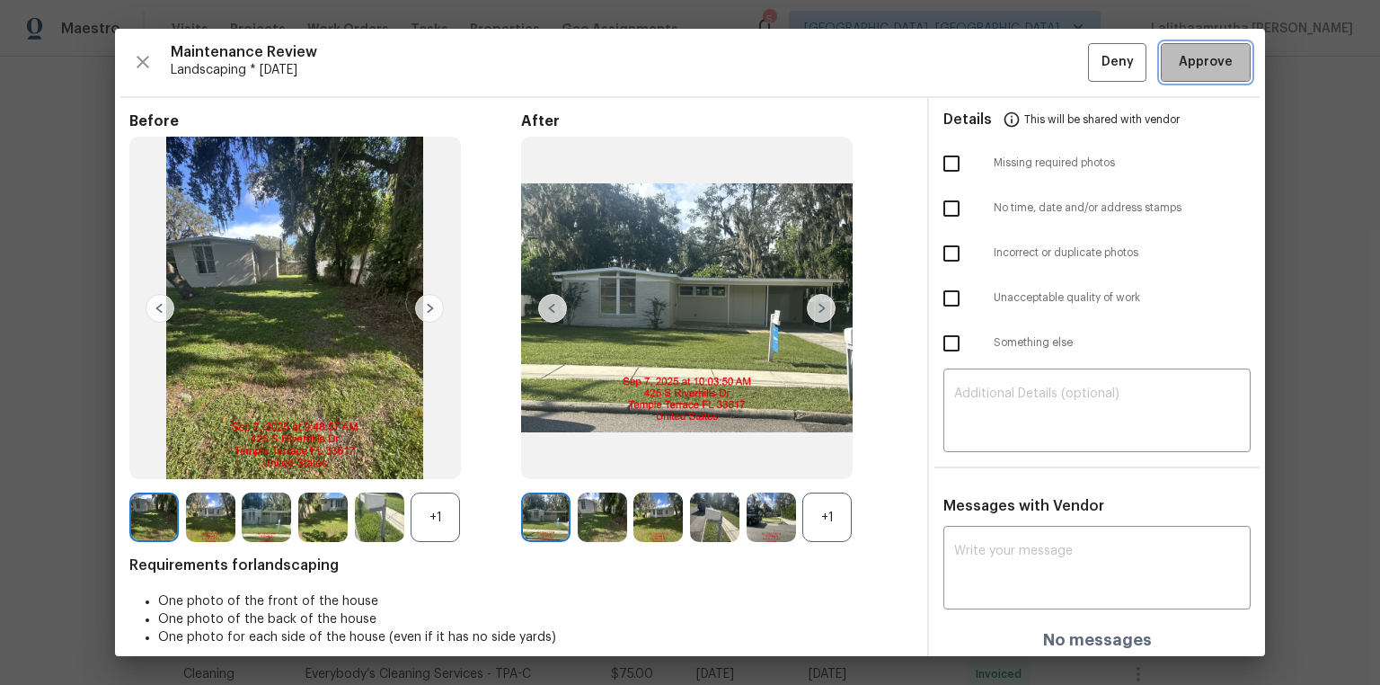
click at [981, 72] on span "Approve" at bounding box center [1206, 62] width 54 height 22
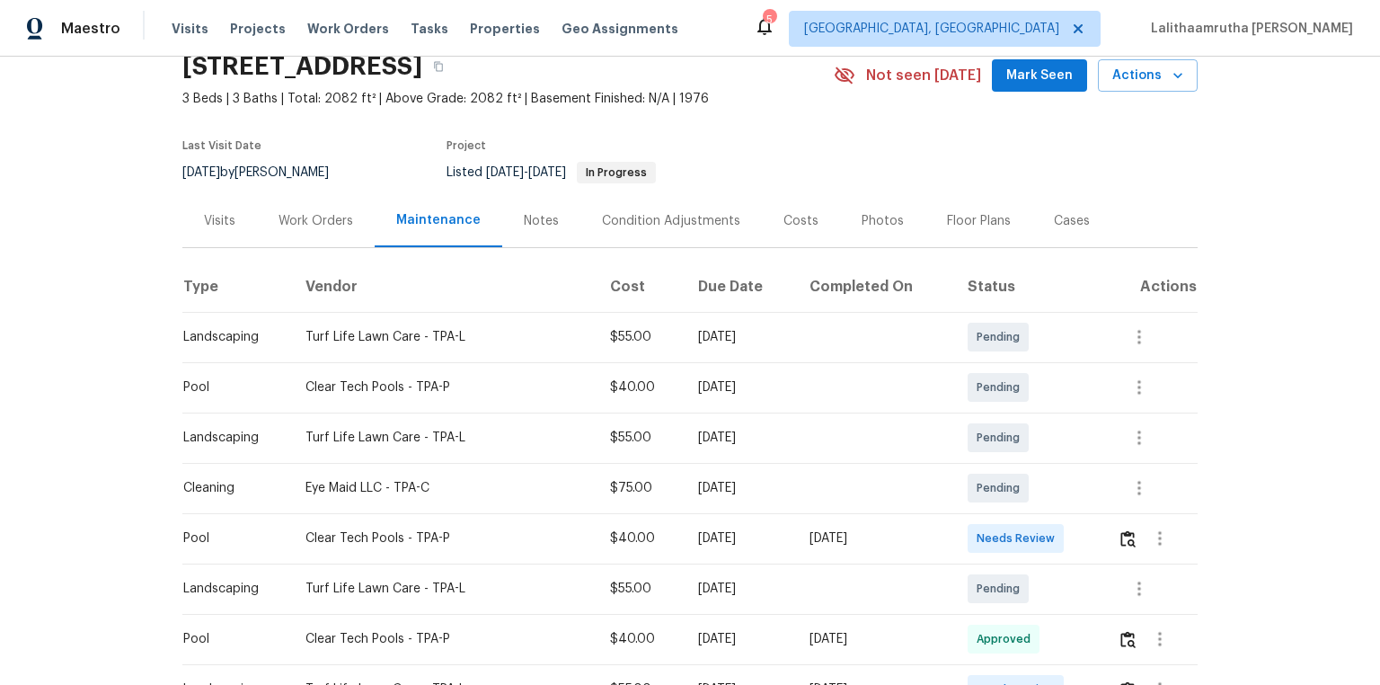
scroll to position [144, 0]
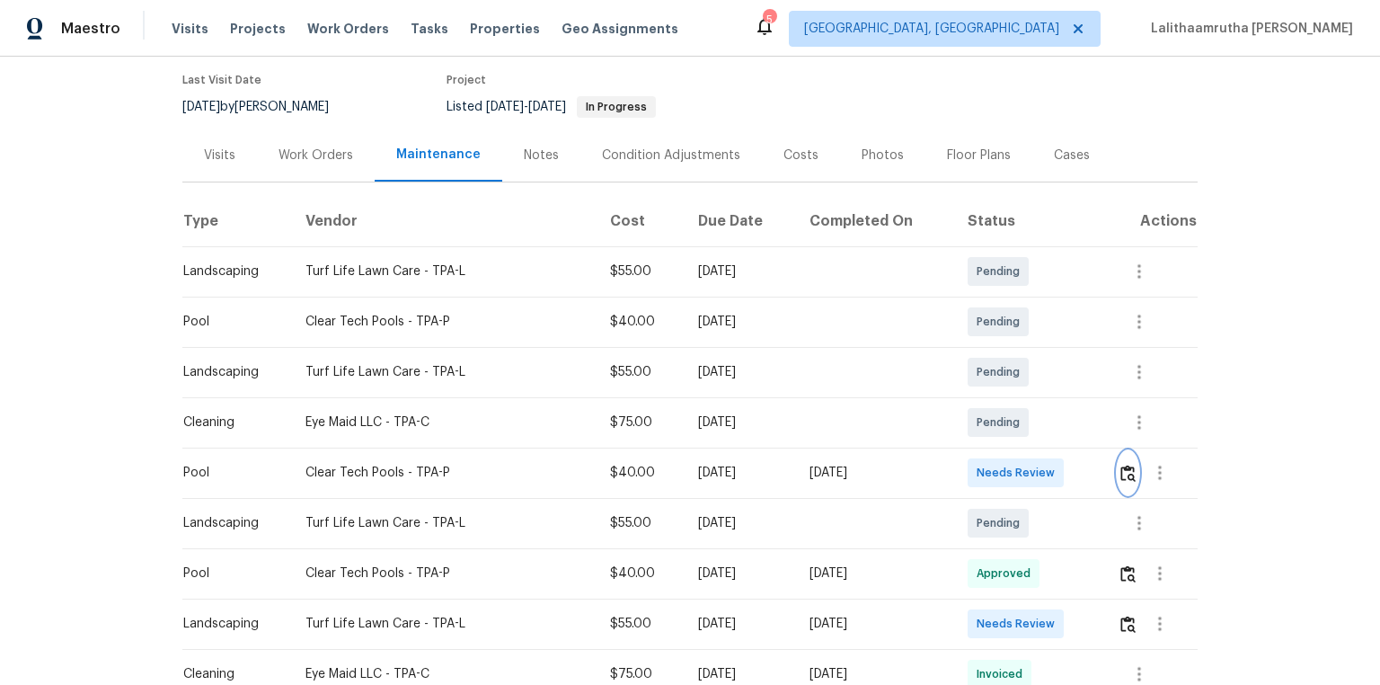
click at [981, 460] on img "button" at bounding box center [1127, 472] width 15 height 17
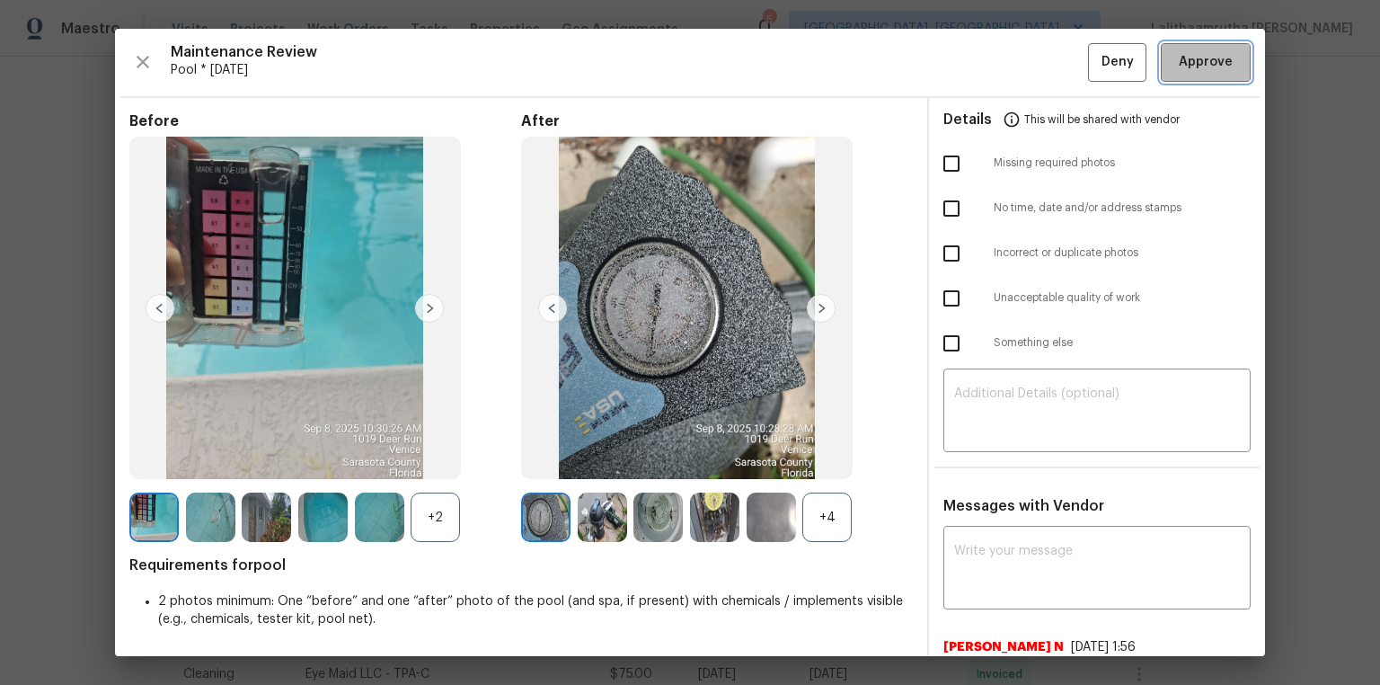
click at [981, 60] on span "Approve" at bounding box center [1206, 62] width 54 height 22
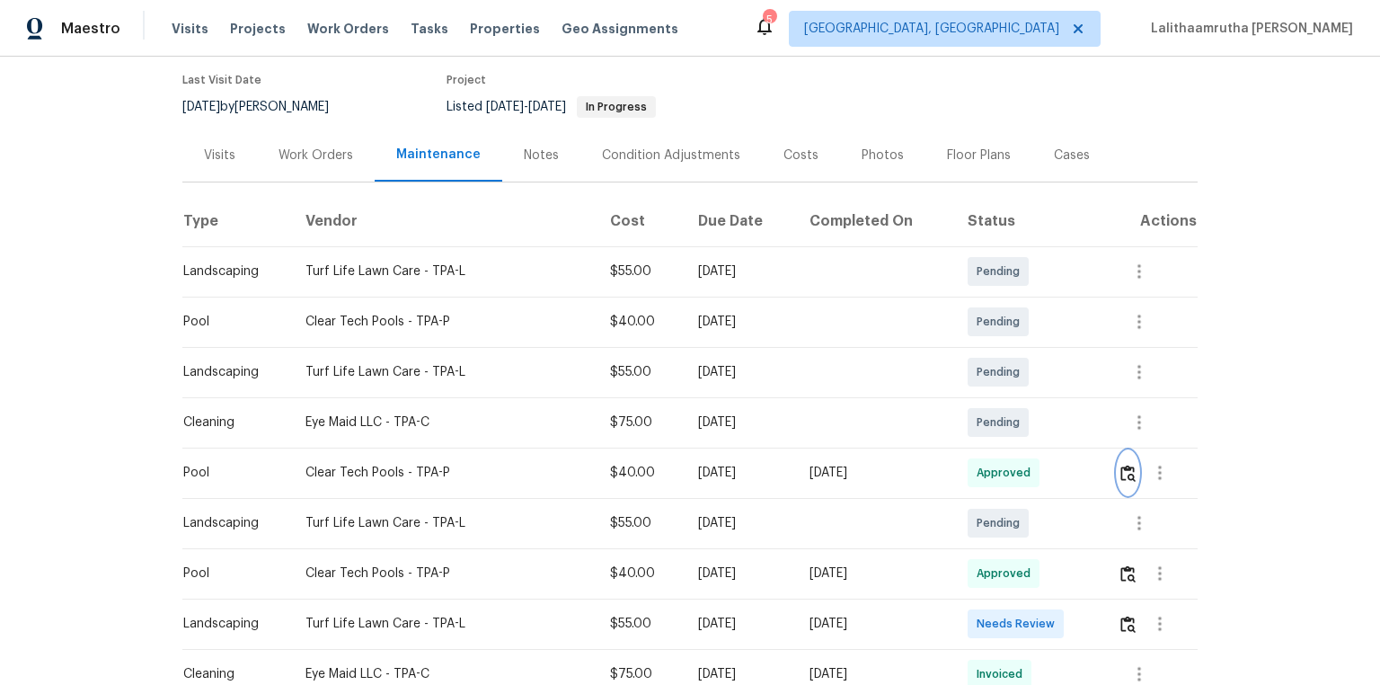
click at [981, 460] on img "button" at bounding box center [1127, 472] width 15 height 17
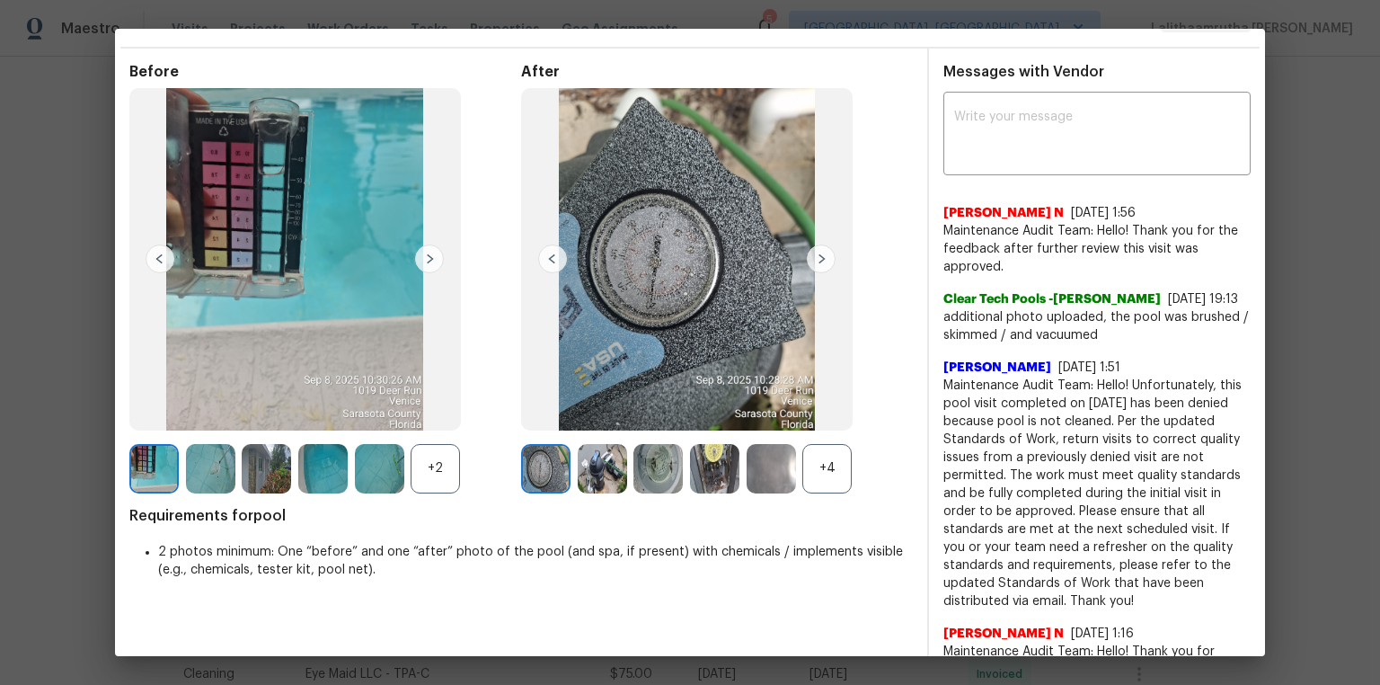
scroll to position [72, 0]
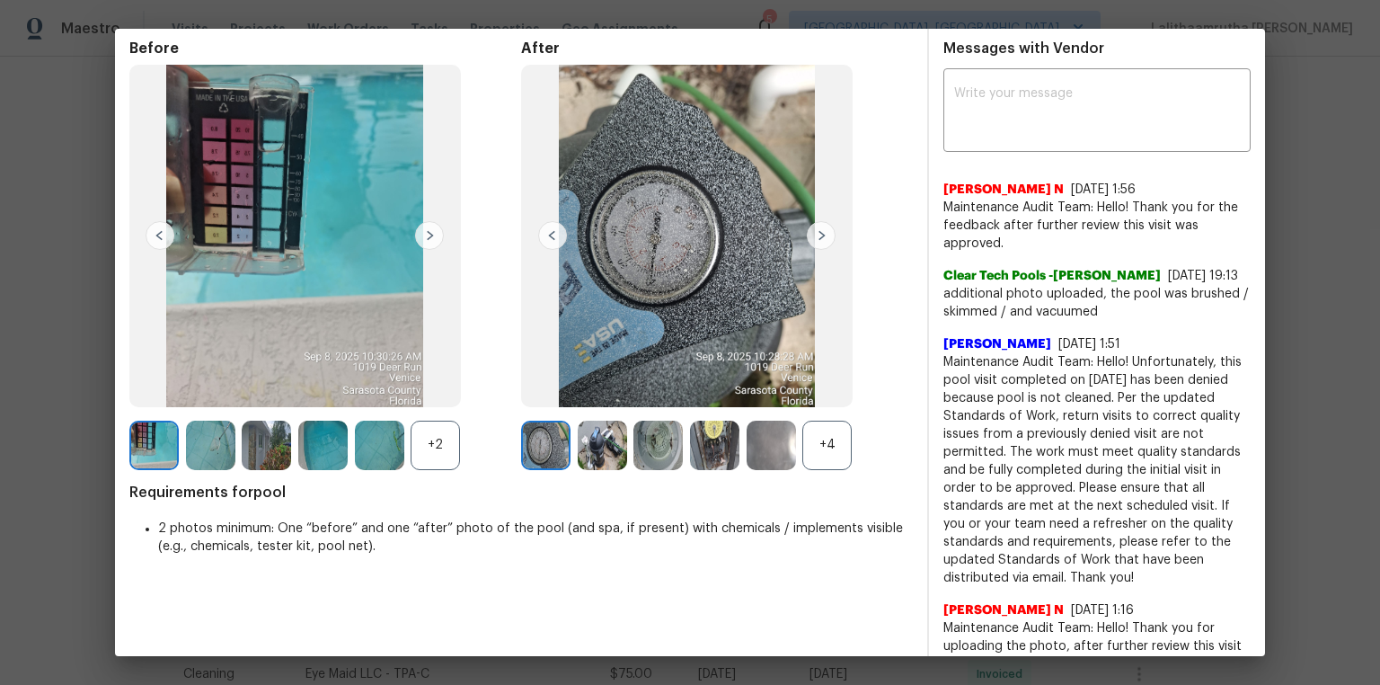
click at [829, 442] on div "+4" at bounding box center [826, 444] width 49 height 49
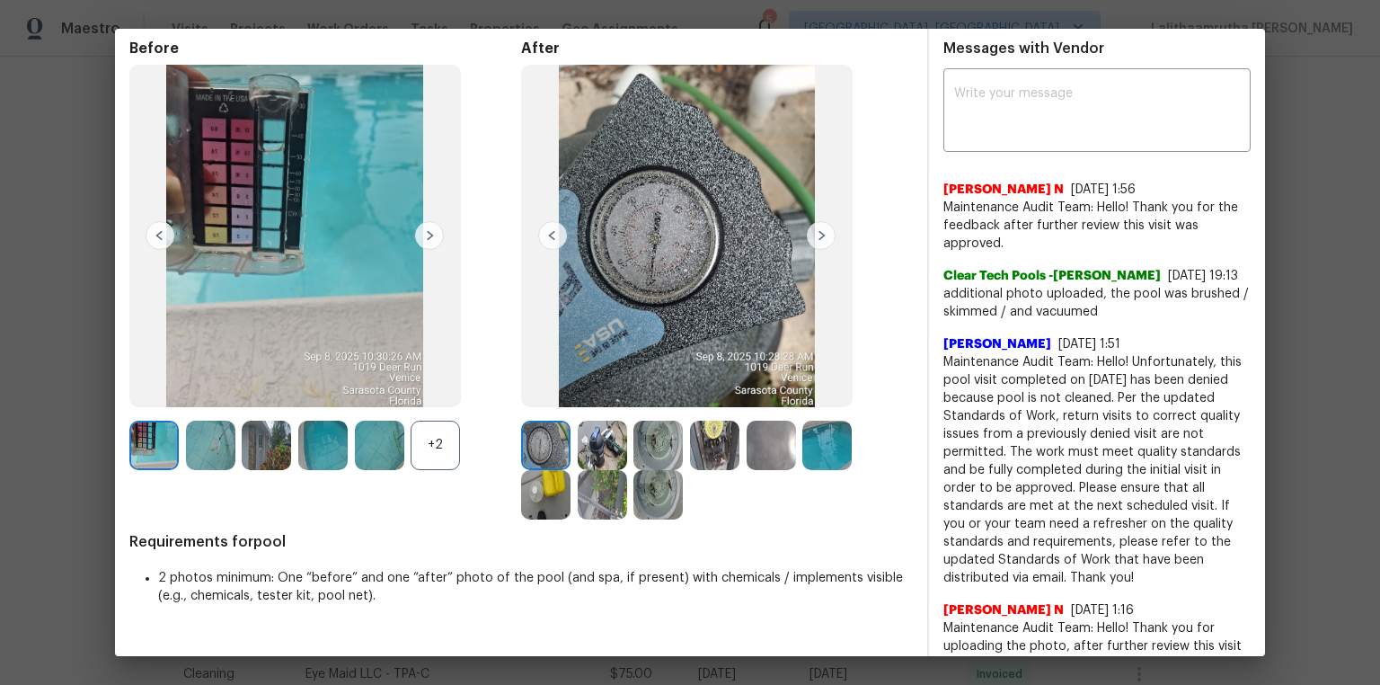
click at [804, 448] on img at bounding box center [826, 444] width 49 height 49
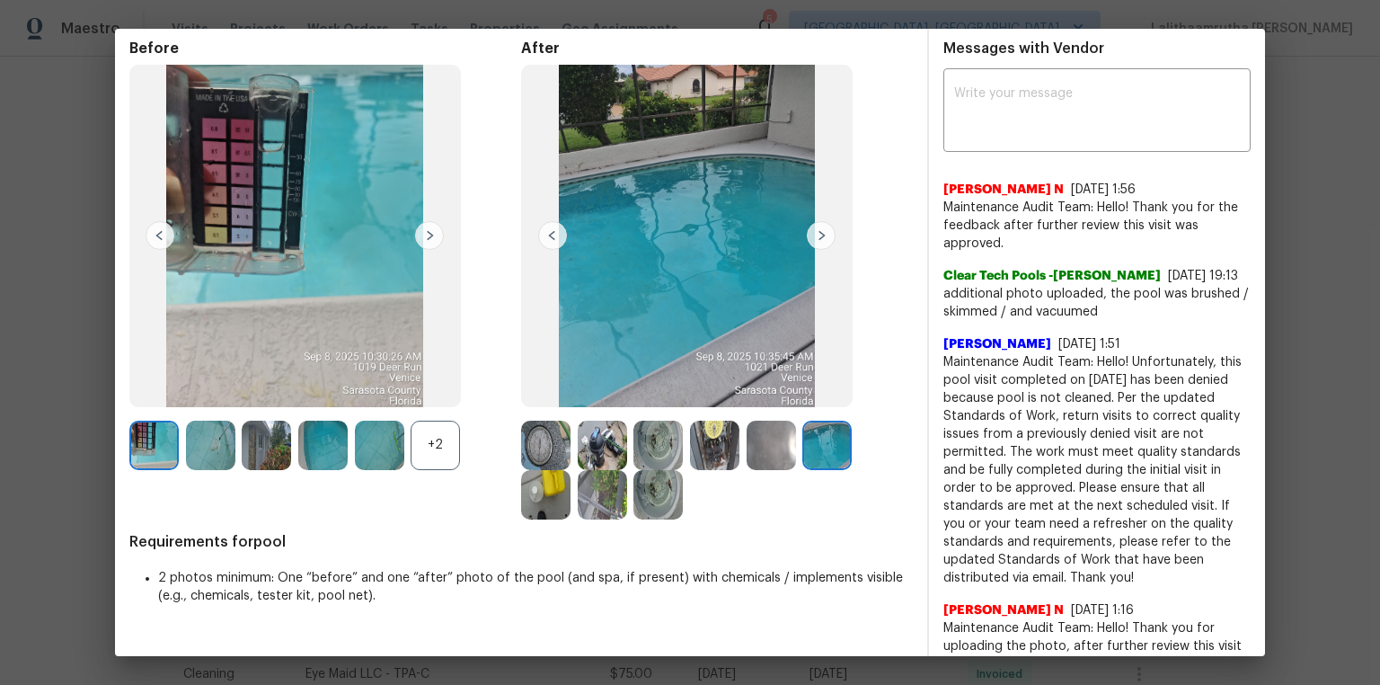
click at [826, 436] on img at bounding box center [826, 444] width 49 height 49
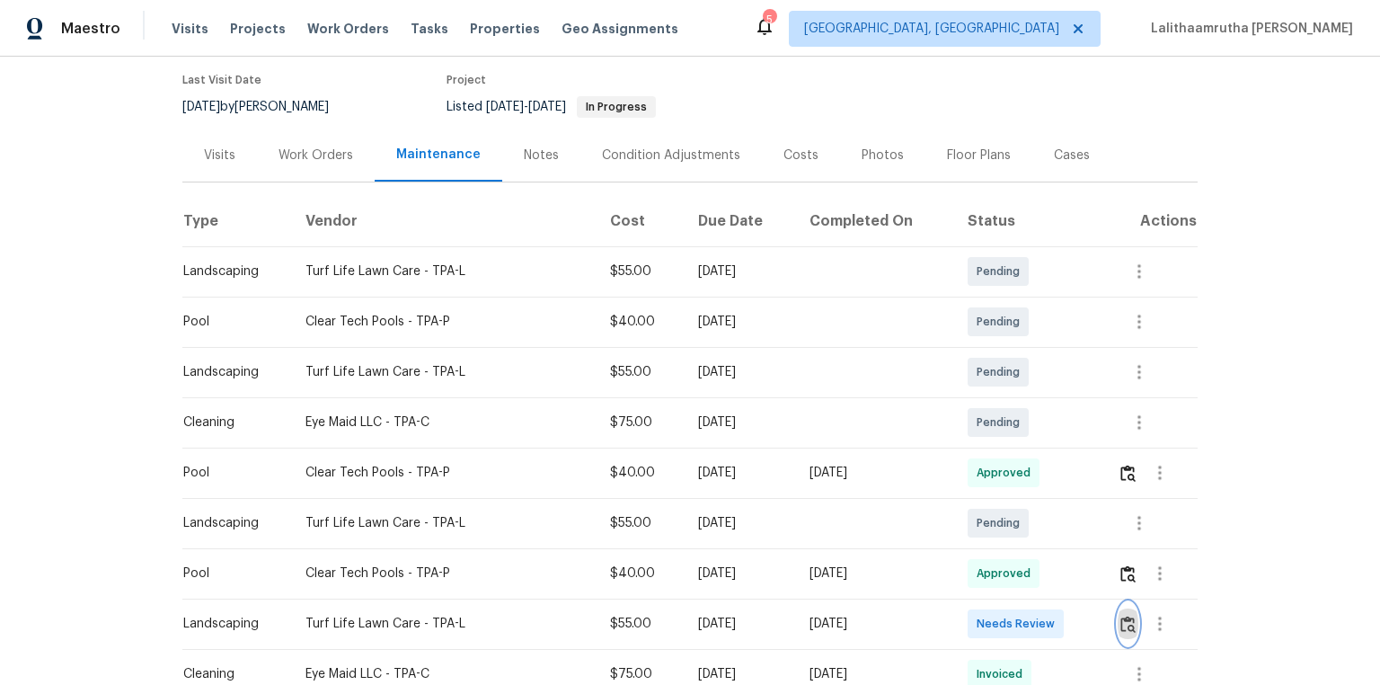
click at [981, 460] on button "button" at bounding box center [1128, 623] width 21 height 43
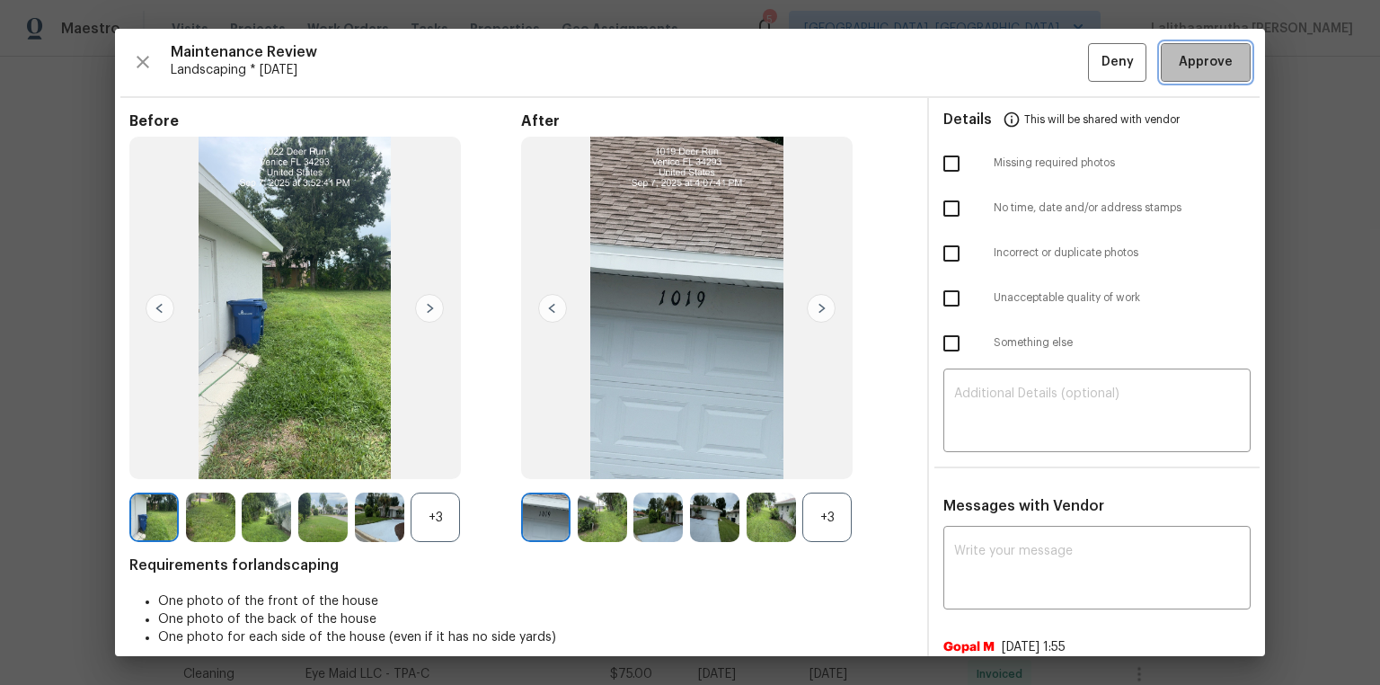
click at [981, 55] on span "Approve" at bounding box center [1206, 62] width 54 height 22
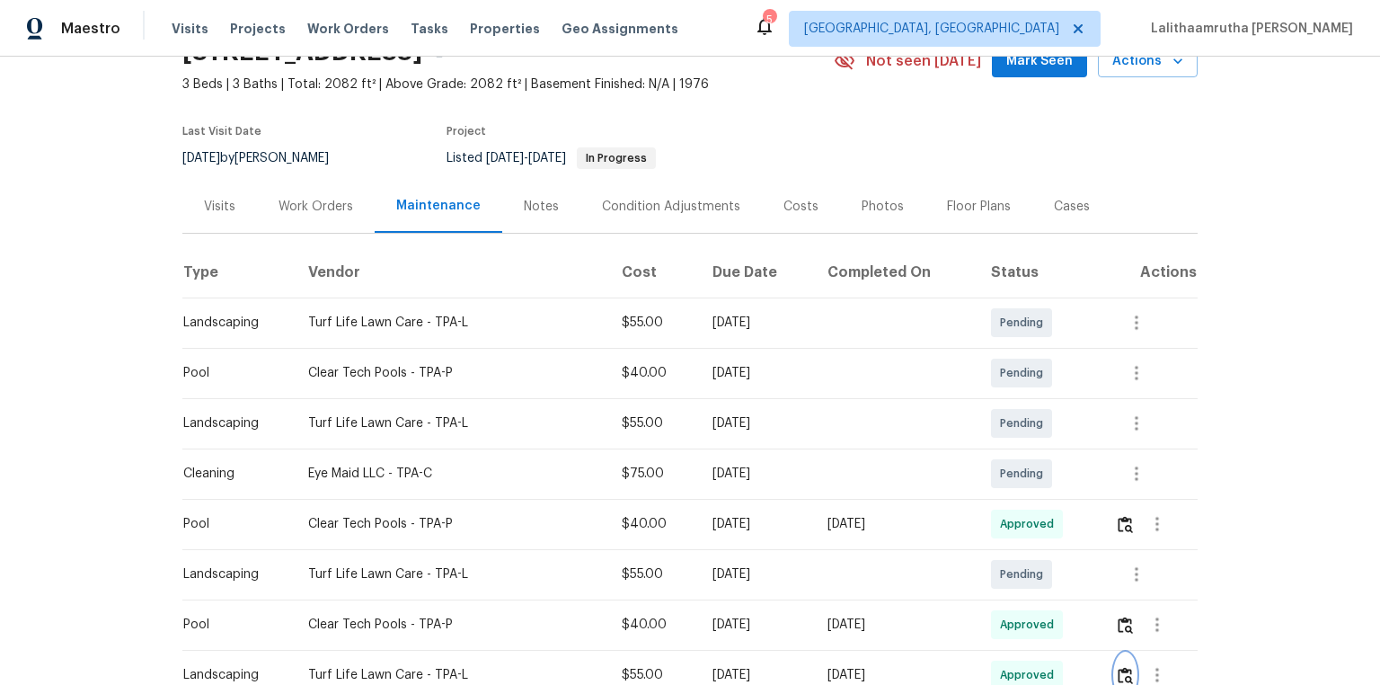
scroll to position [144, 0]
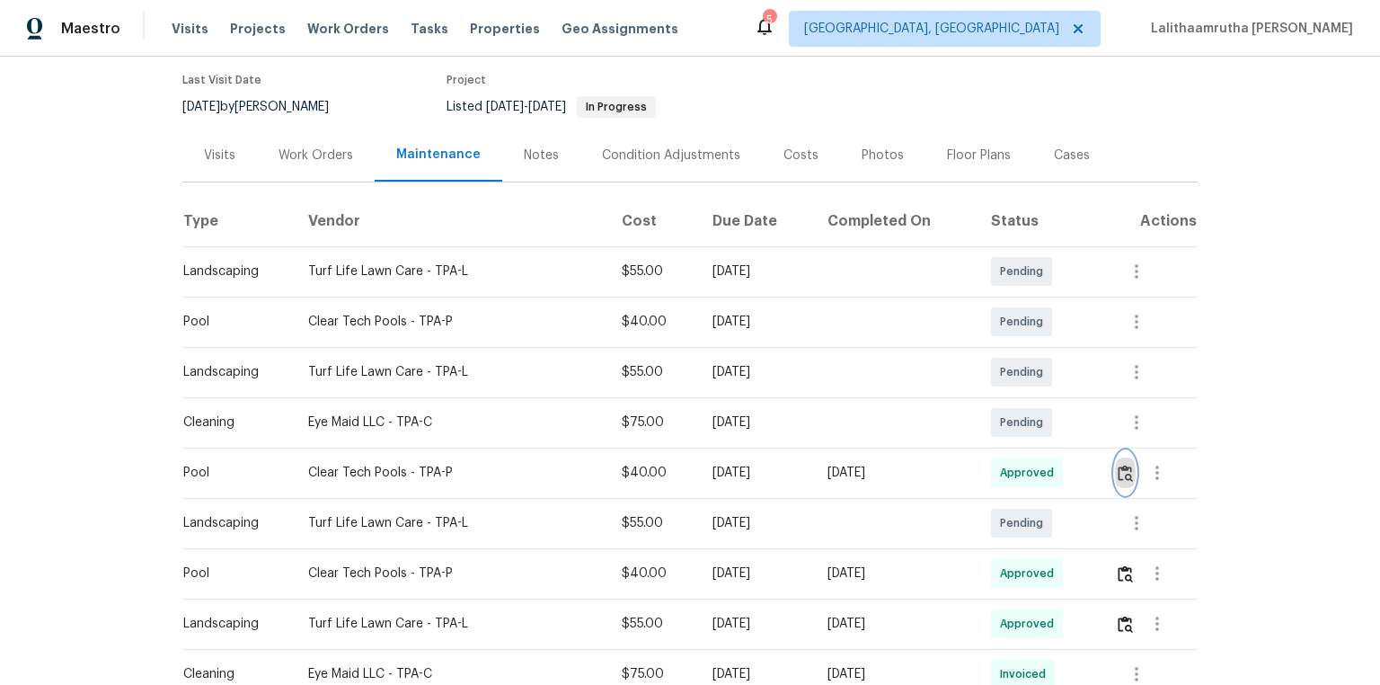
click at [981, 460] on img "button" at bounding box center [1125, 472] width 15 height 17
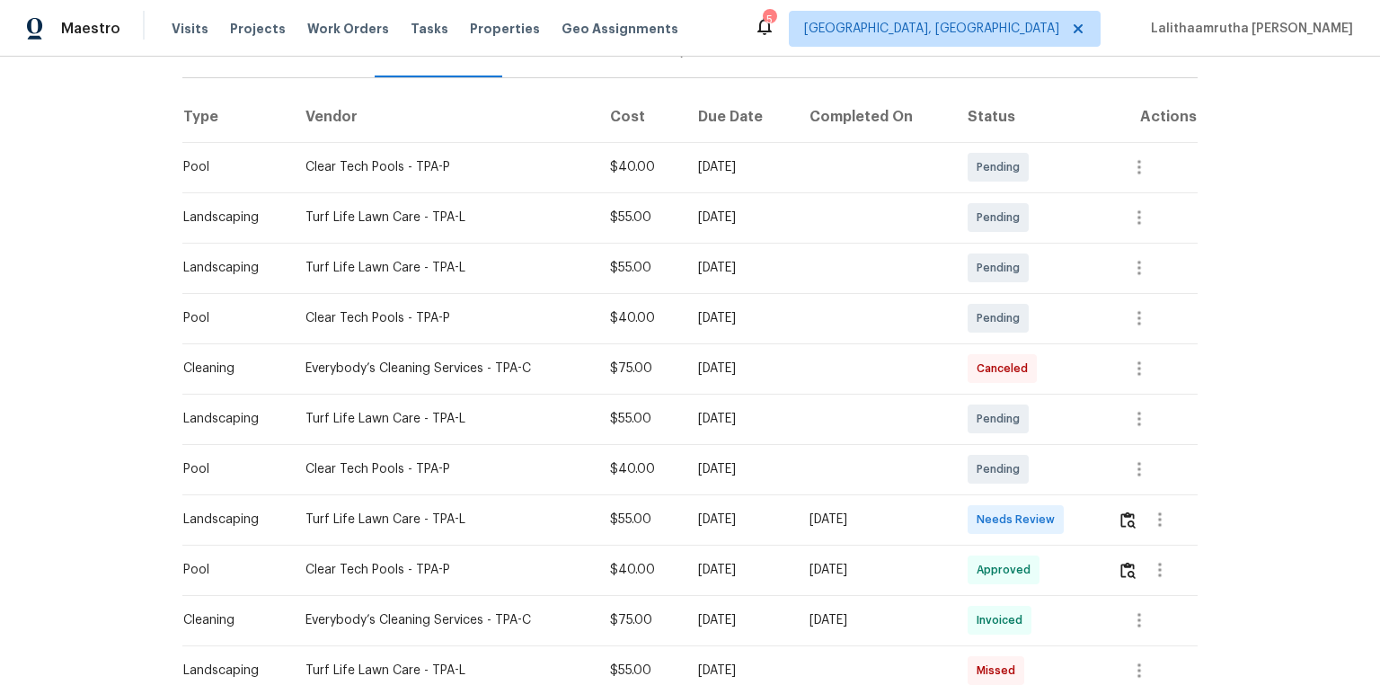
scroll to position [359, 0]
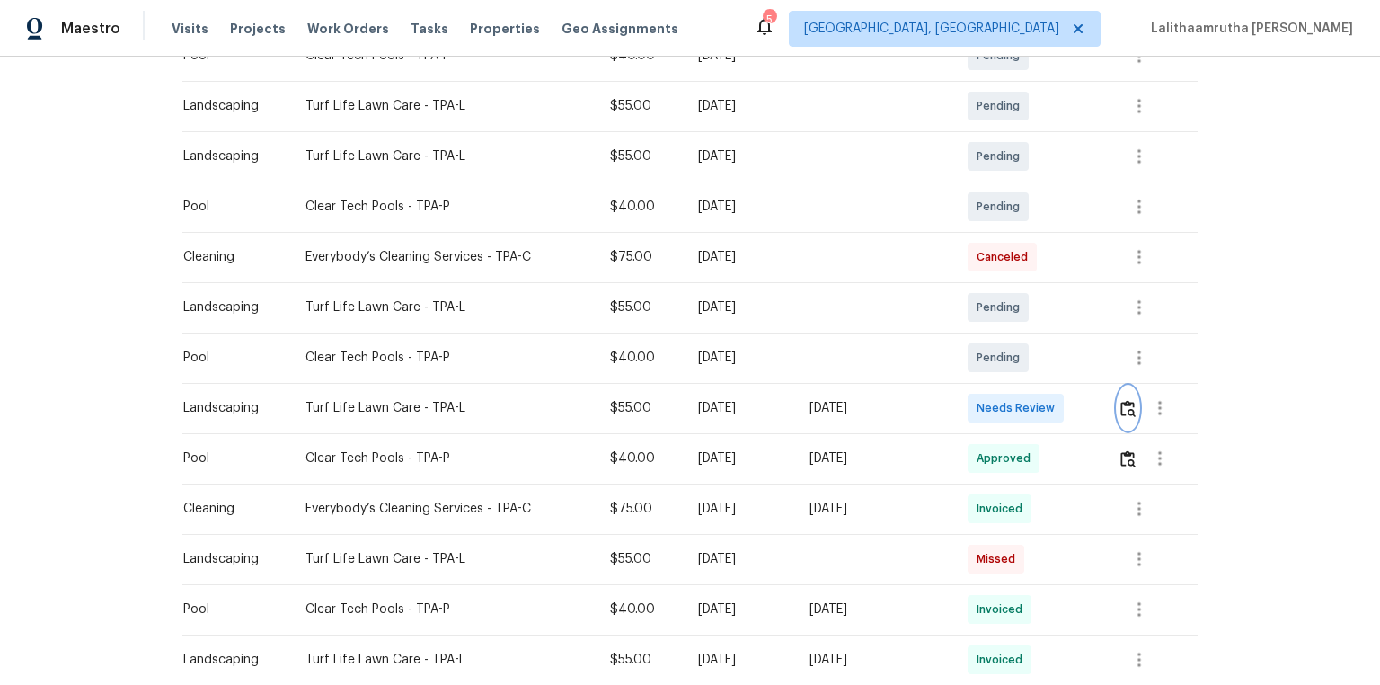
click at [981, 406] on img "button" at bounding box center [1127, 408] width 15 height 17
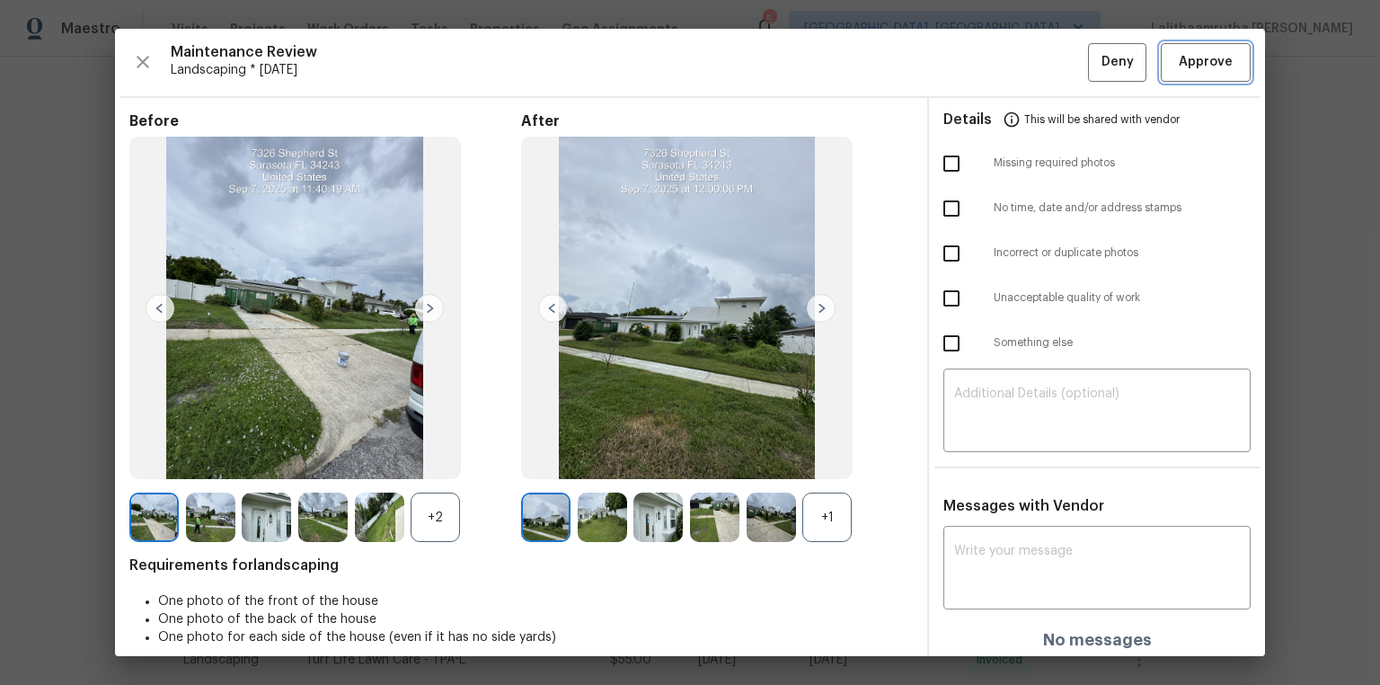
click at [981, 66] on span "Approve" at bounding box center [1205, 62] width 61 height 22
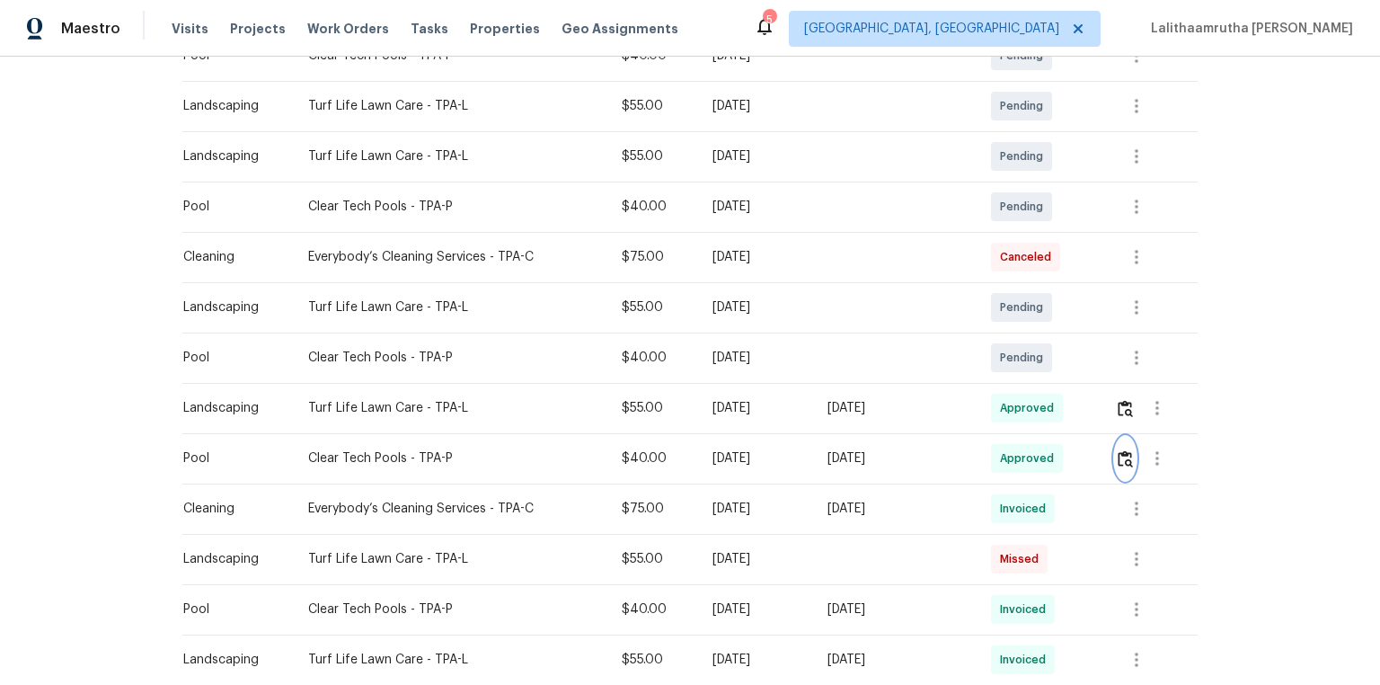
click at [981, 456] on img "button" at bounding box center [1125, 458] width 15 height 17
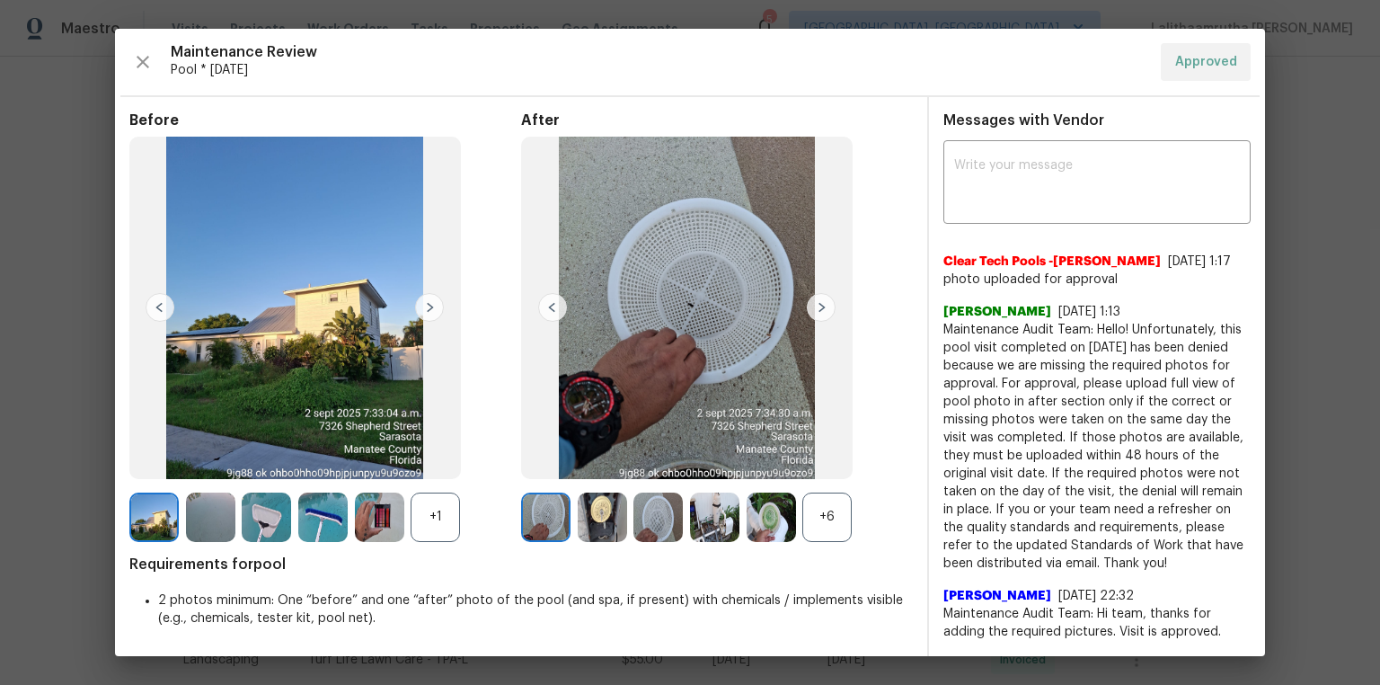
click at [817, 460] on div "+6" at bounding box center [826, 516] width 49 height 49
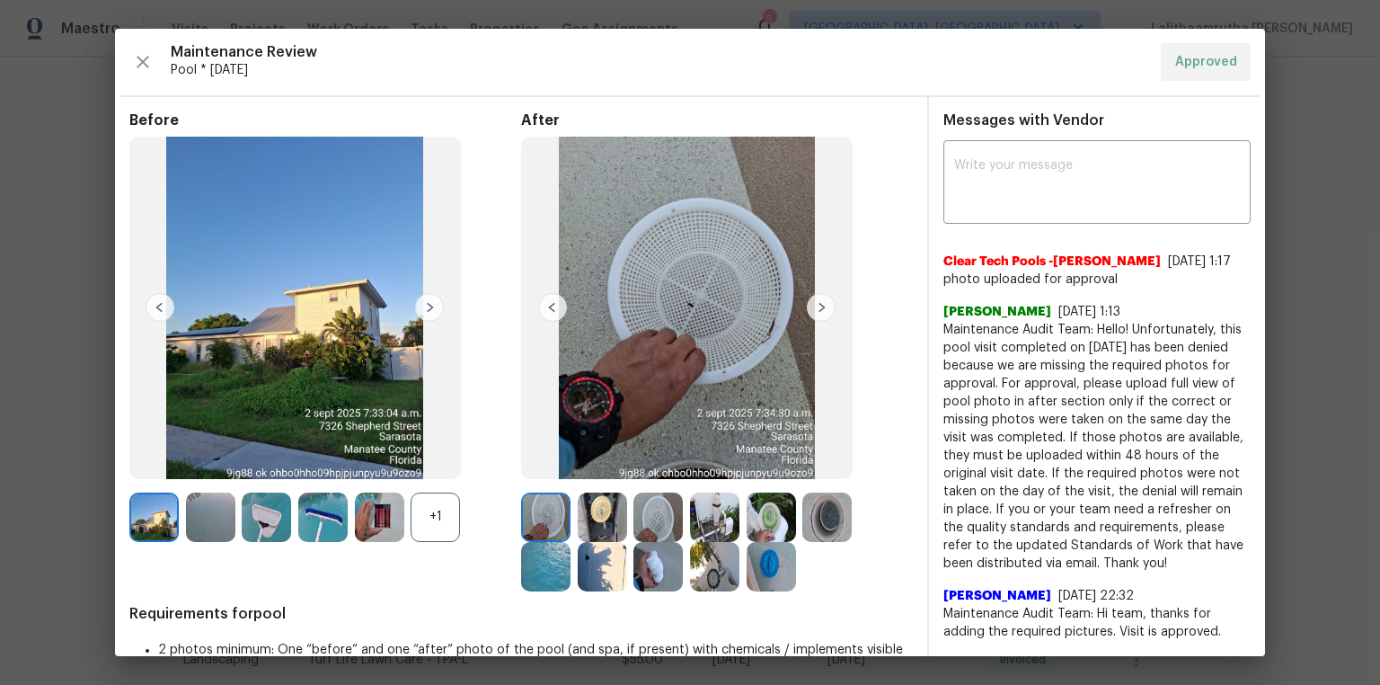
click at [535, 460] on img at bounding box center [545, 566] width 49 height 49
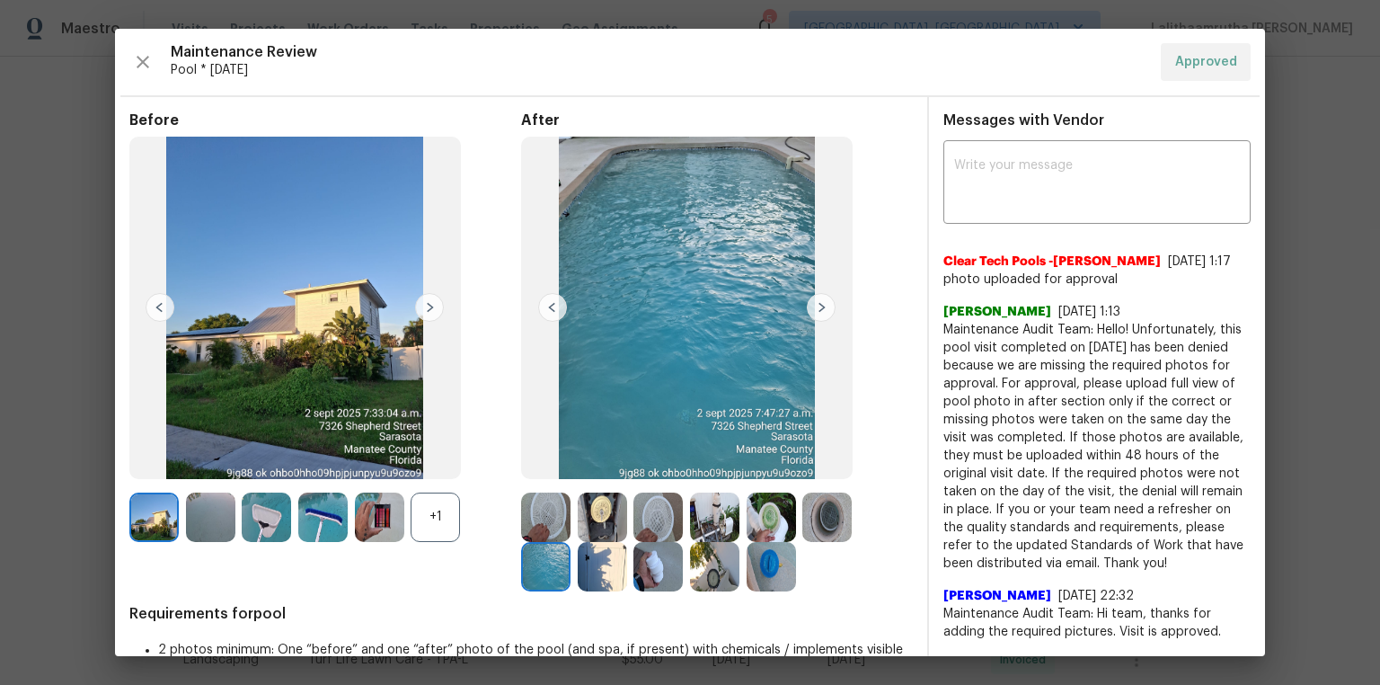
click at [541, 460] on img at bounding box center [545, 566] width 49 height 49
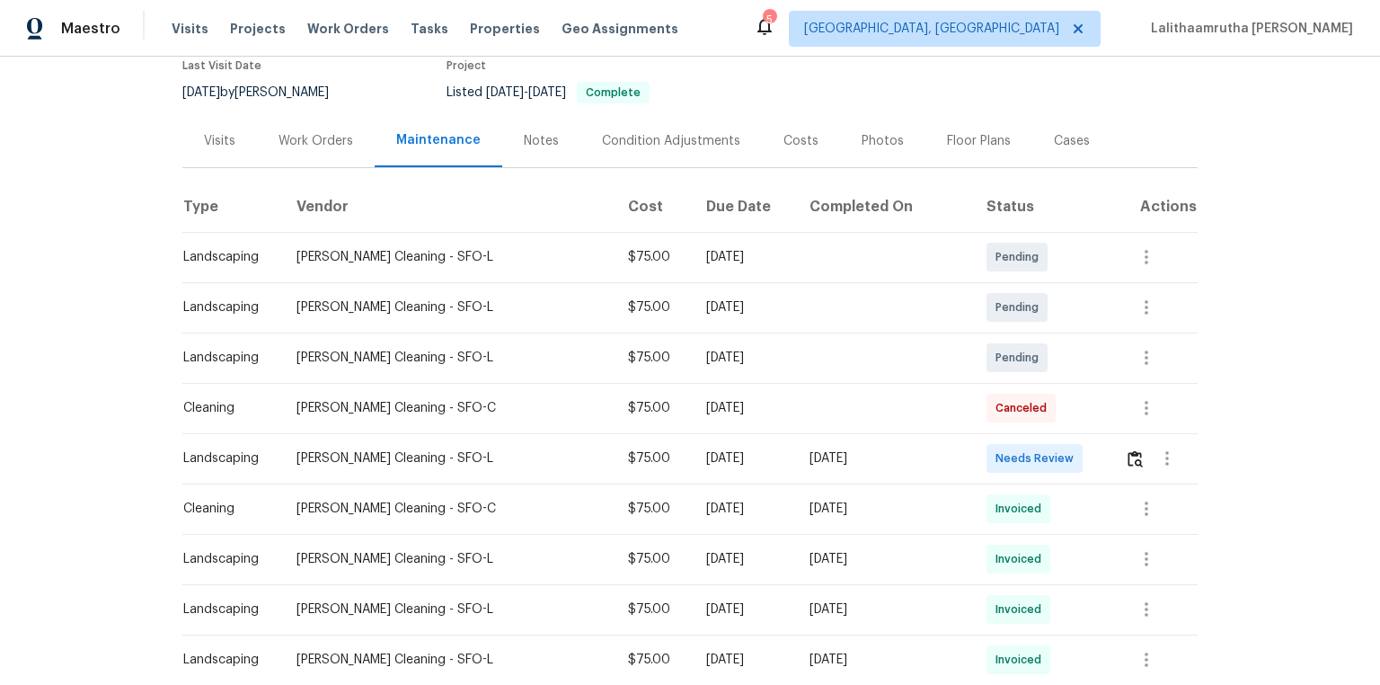
scroll to position [359, 0]
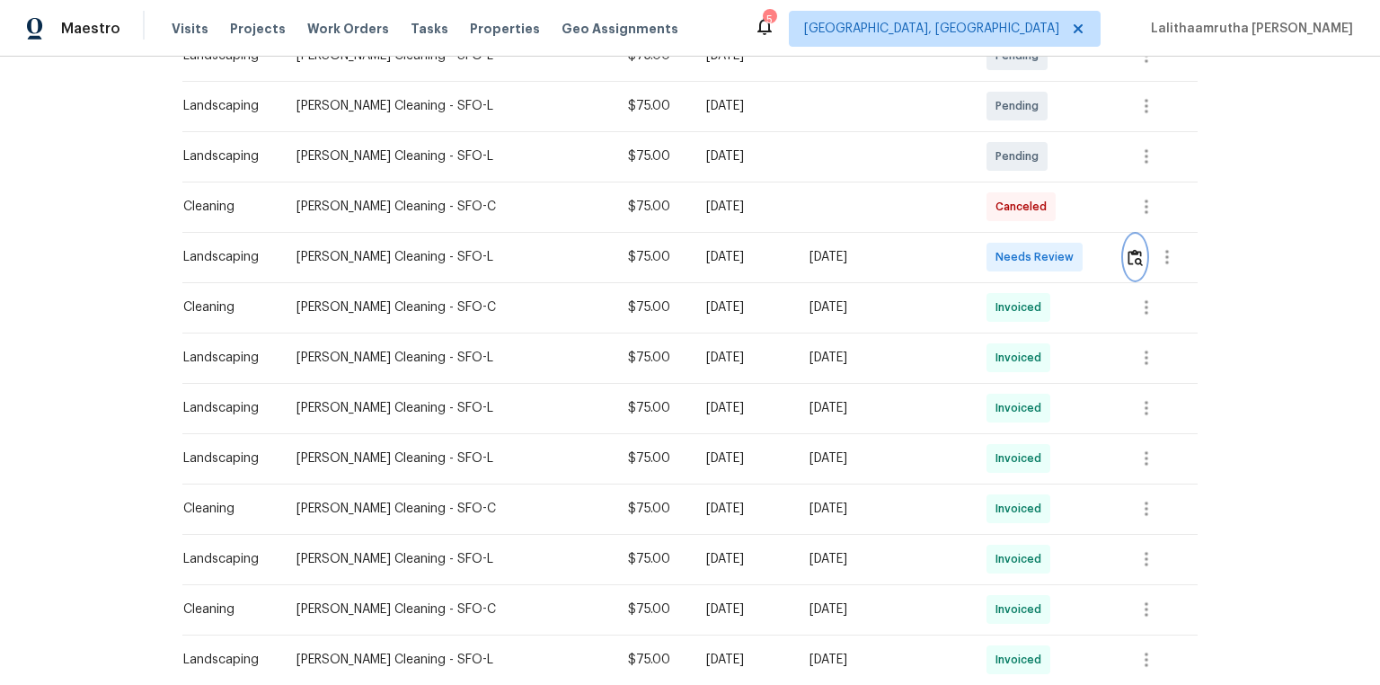
click at [981, 262] on img "button" at bounding box center [1134, 257] width 15 height 17
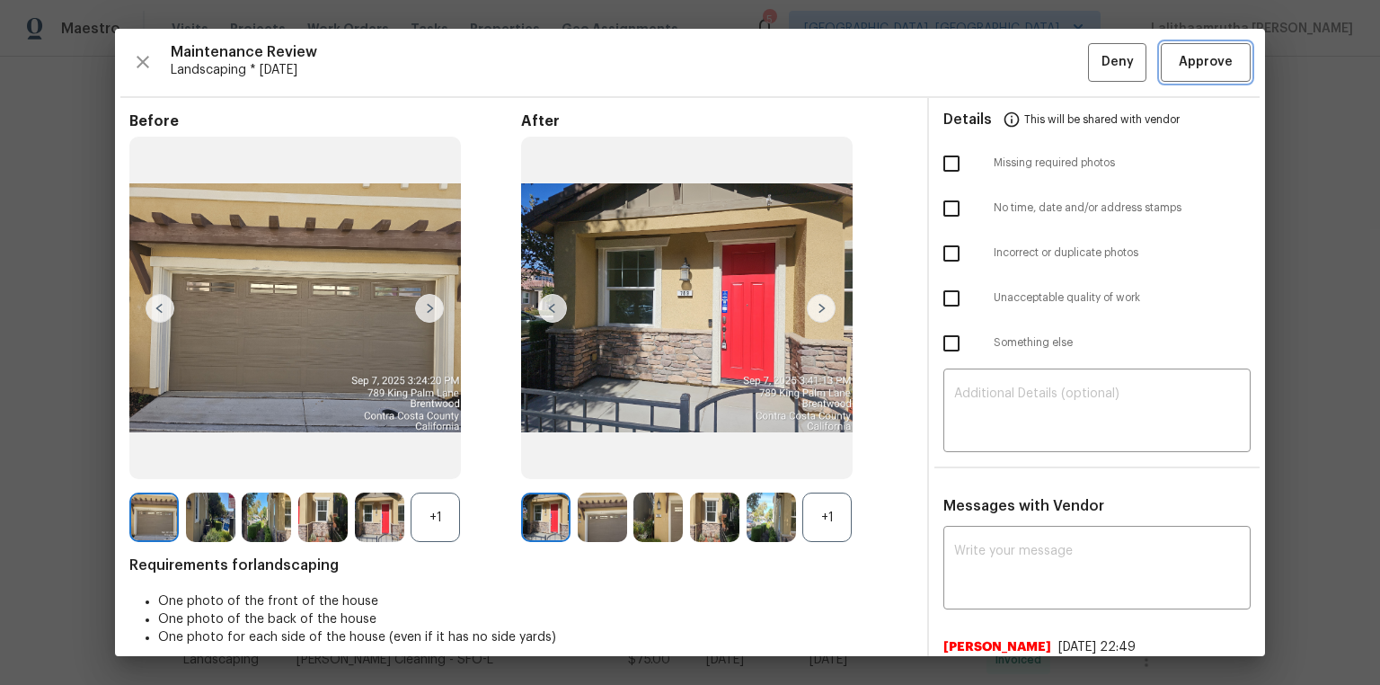
click at [981, 61] on span "Approve" at bounding box center [1206, 62] width 54 height 22
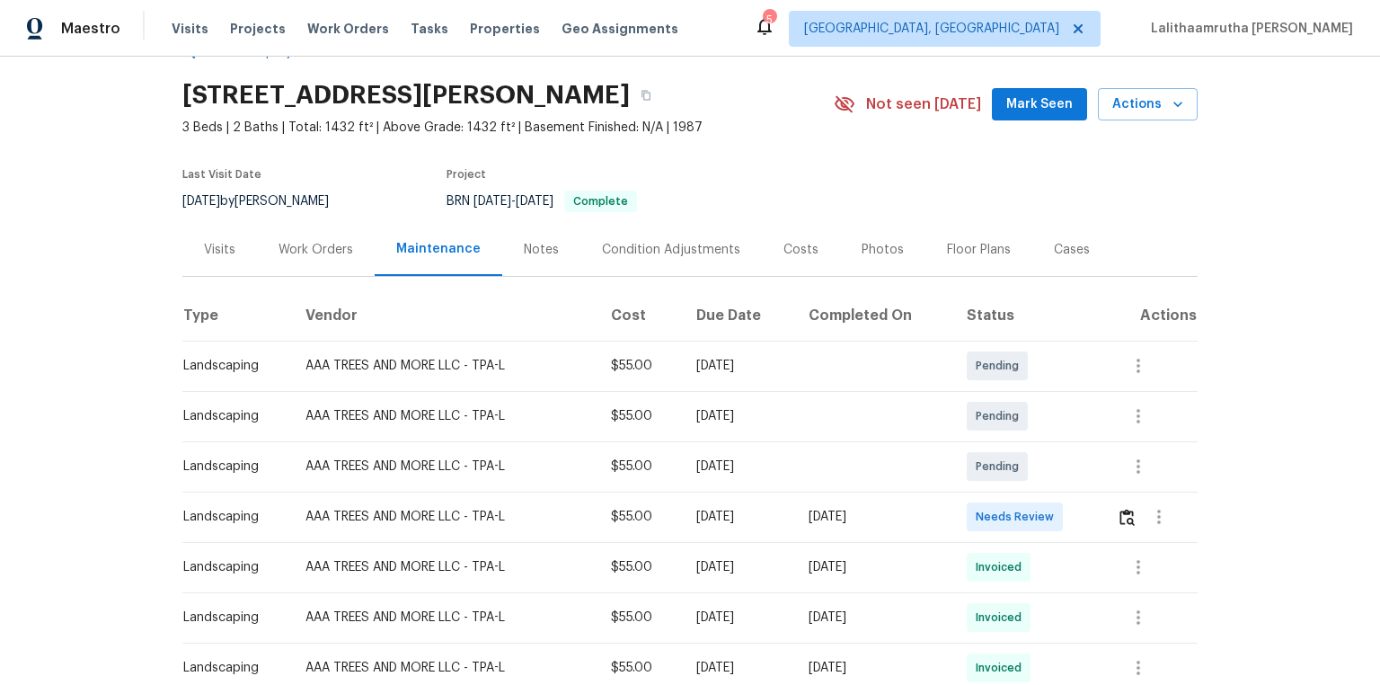
scroll to position [72, 0]
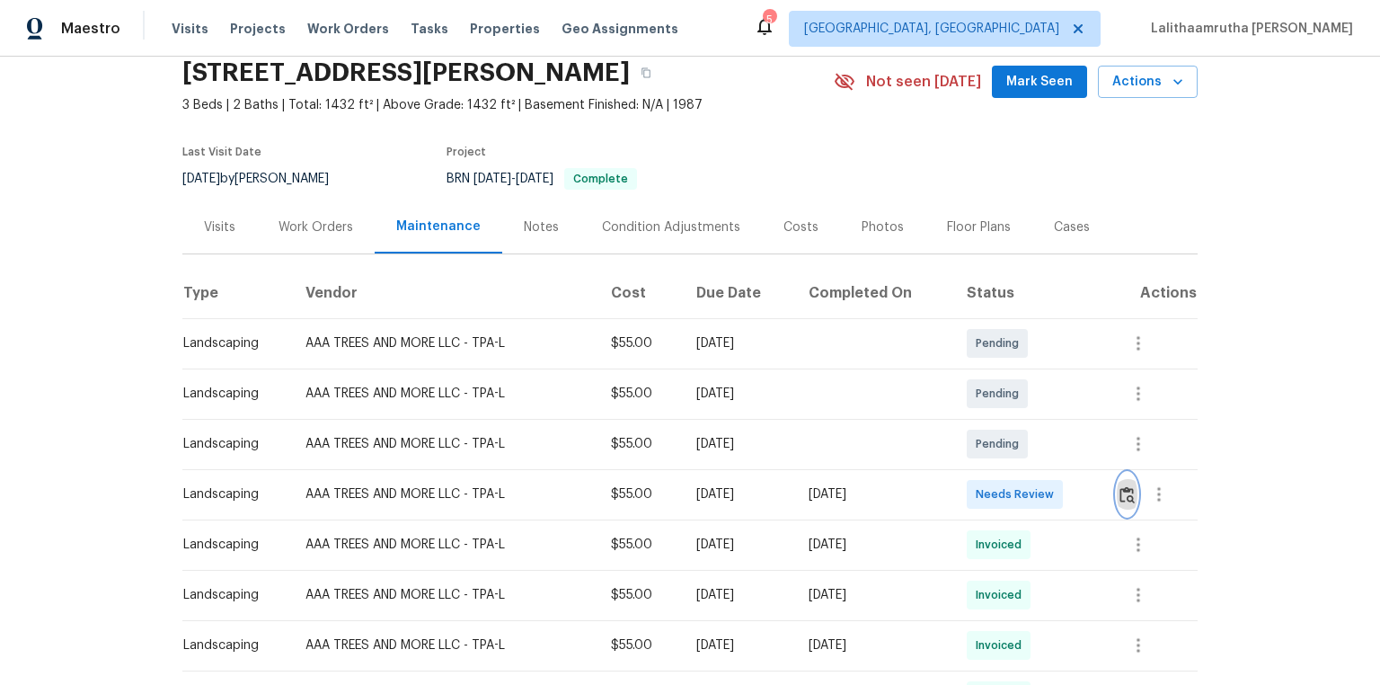
click at [981, 460] on img "button" at bounding box center [1126, 494] width 15 height 17
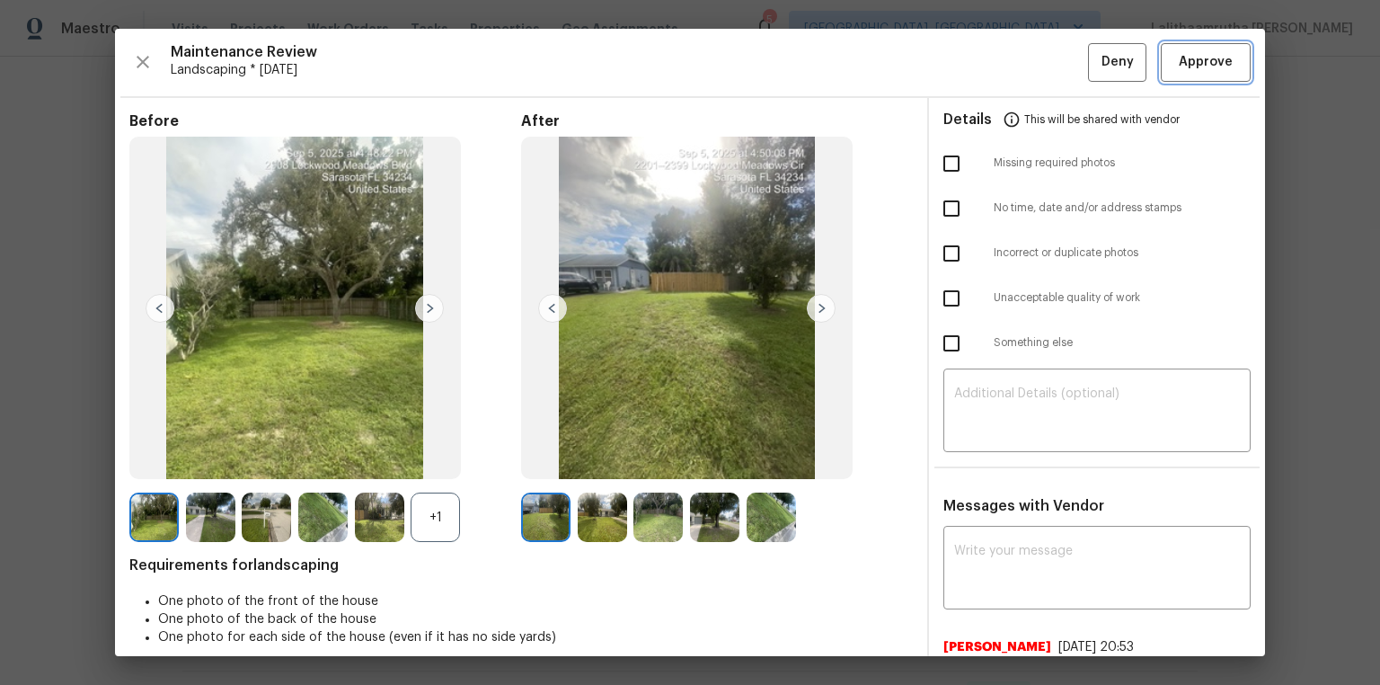
click at [981, 67] on span "Approve" at bounding box center [1206, 62] width 54 height 22
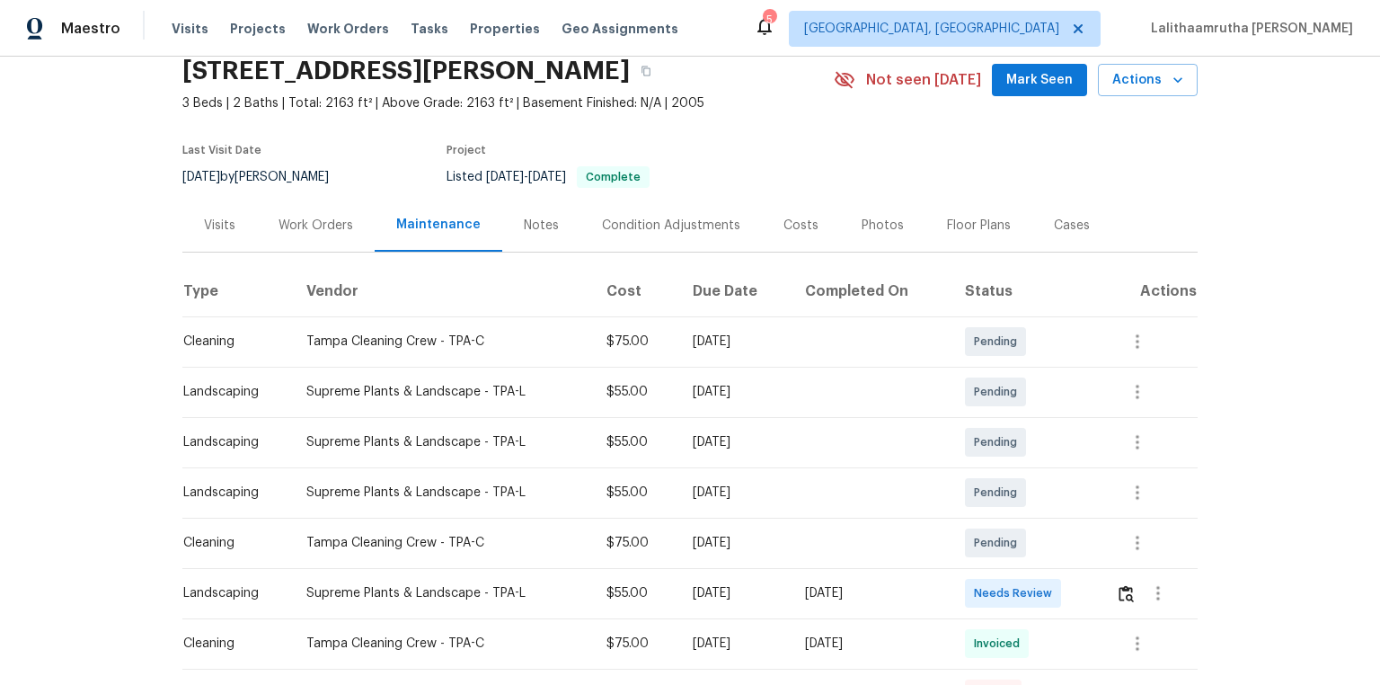
scroll to position [144, 0]
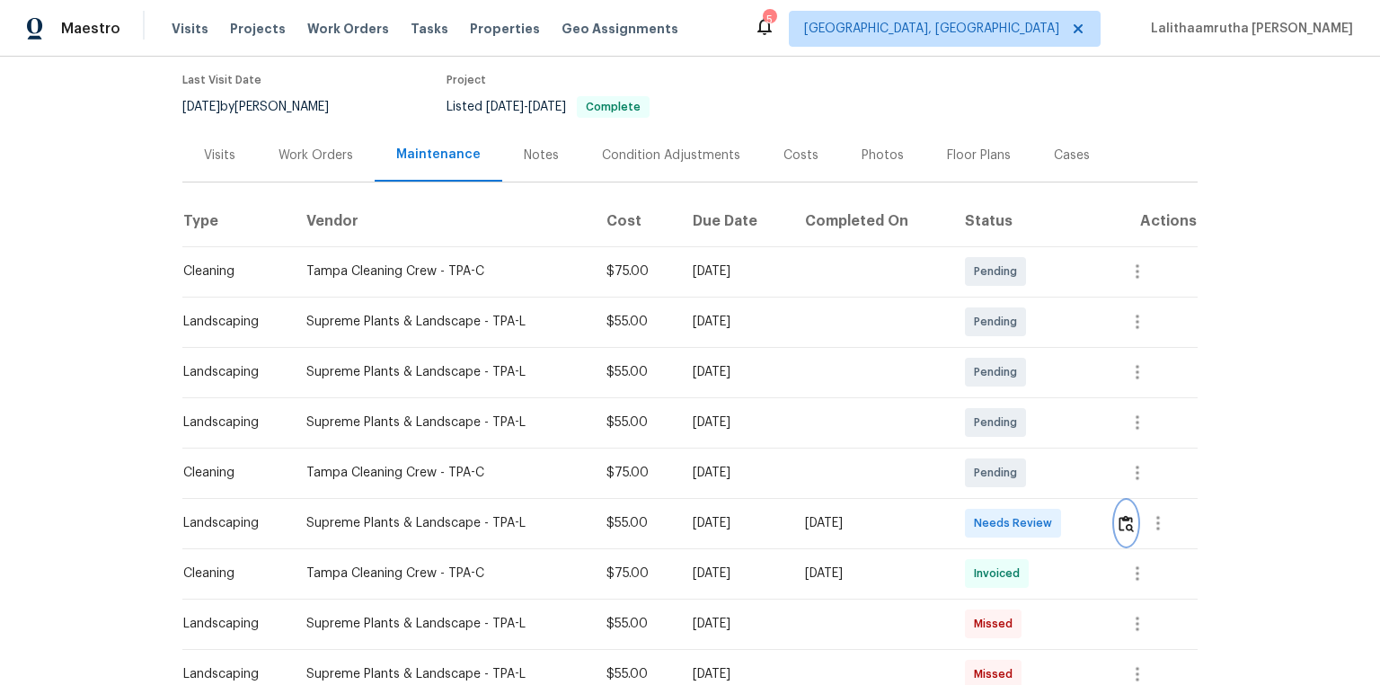
click at [981, 460] on img "button" at bounding box center [1125, 523] width 15 height 17
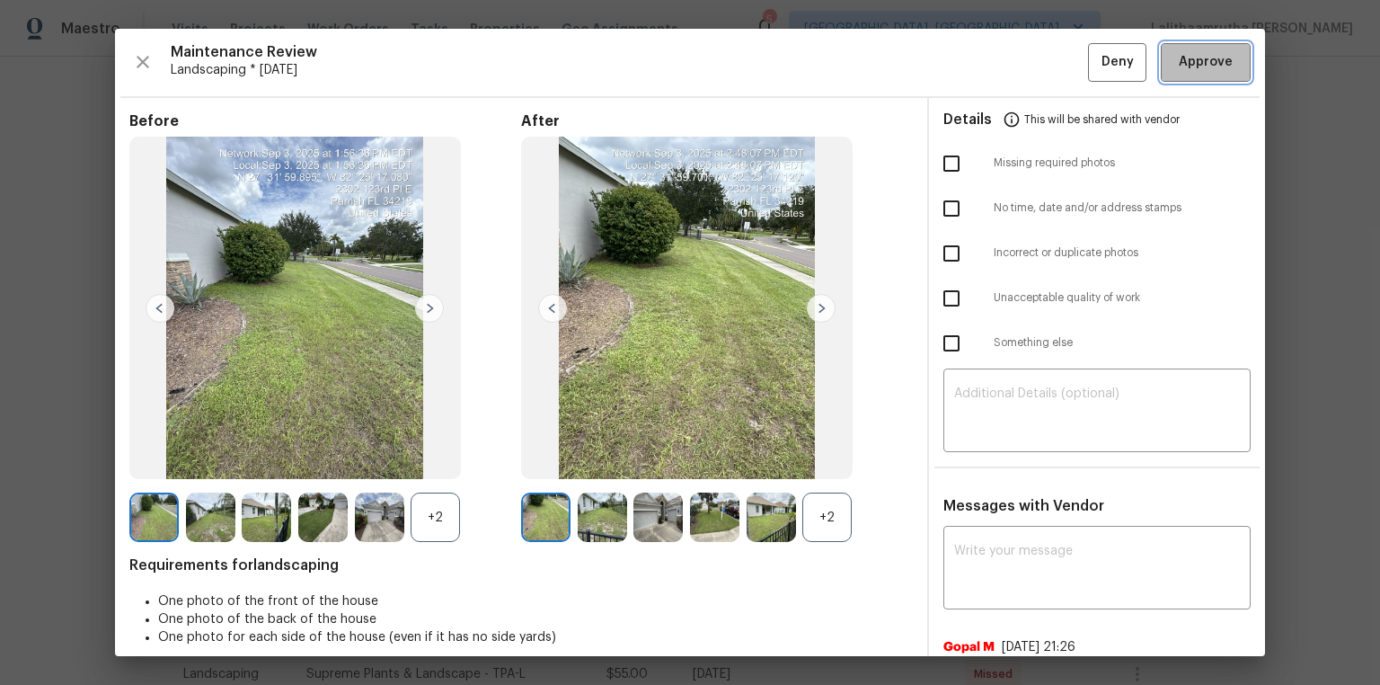
click at [981, 68] on span "Approve" at bounding box center [1206, 62] width 54 height 22
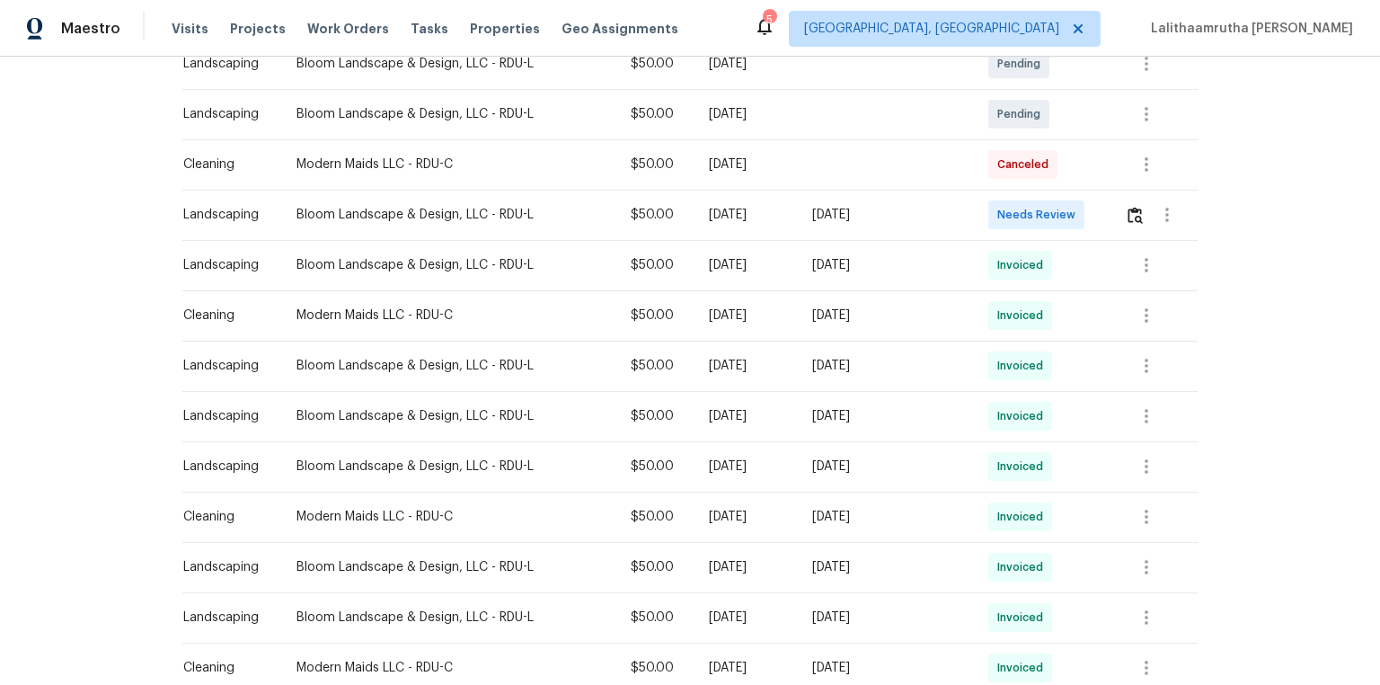
scroll to position [503, 0]
click at [981, 220] on img "button" at bounding box center [1134, 214] width 15 height 17
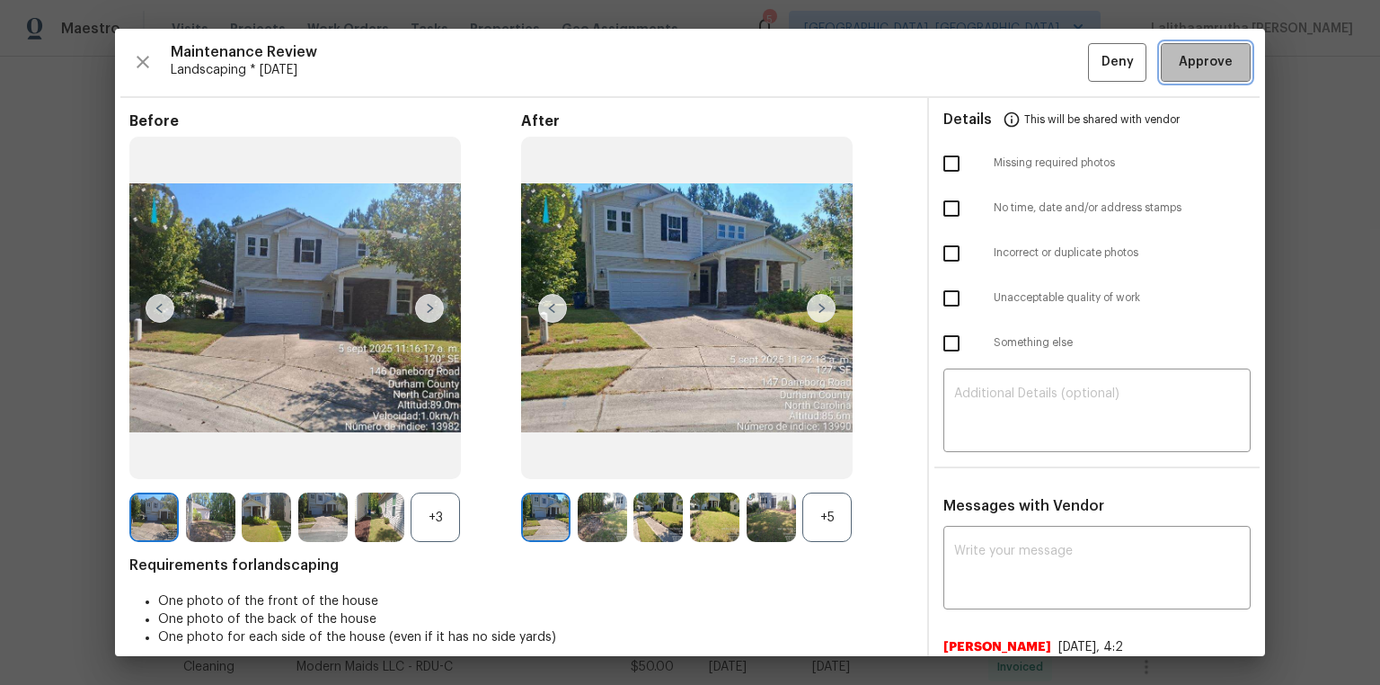
click at [981, 74] on button "Approve" at bounding box center [1206, 62] width 90 height 39
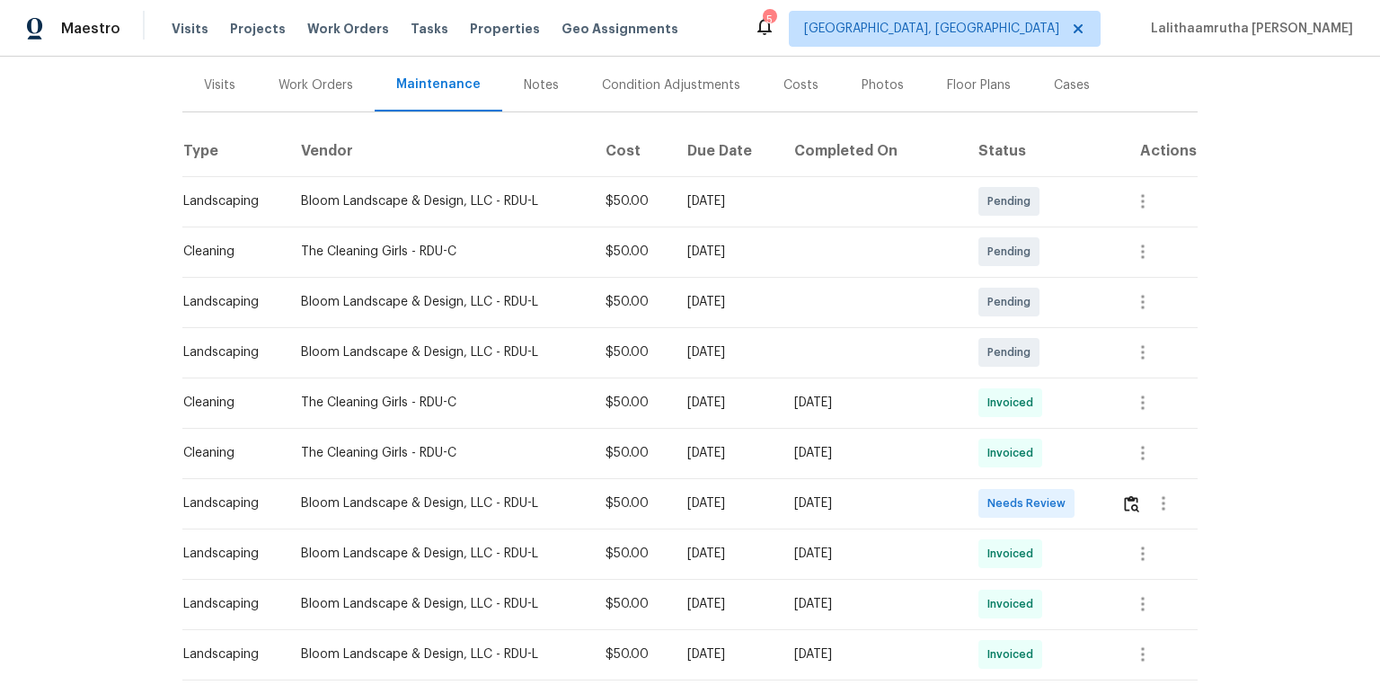
scroll to position [216, 0]
click at [981, 460] on img "button" at bounding box center [1131, 501] width 15 height 17
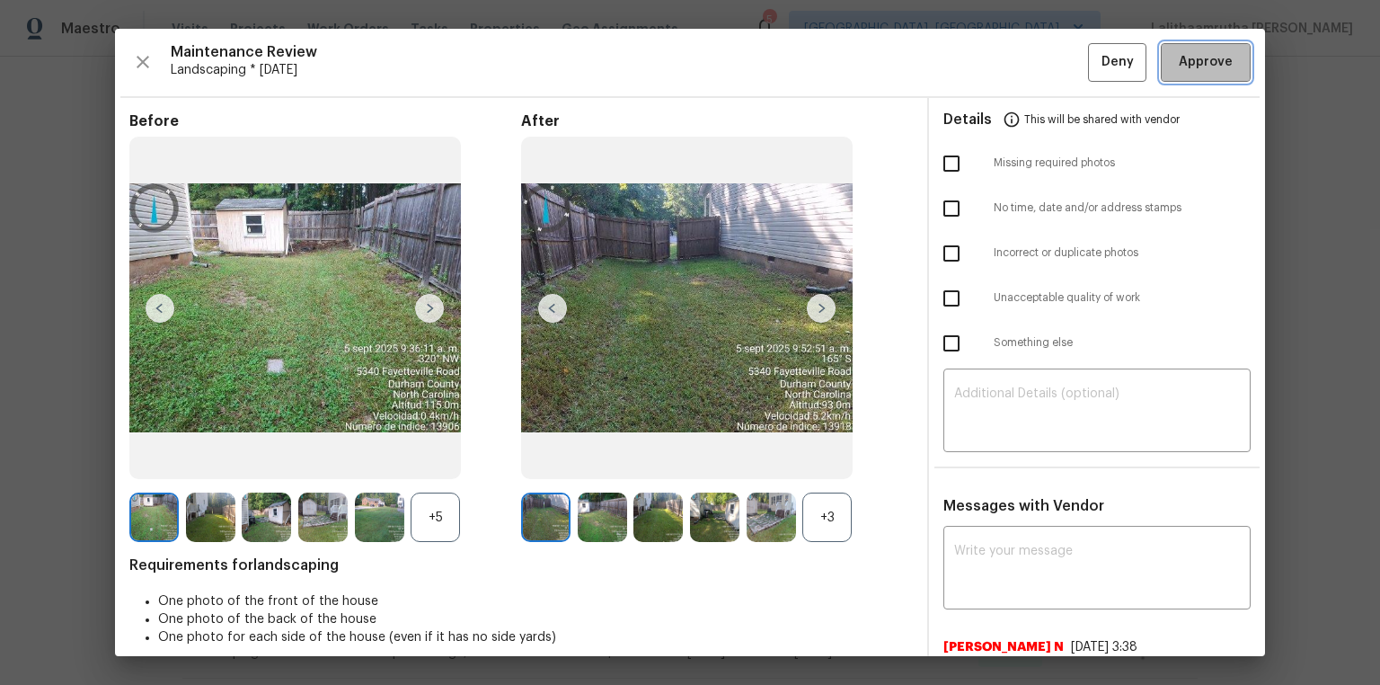
click at [981, 61] on span "Approve" at bounding box center [1206, 62] width 54 height 22
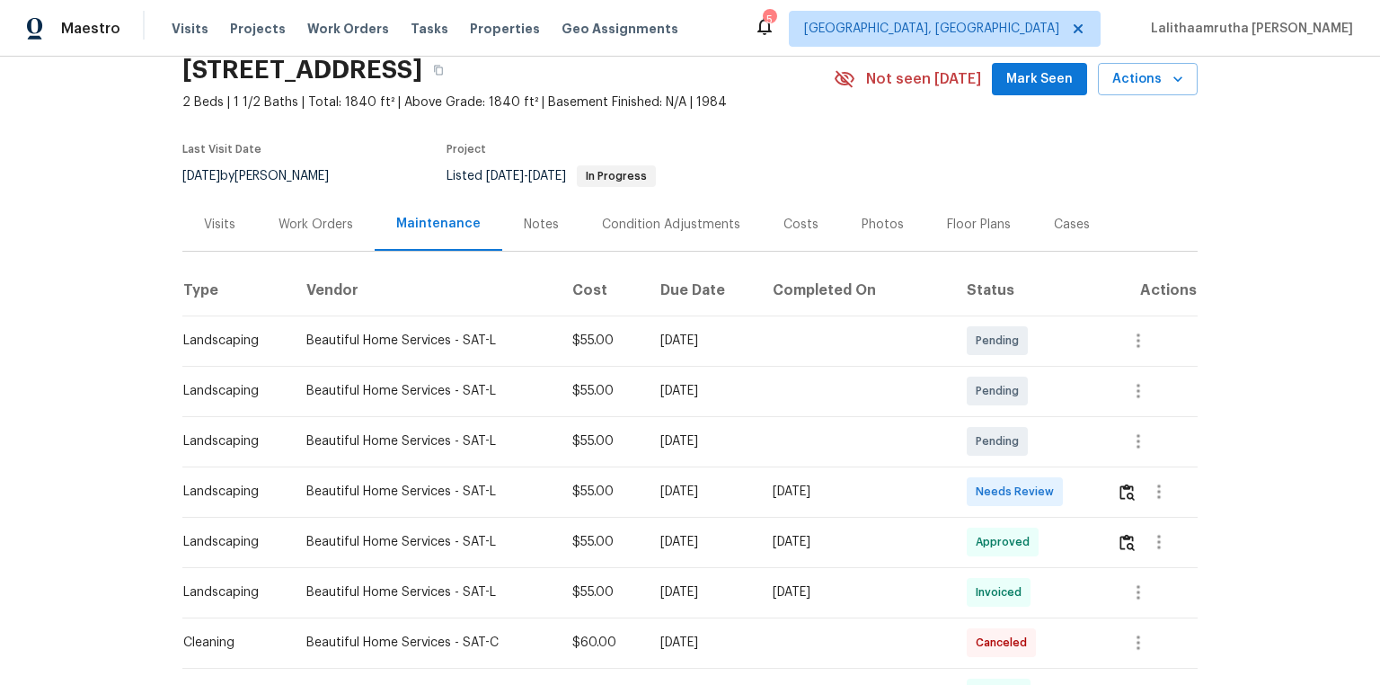
scroll to position [144, 0]
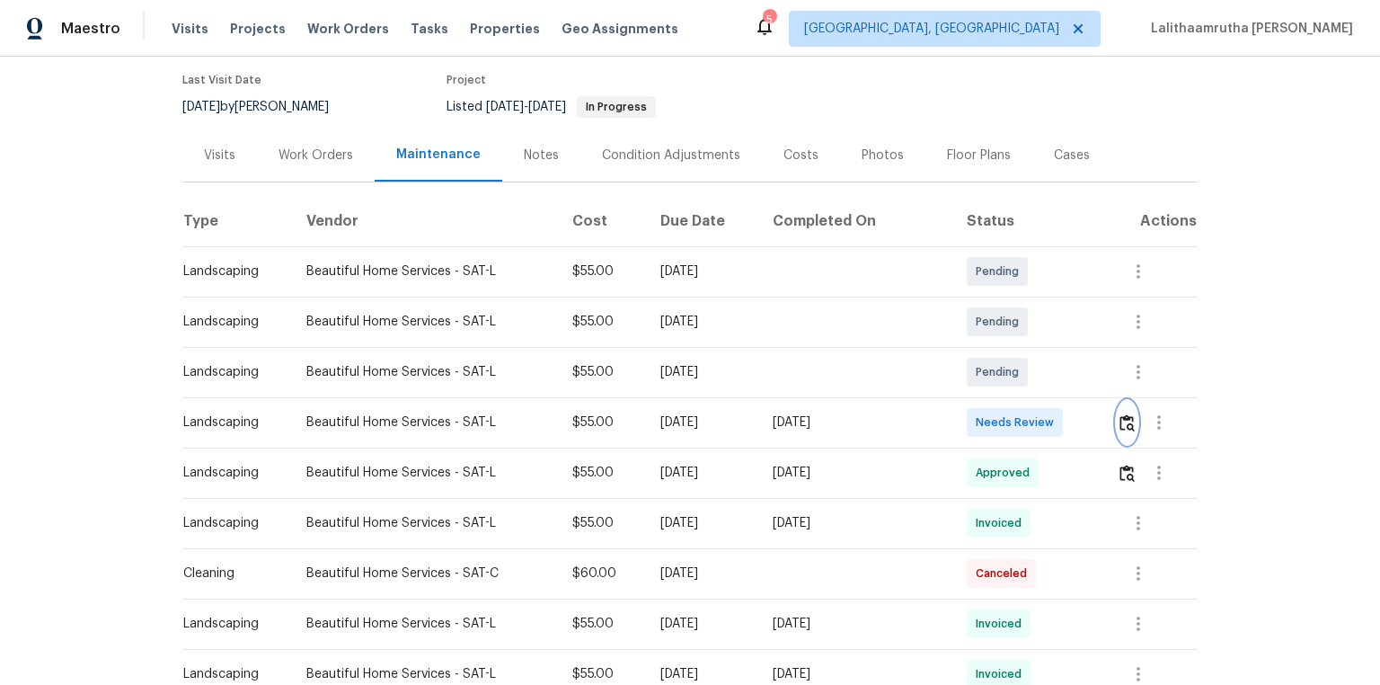
click at [981, 423] on img "button" at bounding box center [1126, 422] width 15 height 17
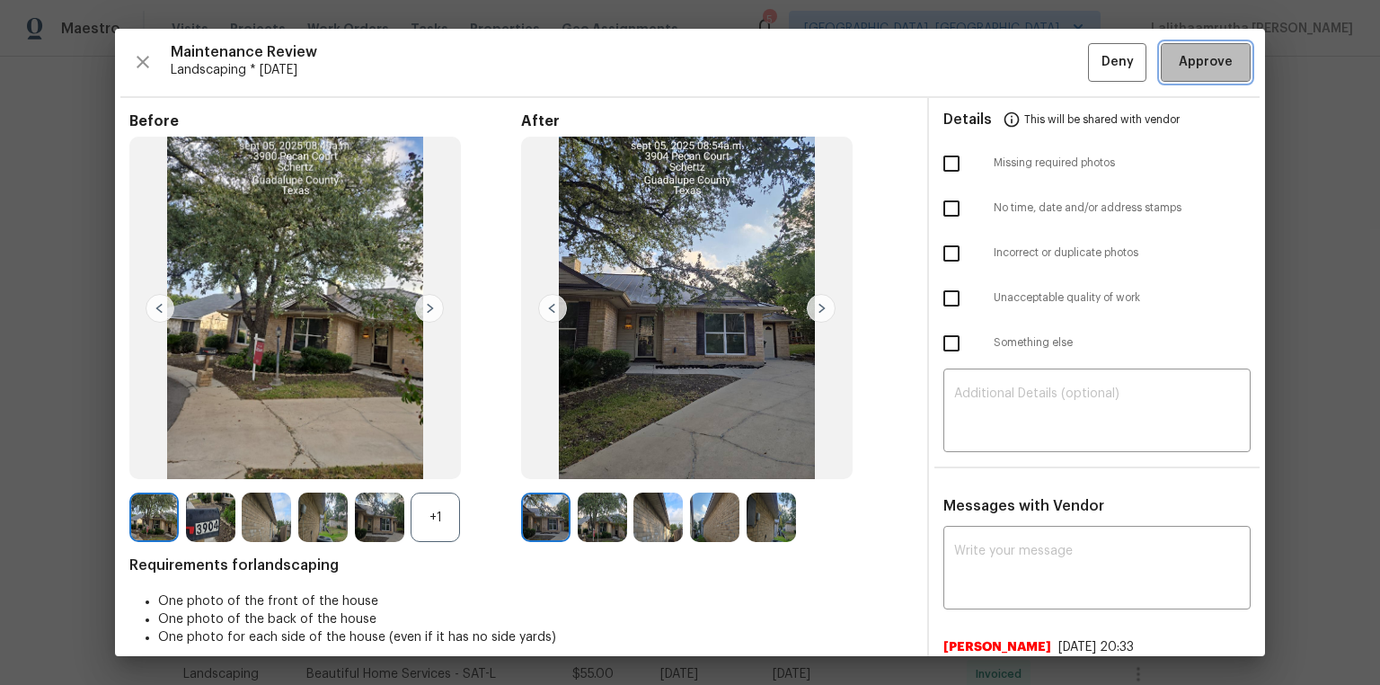
click at [981, 71] on span "Approve" at bounding box center [1206, 62] width 54 height 22
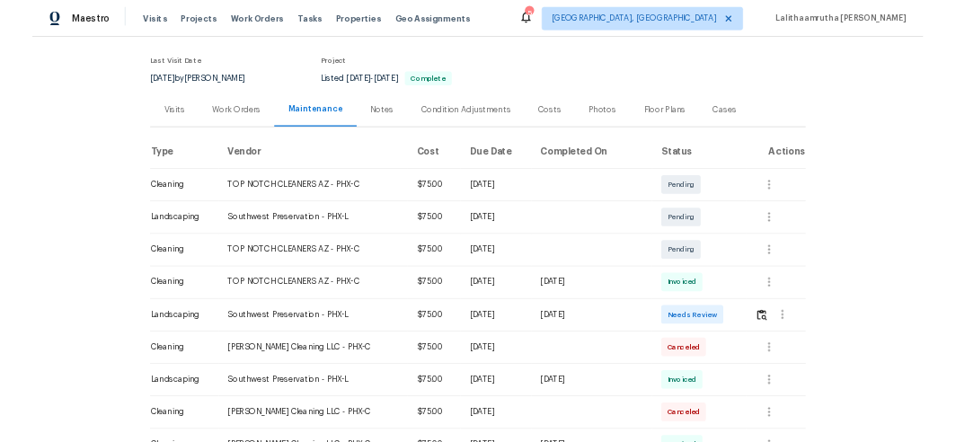
scroll to position [144, 0]
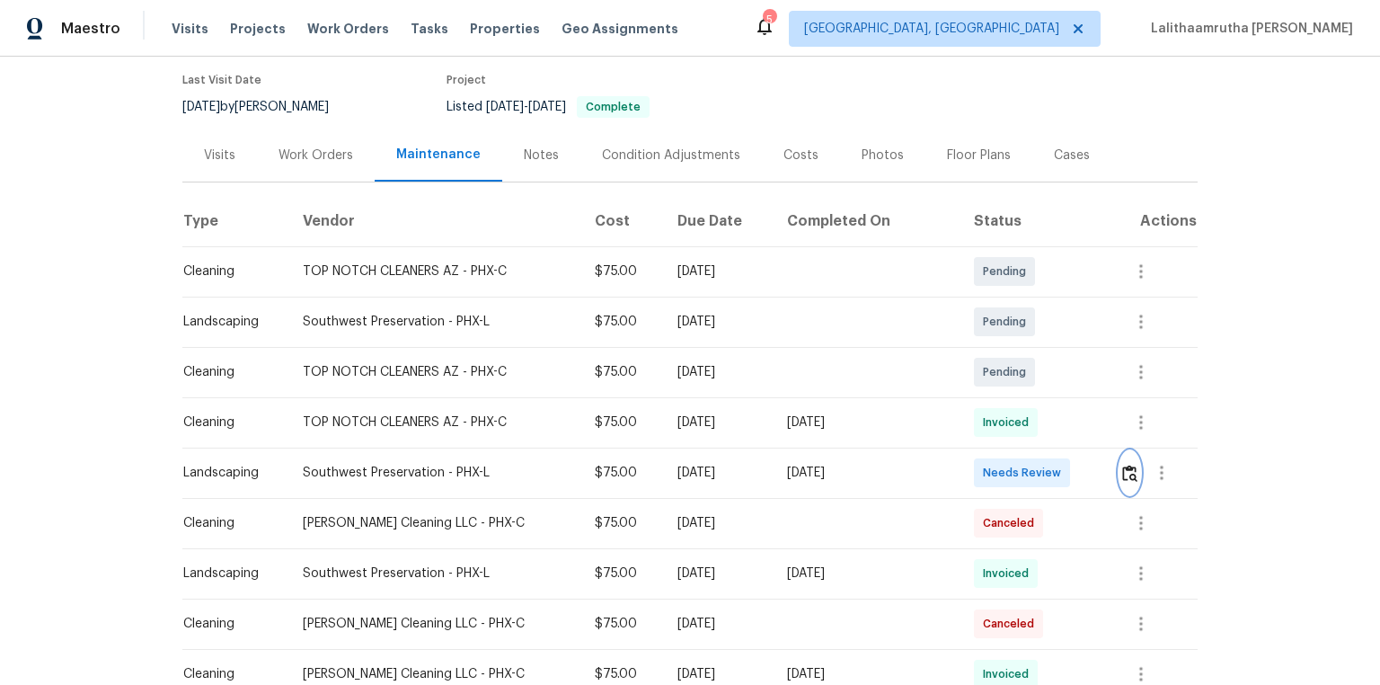
click at [981, 460] on img "button" at bounding box center [1129, 472] width 15 height 17
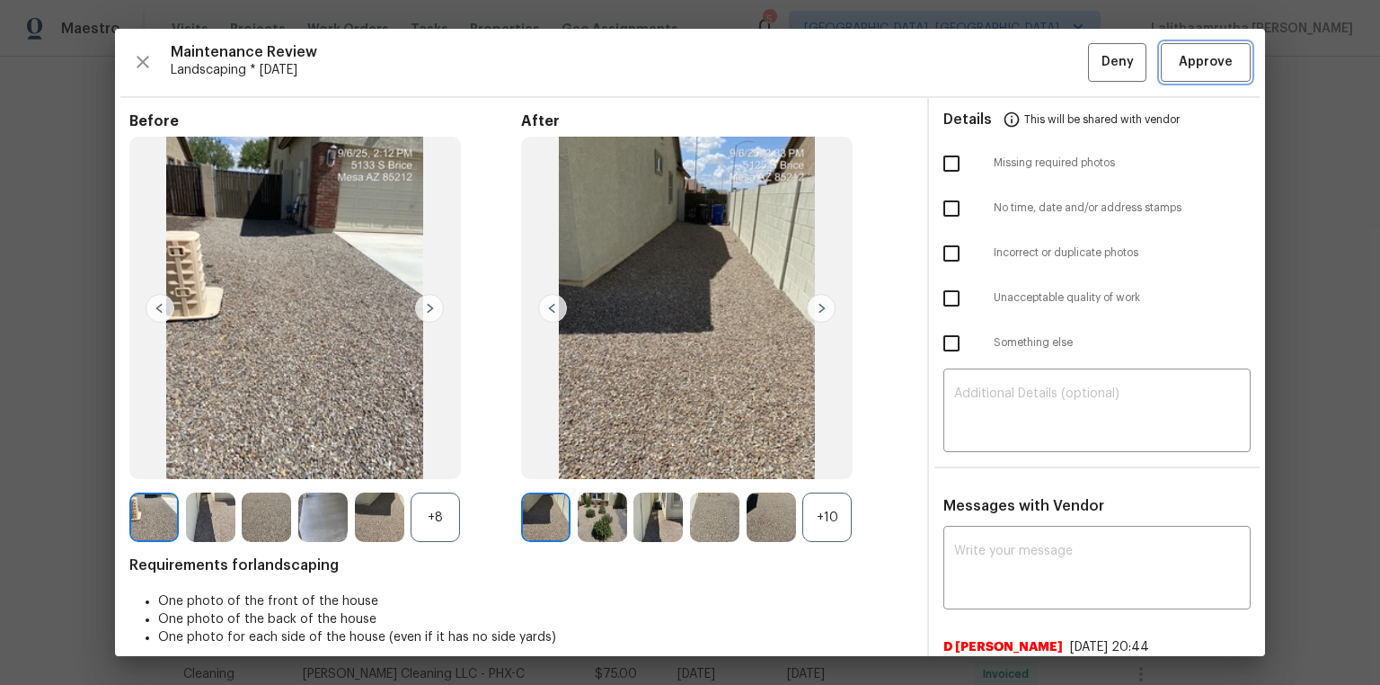
click at [981, 65] on span "Approve" at bounding box center [1206, 62] width 54 height 22
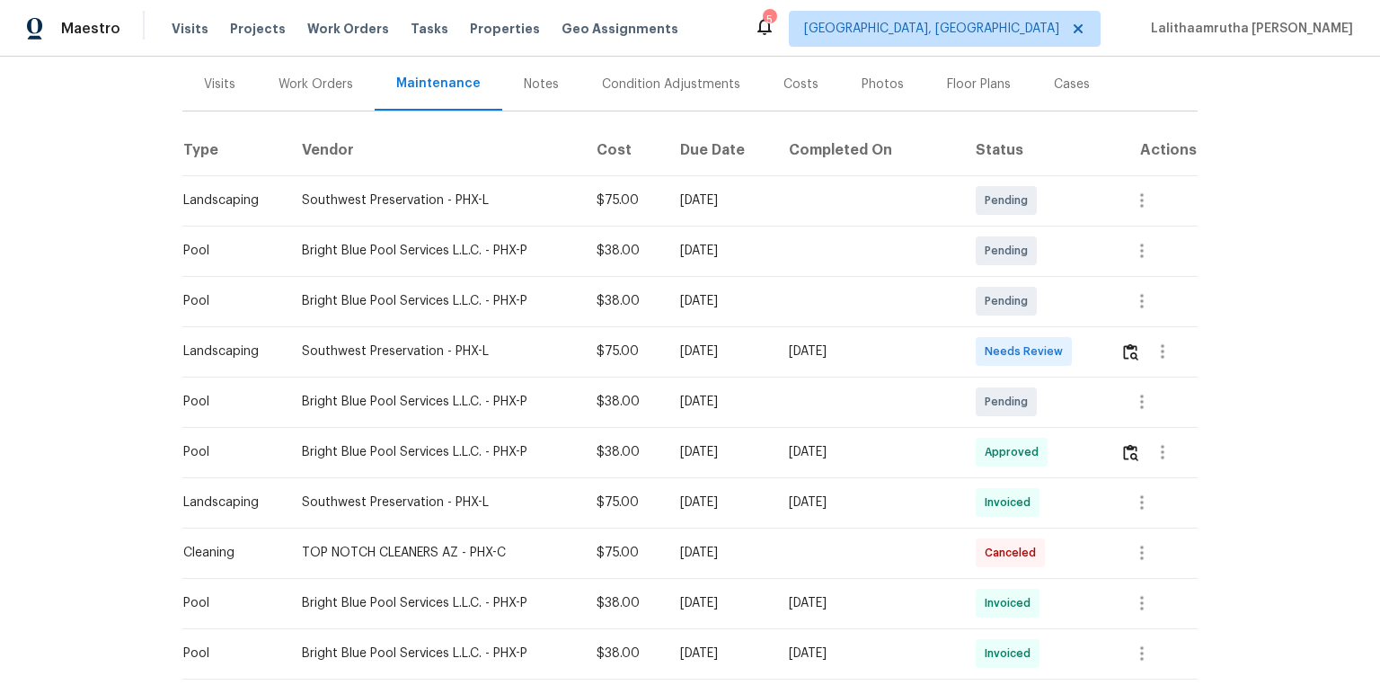
scroll to position [216, 0]
click at [981, 340] on button "button" at bounding box center [1130, 350] width 21 height 43
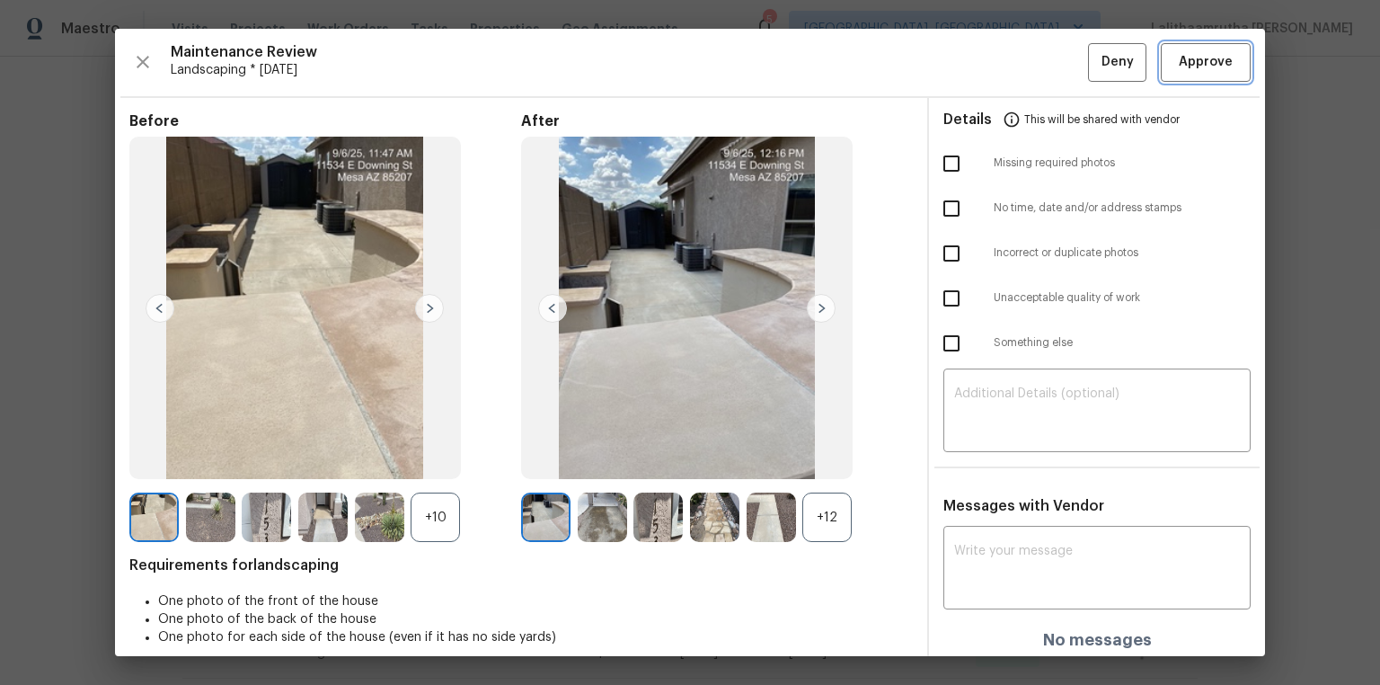
click at [981, 57] on span "Approve" at bounding box center [1206, 62] width 54 height 22
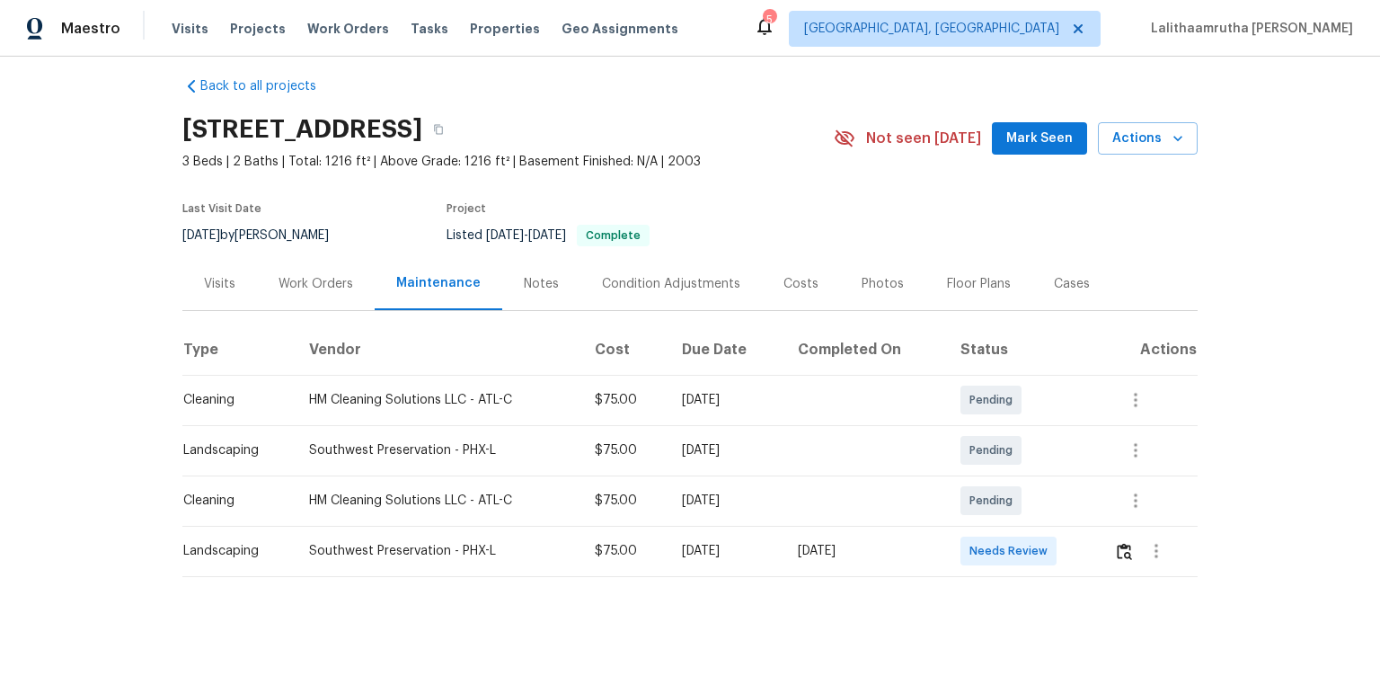
scroll to position [25, 0]
click at [981, 460] on img "button" at bounding box center [1124, 551] width 15 height 17
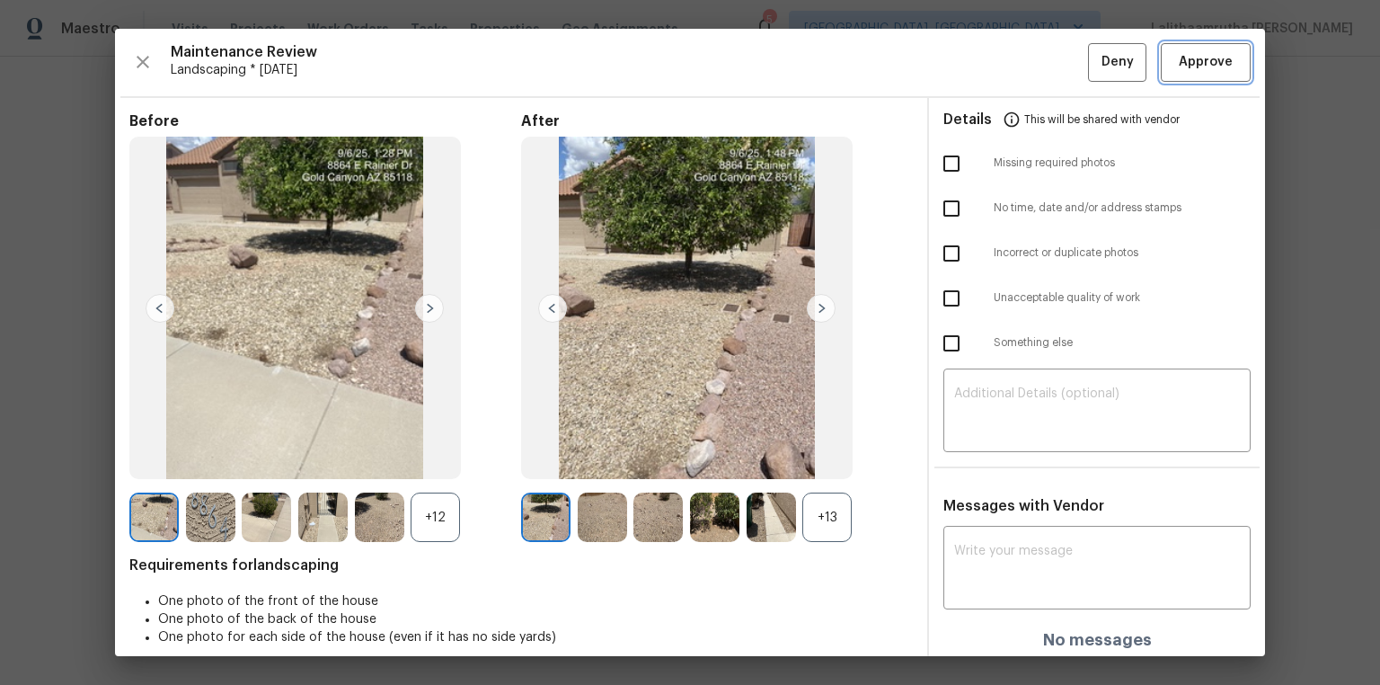
click at [981, 61] on span "Approve" at bounding box center [1206, 62] width 54 height 22
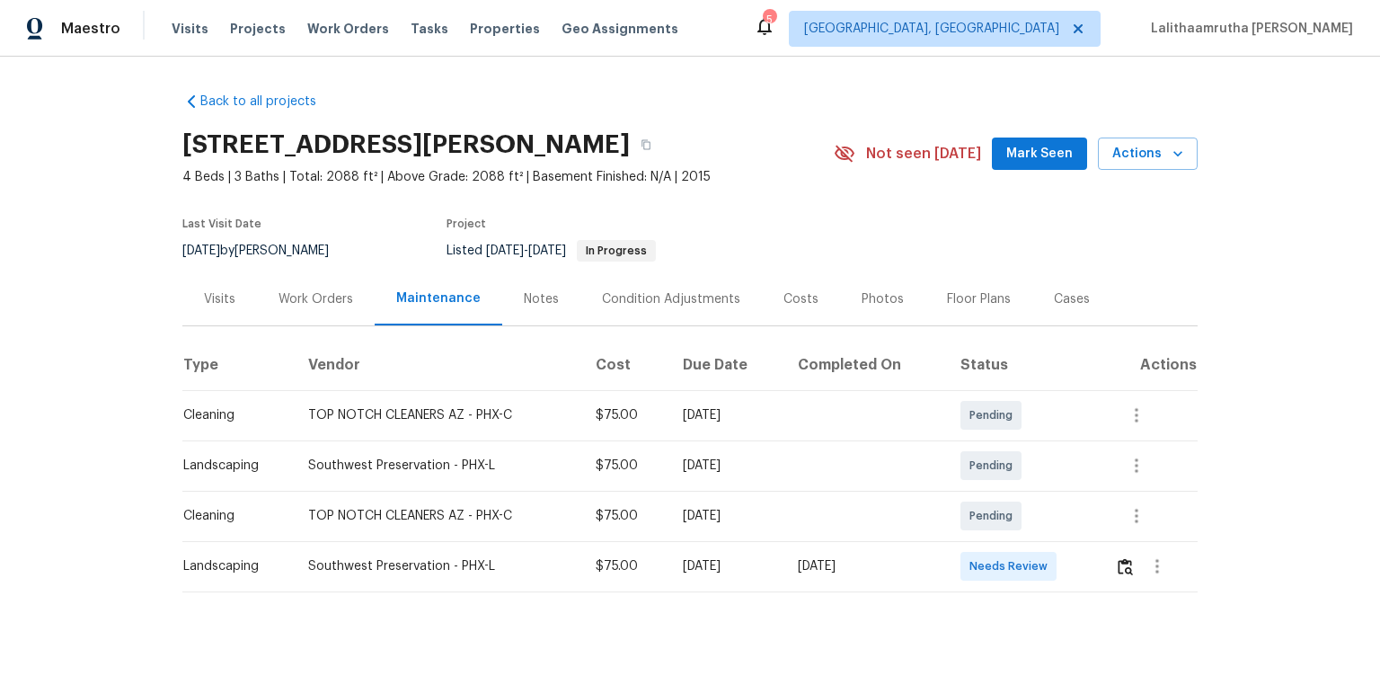
scroll to position [25, 0]
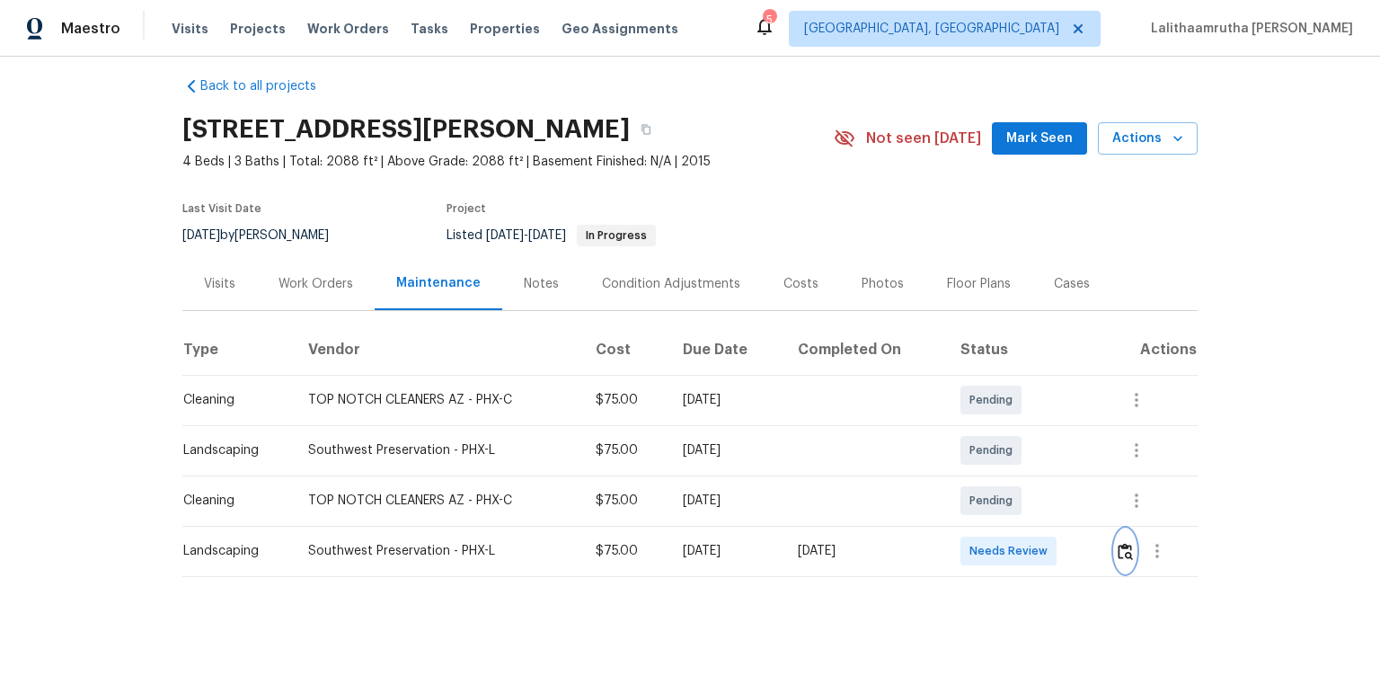
click at [981, 460] on img "button" at bounding box center [1125, 551] width 15 height 17
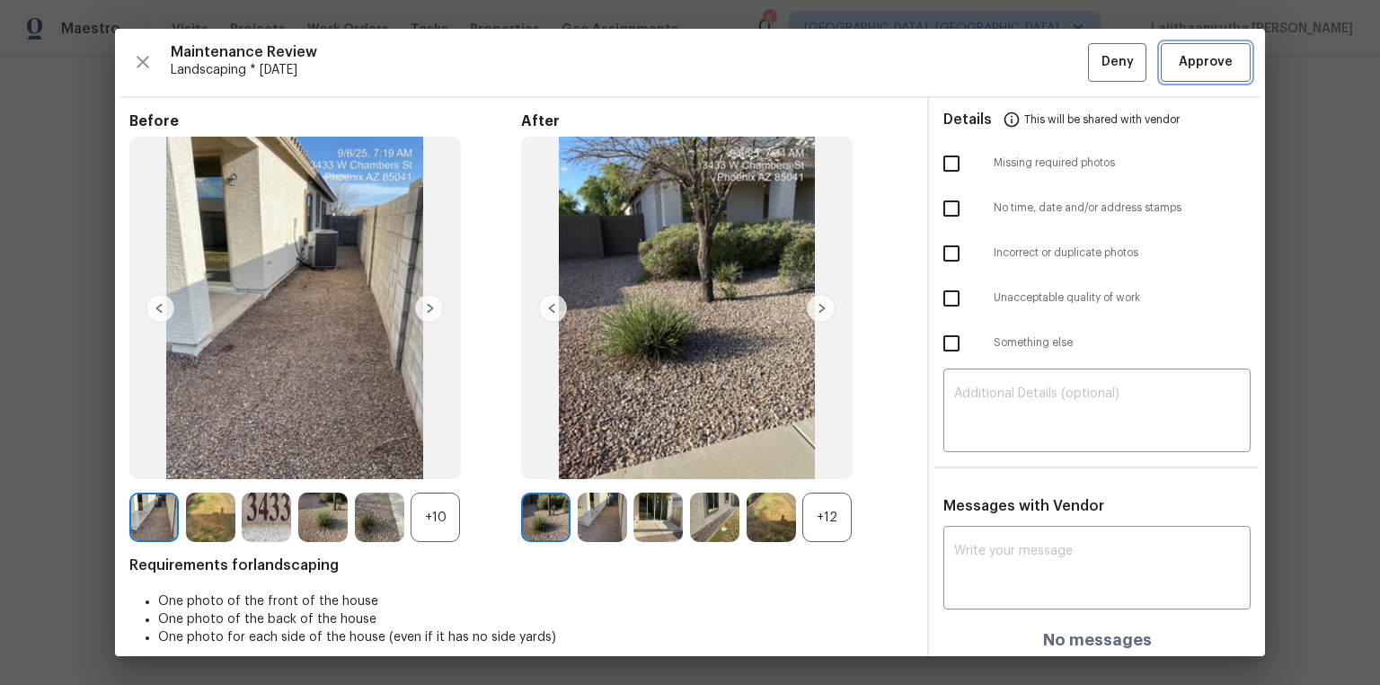
click at [981, 67] on span "Approve" at bounding box center [1206, 62] width 54 height 22
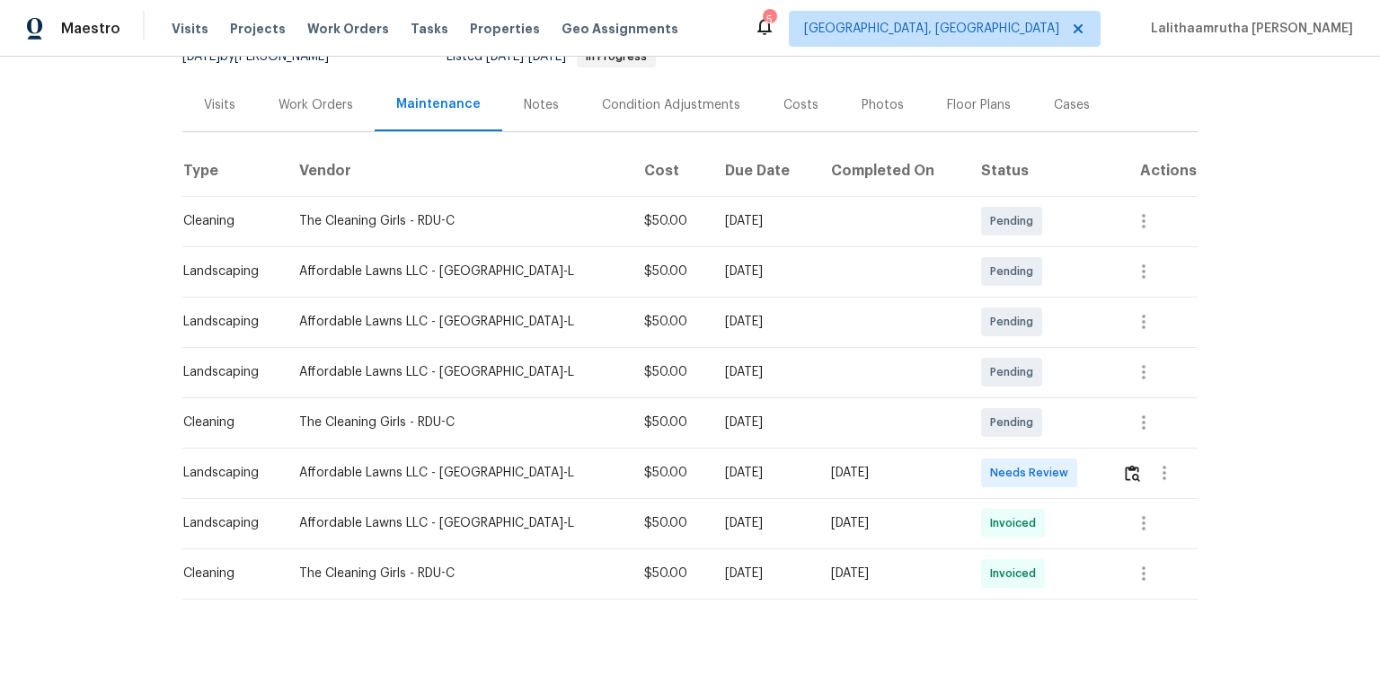
scroll to position [216, 0]
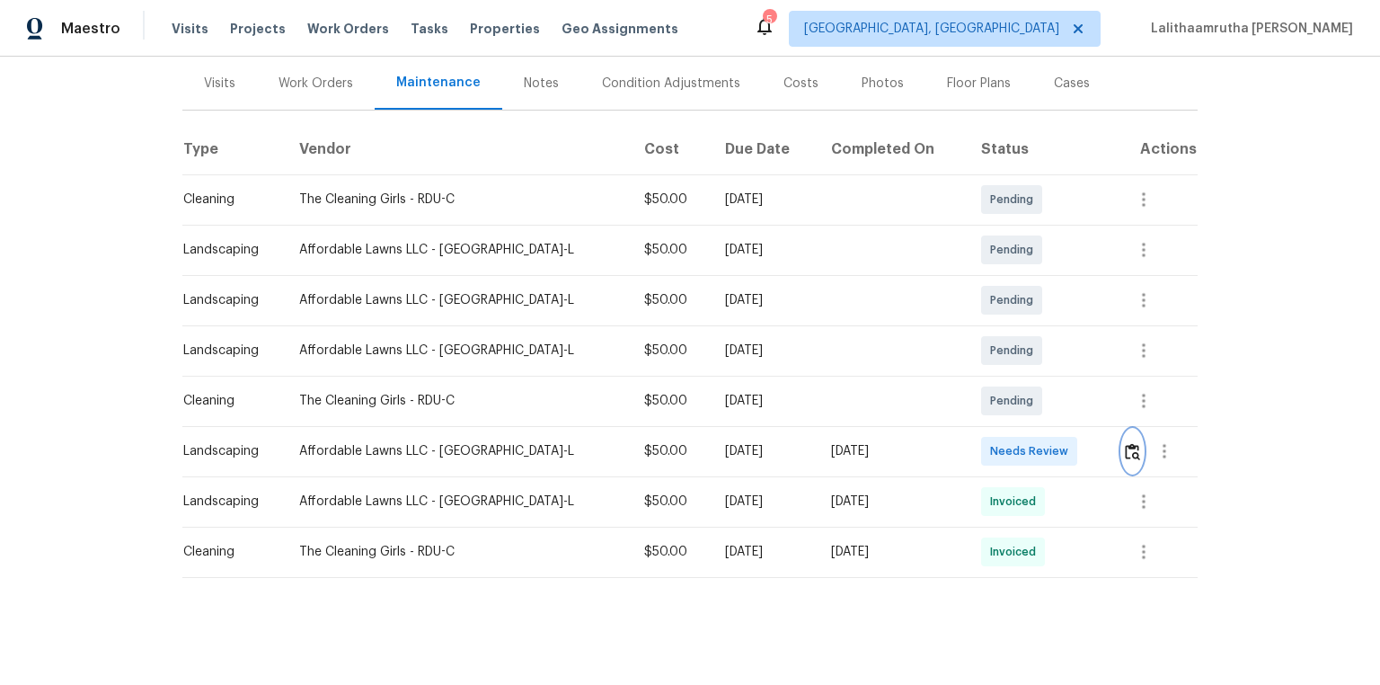
click at [981, 452] on img "button" at bounding box center [1132, 451] width 15 height 17
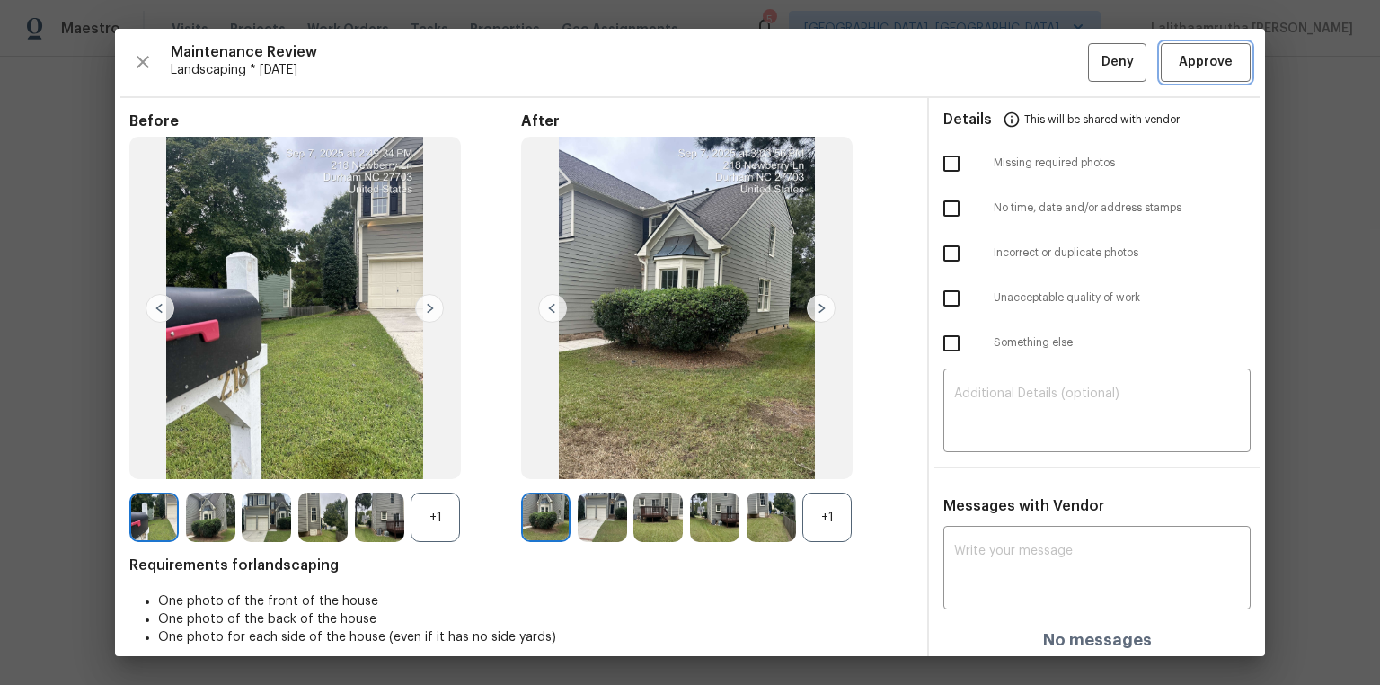
click at [981, 45] on button "Approve" at bounding box center [1206, 62] width 90 height 39
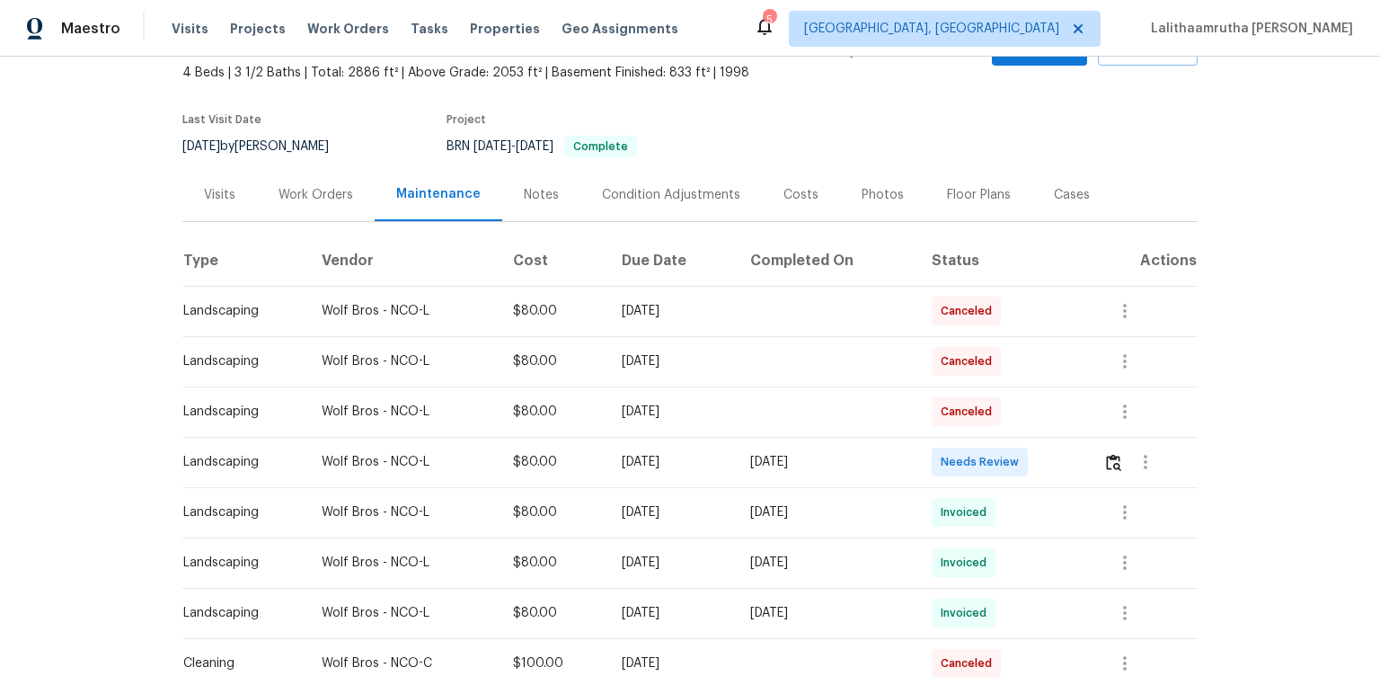
scroll to position [216, 0]
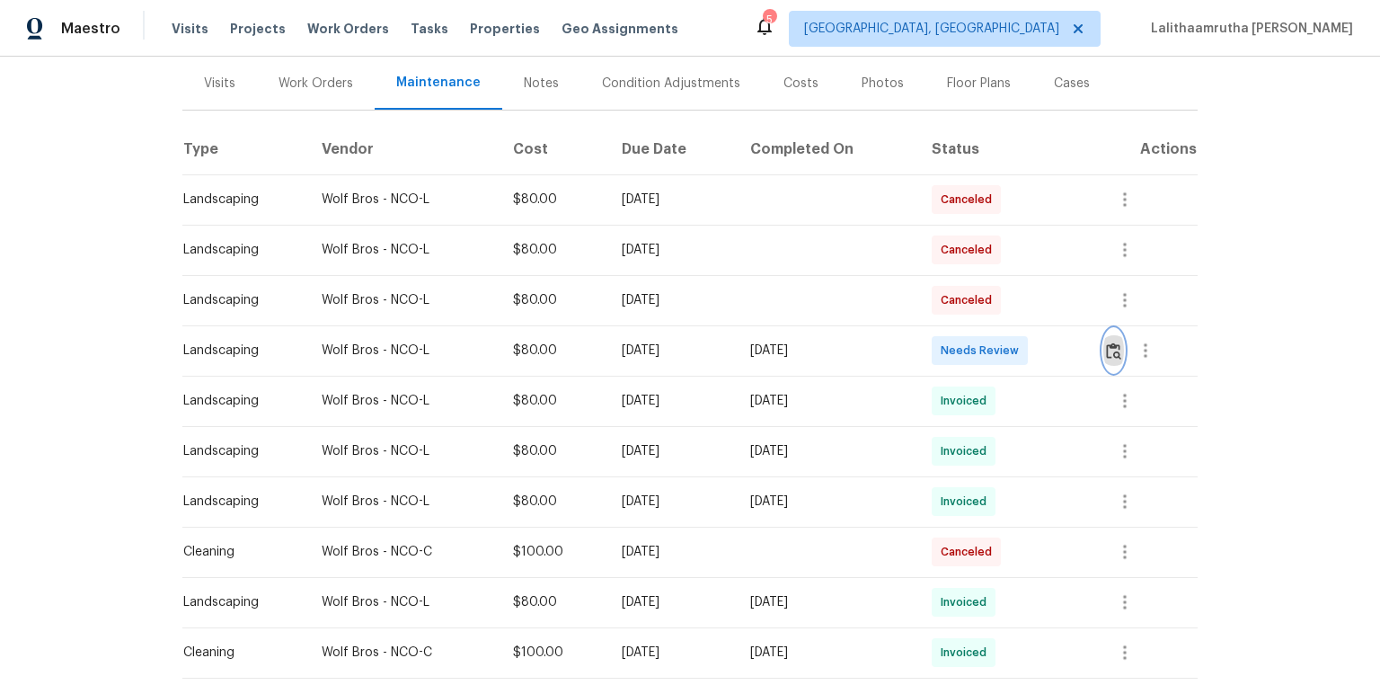
click at [981, 353] on img "button" at bounding box center [1113, 350] width 15 height 17
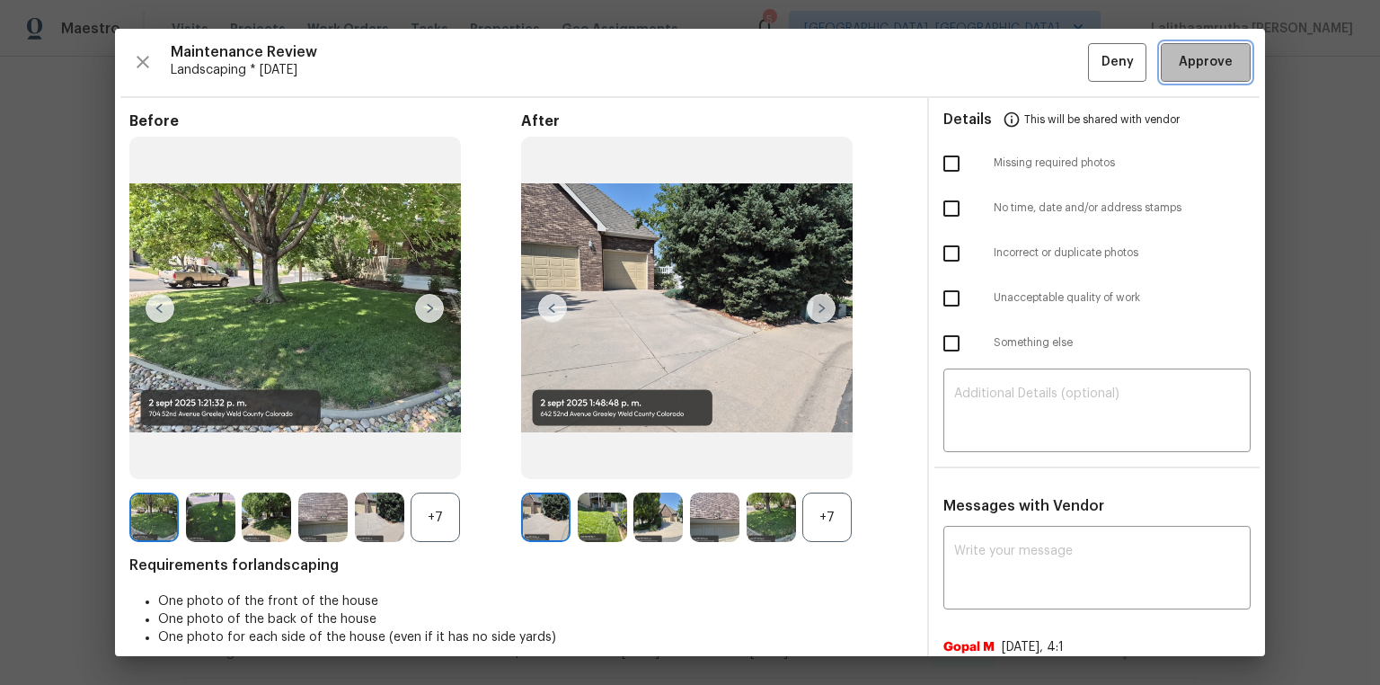
click at [981, 58] on span "Approve" at bounding box center [1206, 62] width 54 height 22
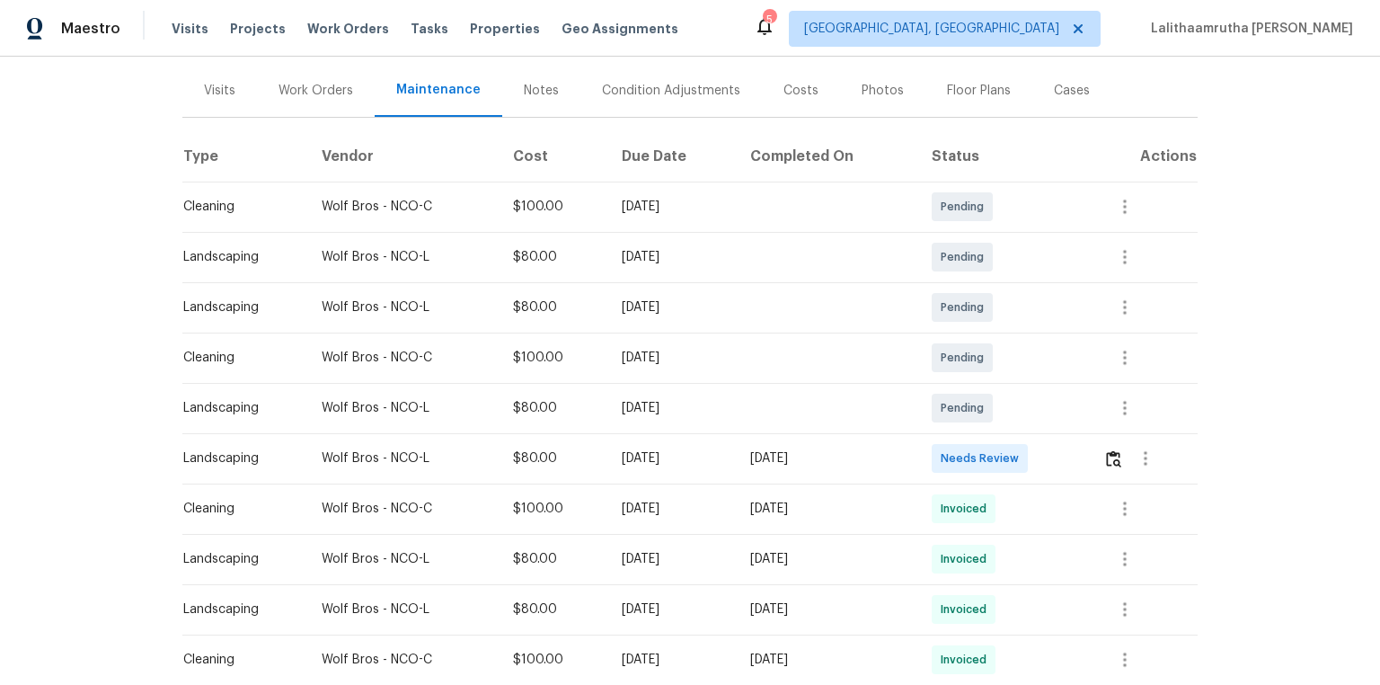
scroll to position [216, 0]
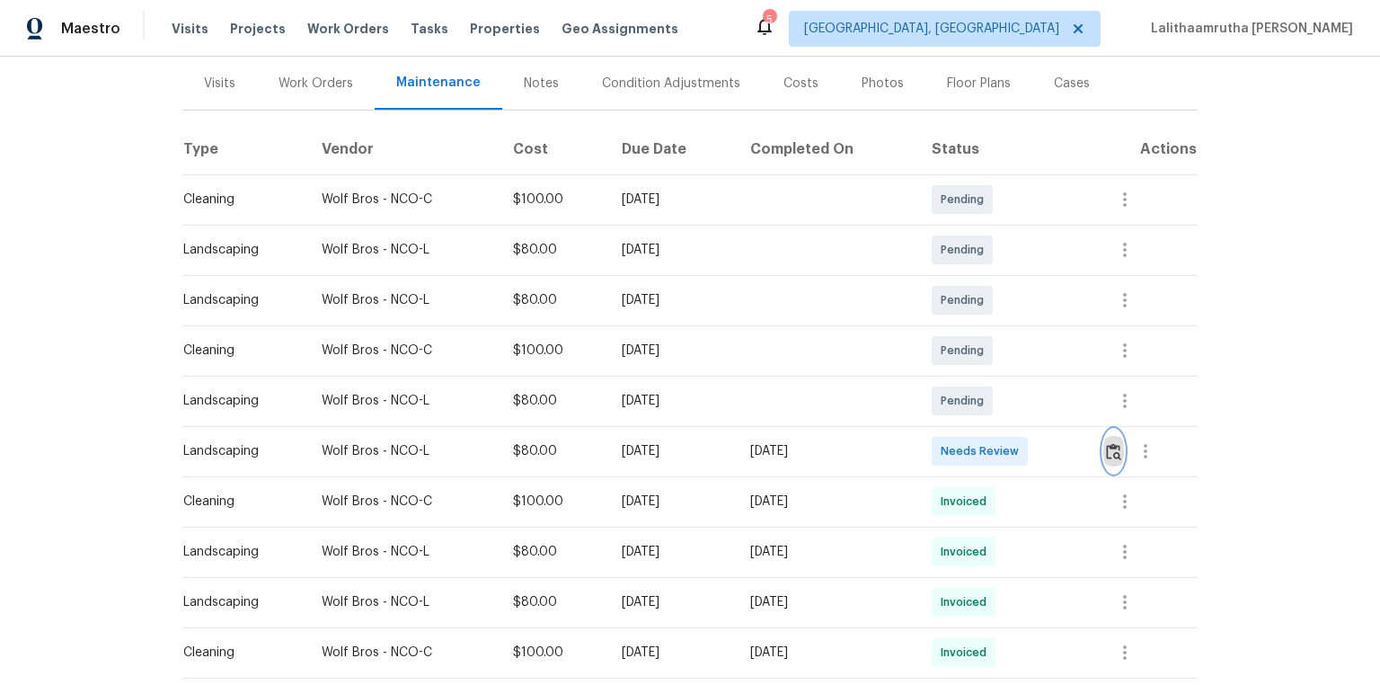
click at [981, 448] on img "button" at bounding box center [1113, 451] width 15 height 17
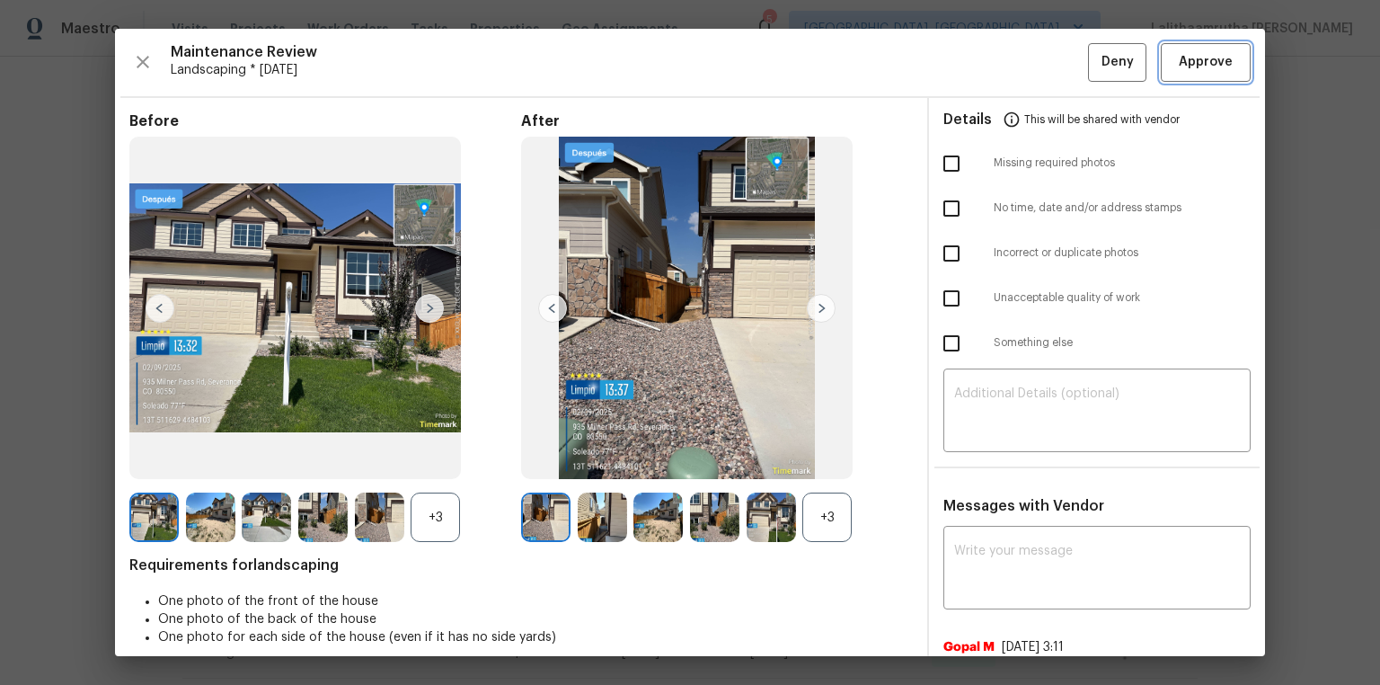
click at [981, 65] on span "Approve" at bounding box center [1206, 62] width 54 height 22
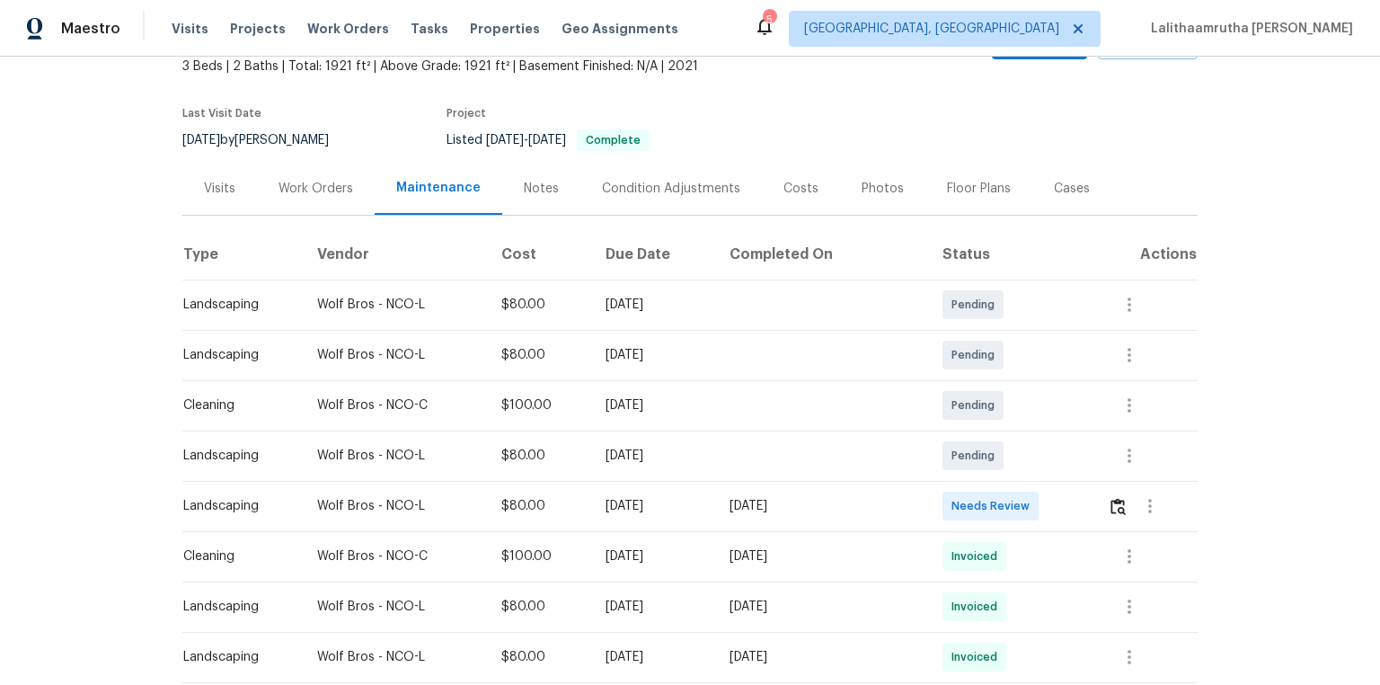
scroll to position [216, 0]
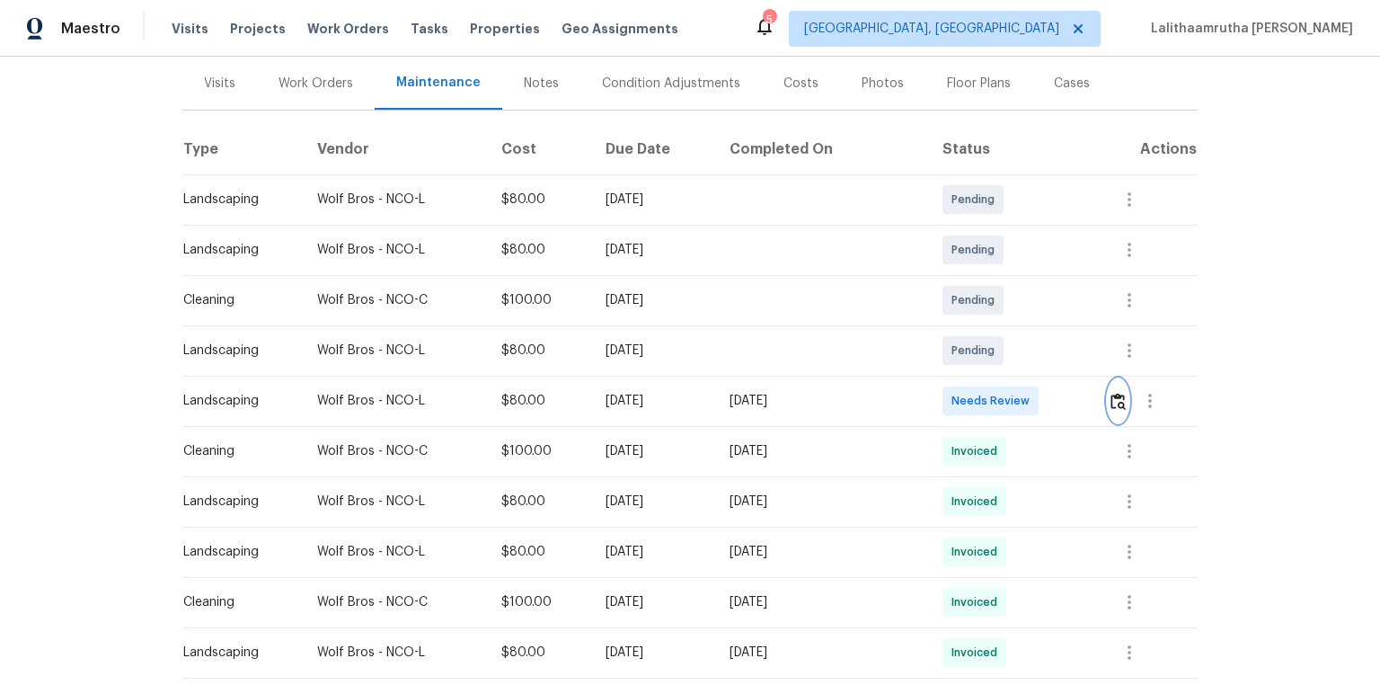
click at [981, 402] on img "button" at bounding box center [1117, 401] width 15 height 17
click at [981, 401] on img "button" at bounding box center [1117, 401] width 15 height 17
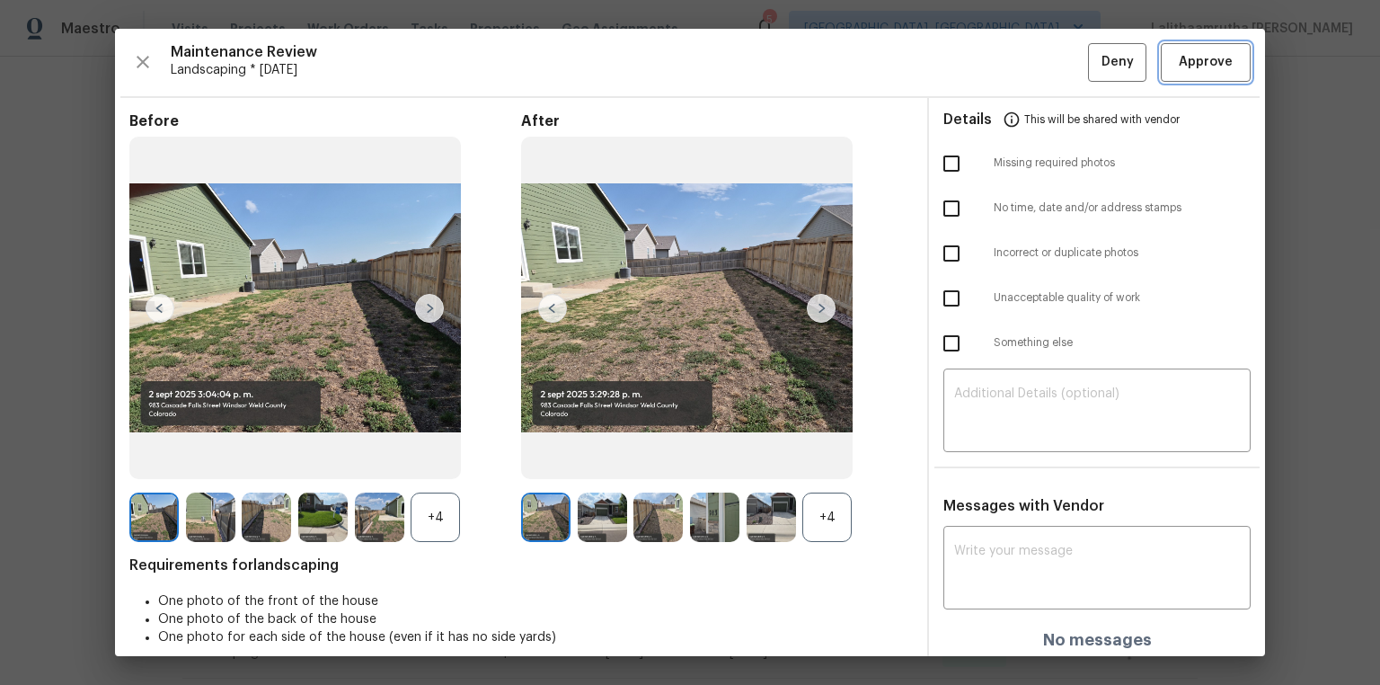
click at [981, 55] on span "Approve" at bounding box center [1206, 62] width 54 height 22
